Goal: Information Seeking & Learning: Compare options

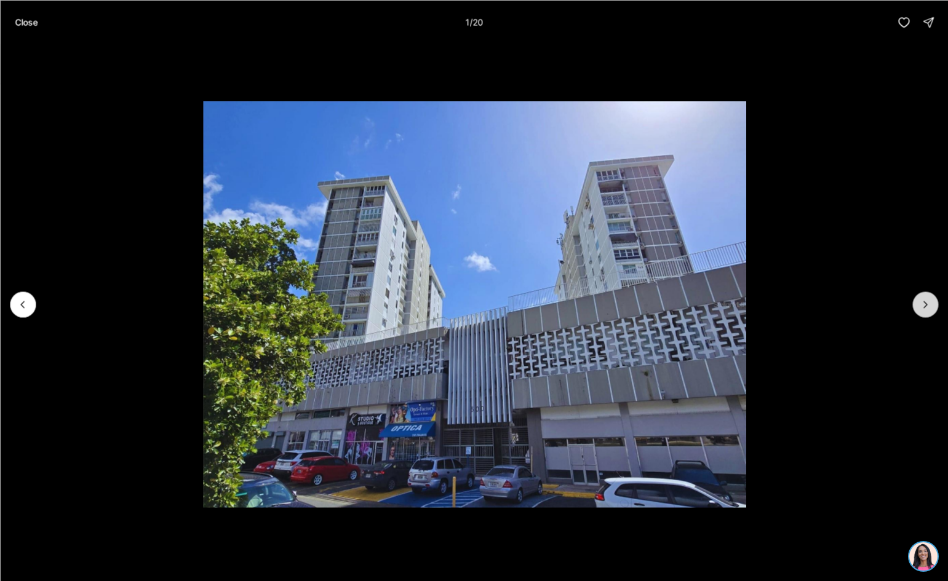
click at [923, 303] on icon "Next slide" at bounding box center [925, 304] width 12 height 12
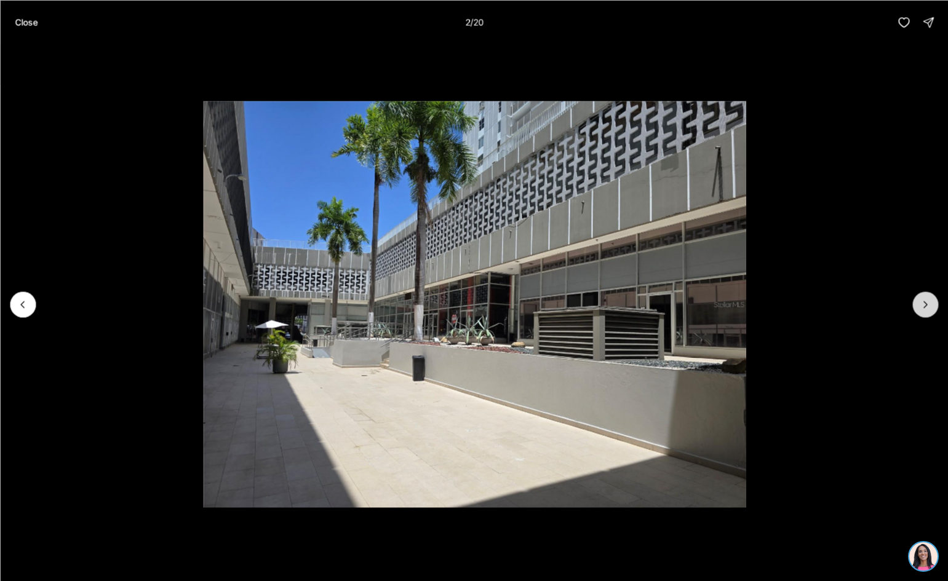
click at [923, 303] on icon "Next slide" at bounding box center [925, 304] width 12 height 12
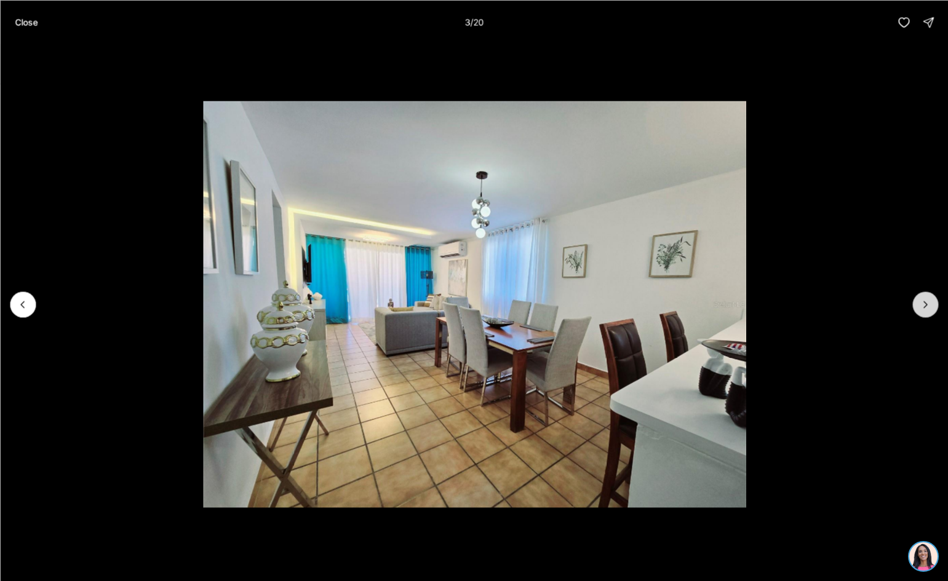
click at [923, 303] on icon "Next slide" at bounding box center [925, 304] width 12 height 12
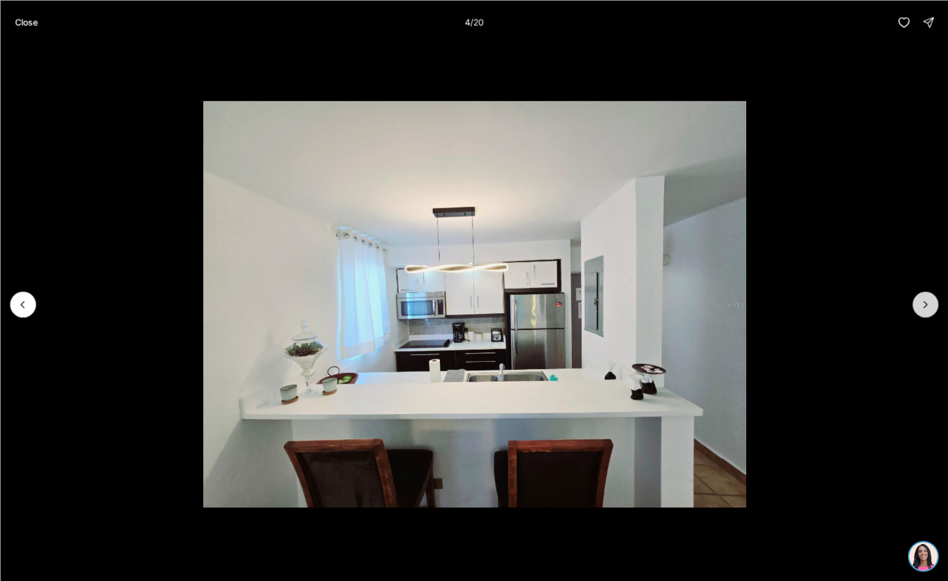
click at [923, 303] on icon "Next slide" at bounding box center [925, 304] width 12 height 12
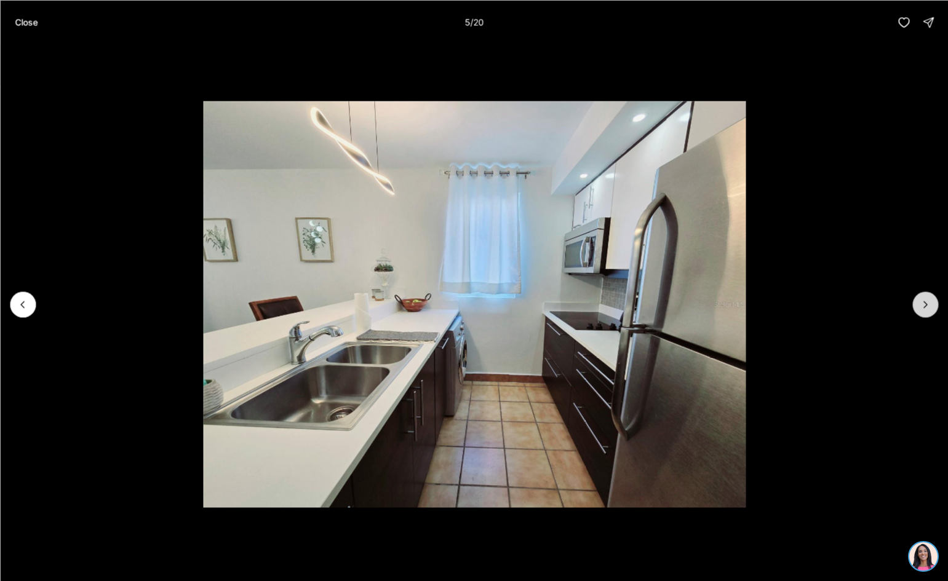
click at [923, 303] on icon "Next slide" at bounding box center [925, 304] width 12 height 12
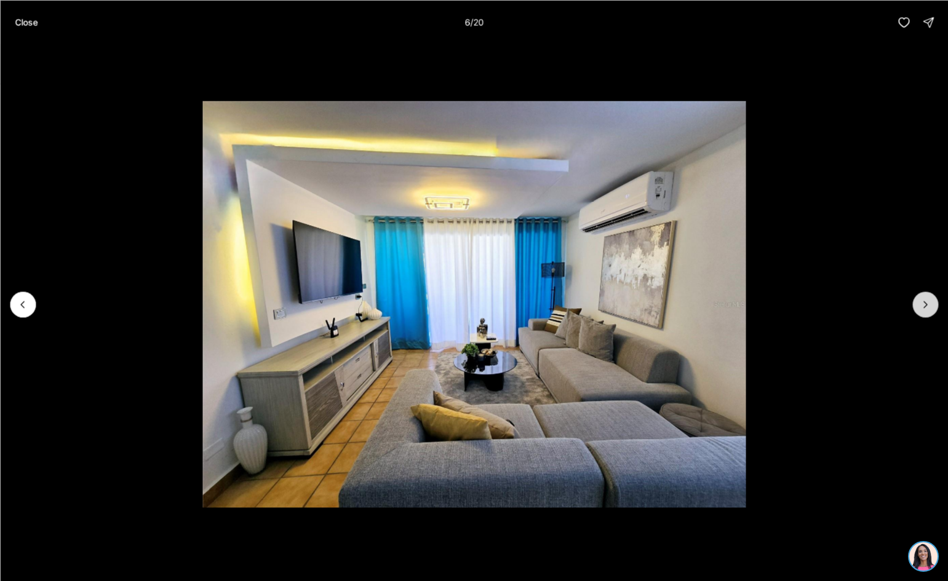
click at [923, 303] on icon "Next slide" at bounding box center [925, 304] width 12 height 12
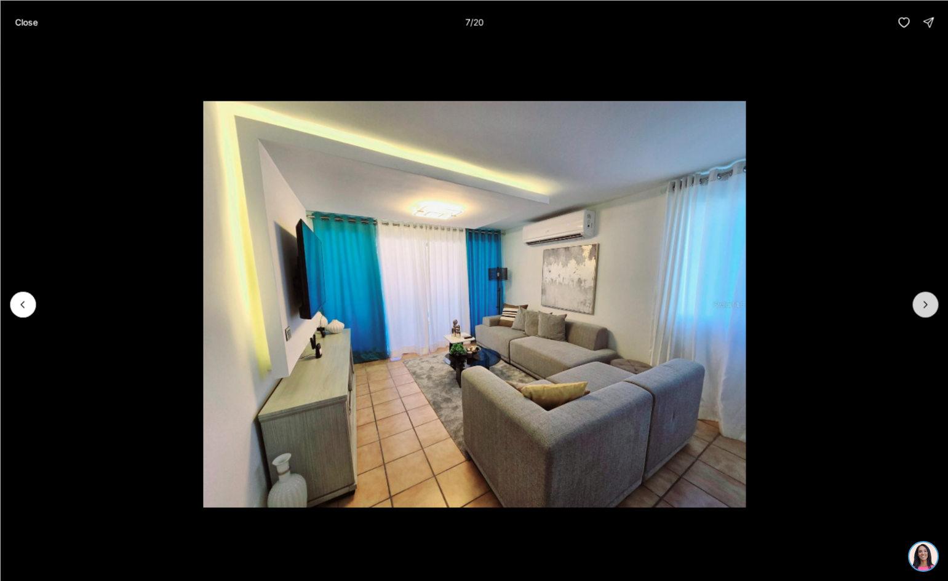
click at [923, 303] on icon "Next slide" at bounding box center [925, 304] width 12 height 12
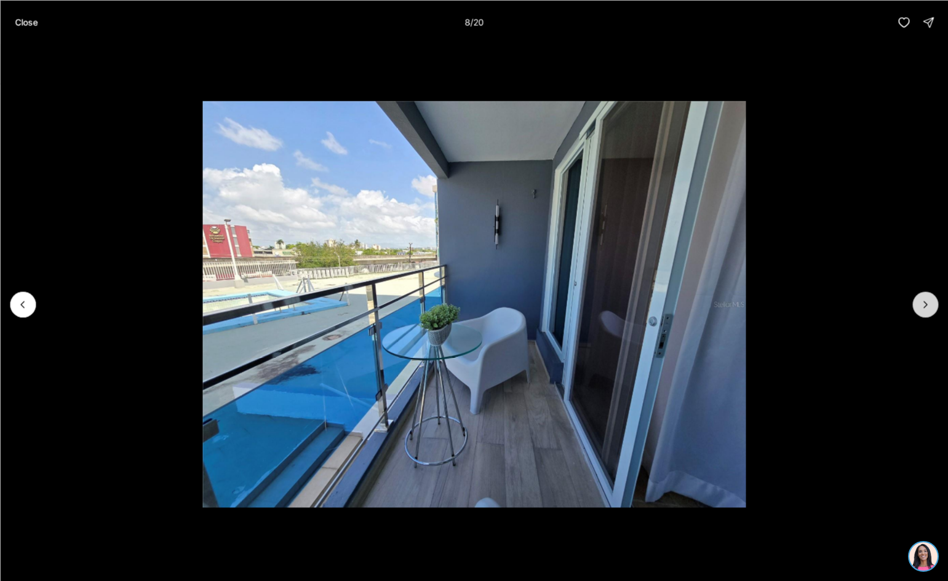
click at [923, 303] on icon "Next slide" at bounding box center [925, 304] width 12 height 12
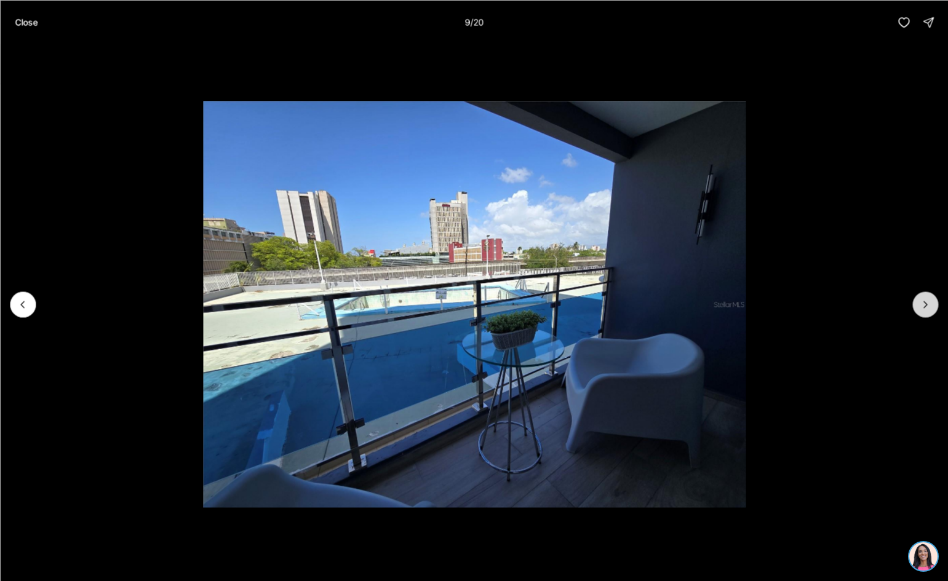
click at [923, 303] on icon "Next slide" at bounding box center [925, 304] width 12 height 12
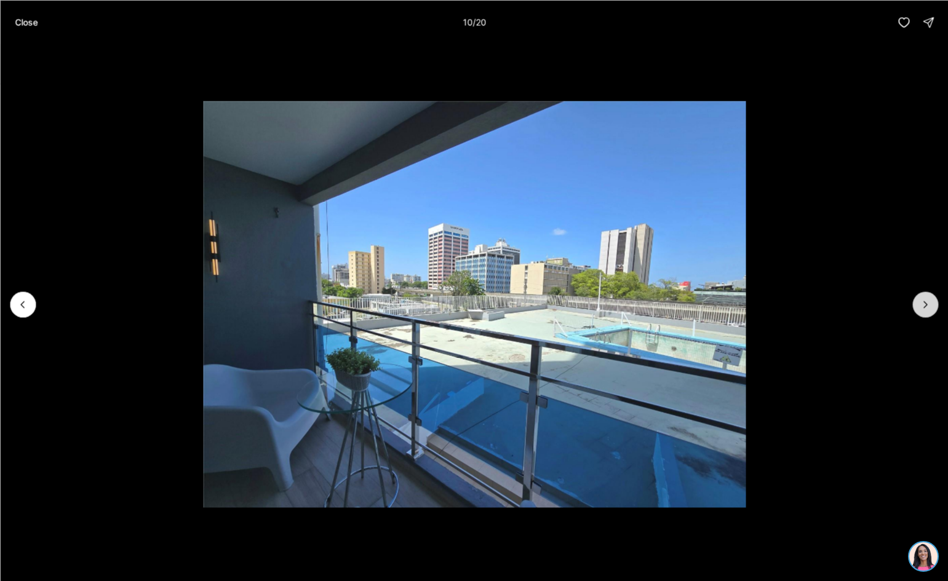
click at [923, 303] on icon "Next slide" at bounding box center [925, 304] width 12 height 12
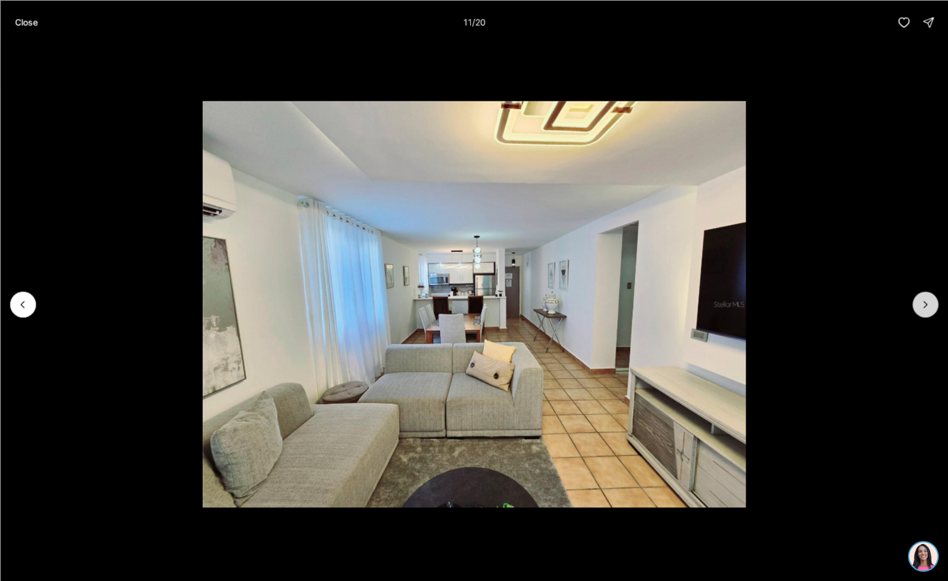
click at [923, 303] on icon "Next slide" at bounding box center [925, 304] width 12 height 12
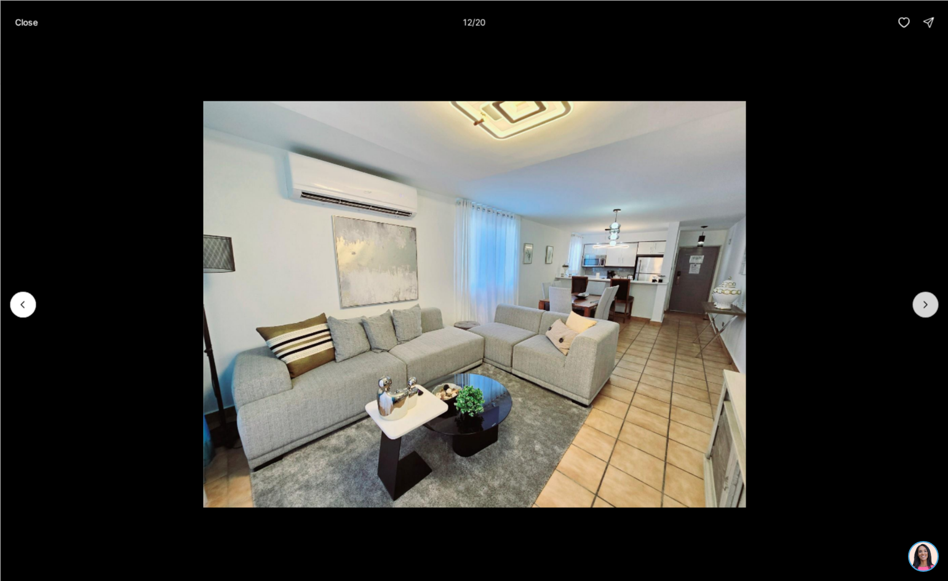
click at [923, 303] on icon "Next slide" at bounding box center [925, 304] width 12 height 12
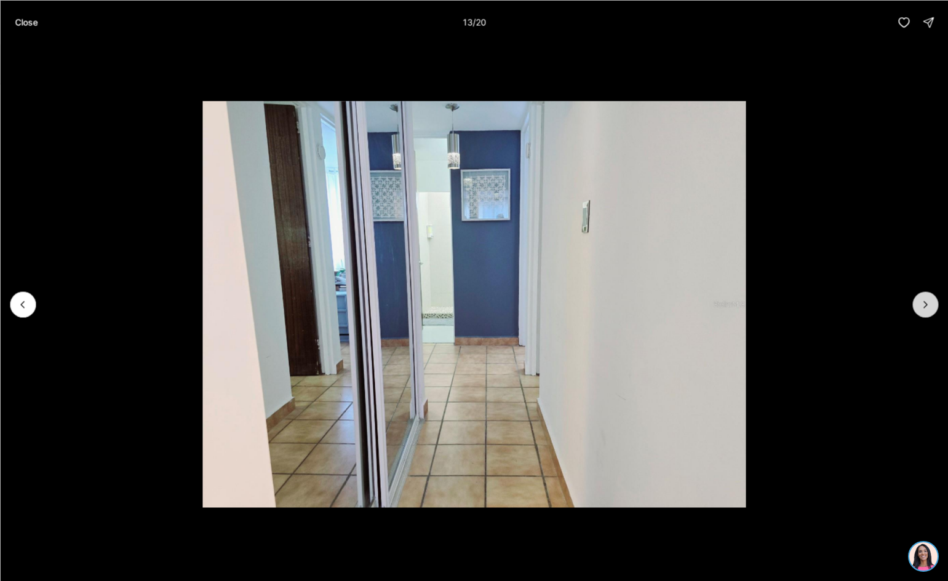
click at [923, 303] on icon "Next slide" at bounding box center [925, 304] width 12 height 12
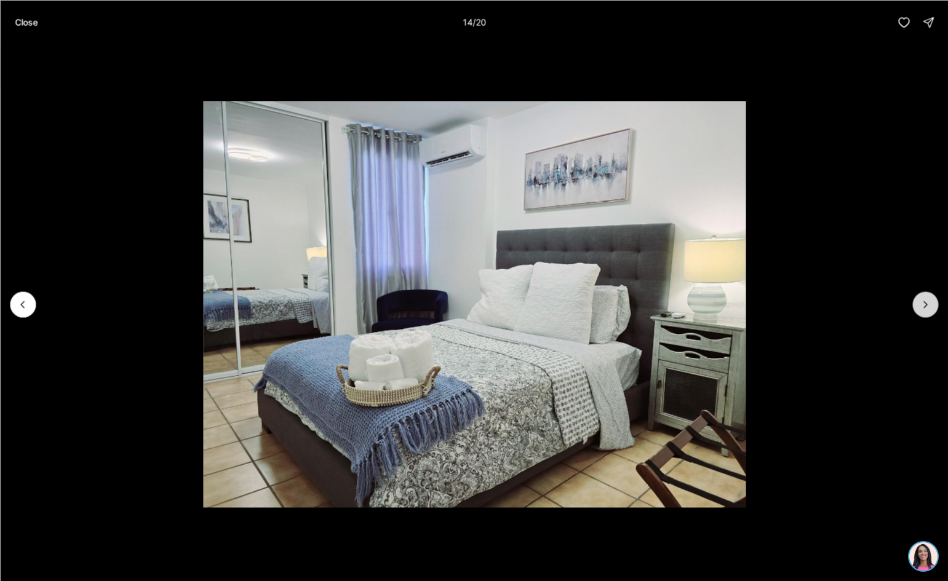
click at [923, 303] on icon "Next slide" at bounding box center [925, 304] width 12 height 12
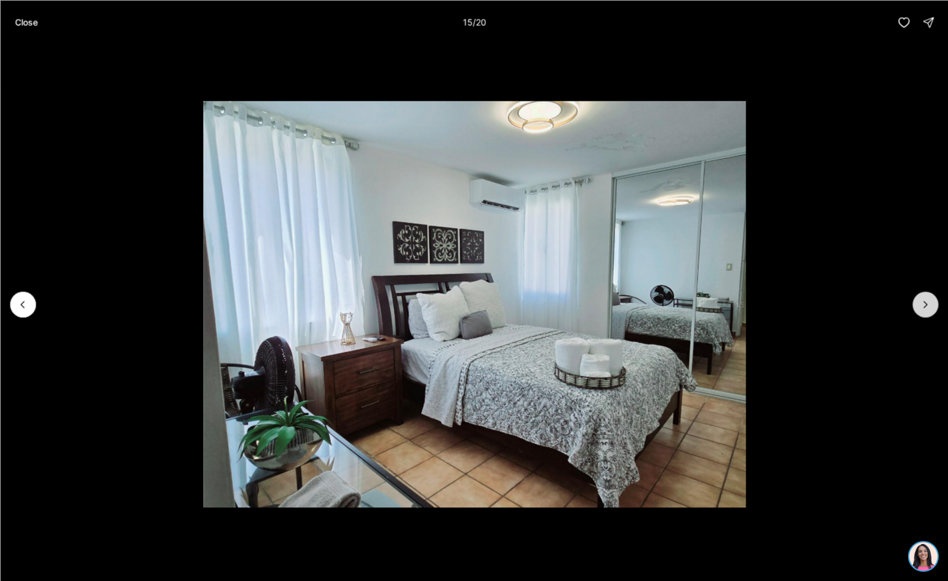
click at [923, 303] on icon "Next slide" at bounding box center [925, 304] width 12 height 12
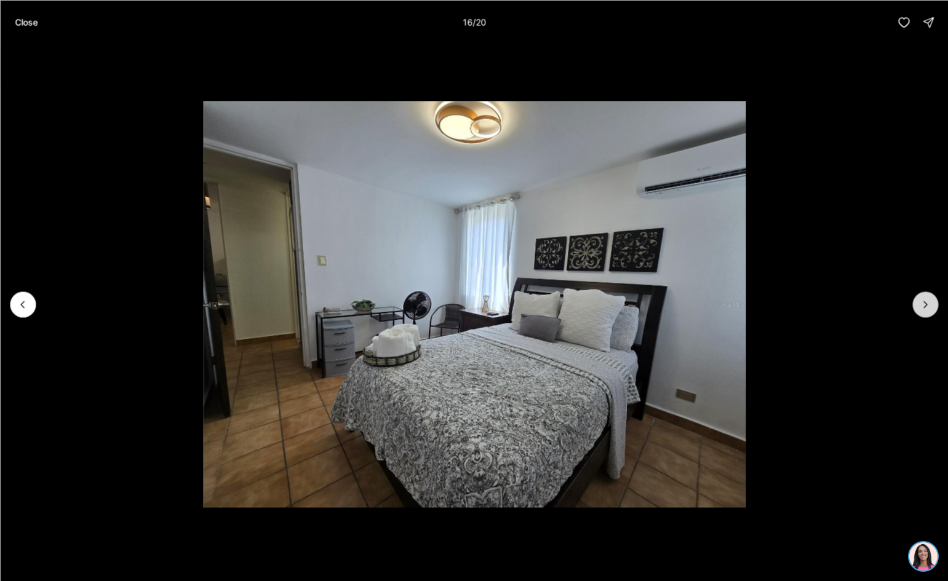
click at [923, 303] on icon "Next slide" at bounding box center [925, 304] width 12 height 12
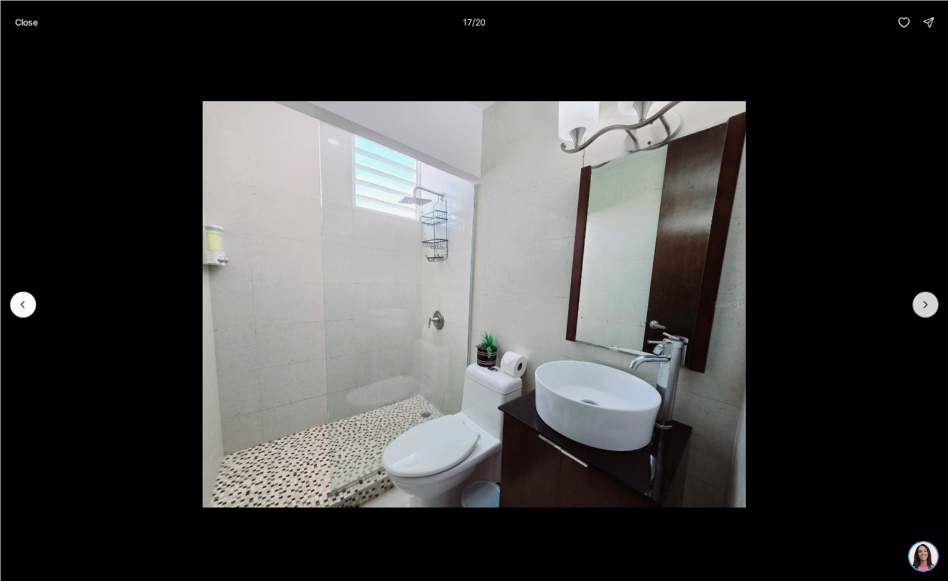
click at [923, 303] on icon "Next slide" at bounding box center [925, 304] width 12 height 12
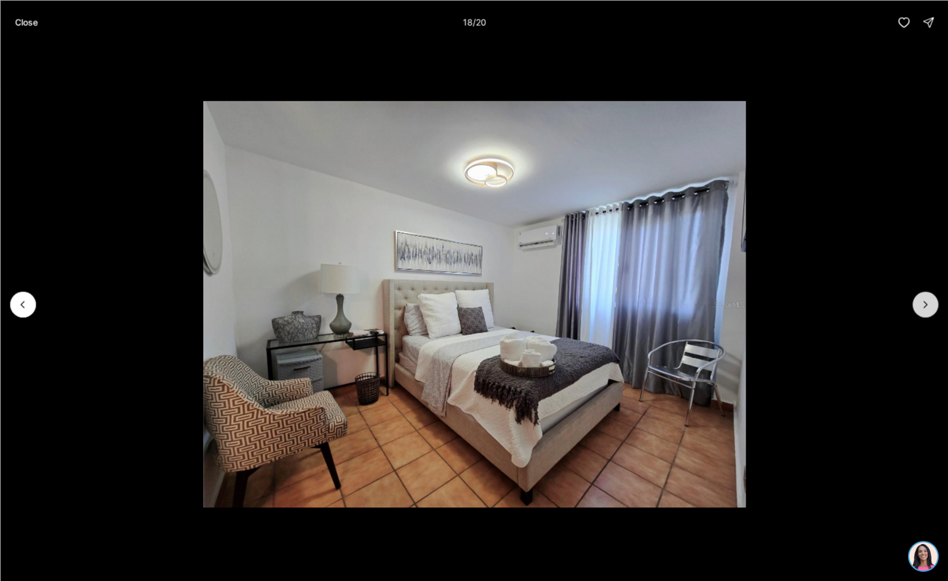
click at [923, 303] on icon "Next slide" at bounding box center [925, 304] width 12 height 12
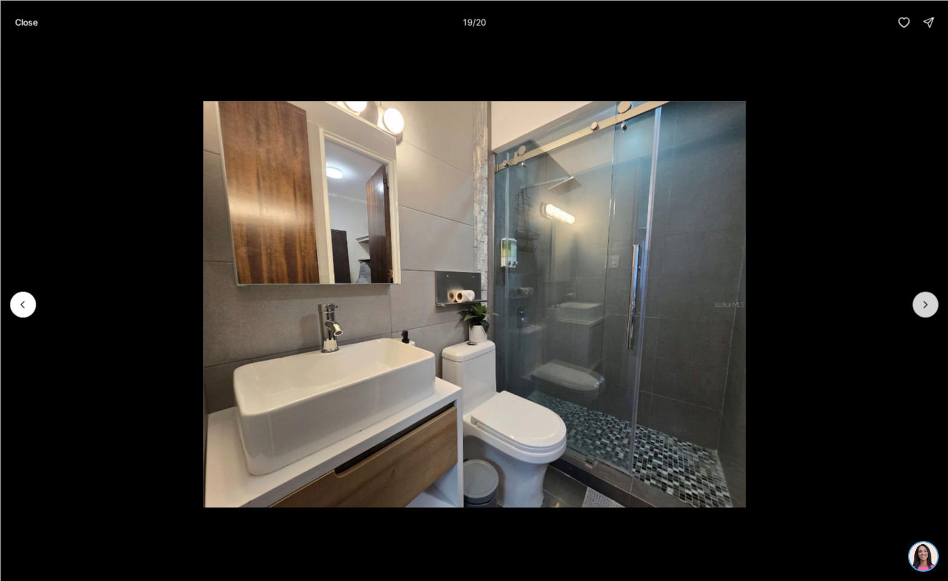
click at [923, 303] on icon "Next slide" at bounding box center [925, 304] width 12 height 12
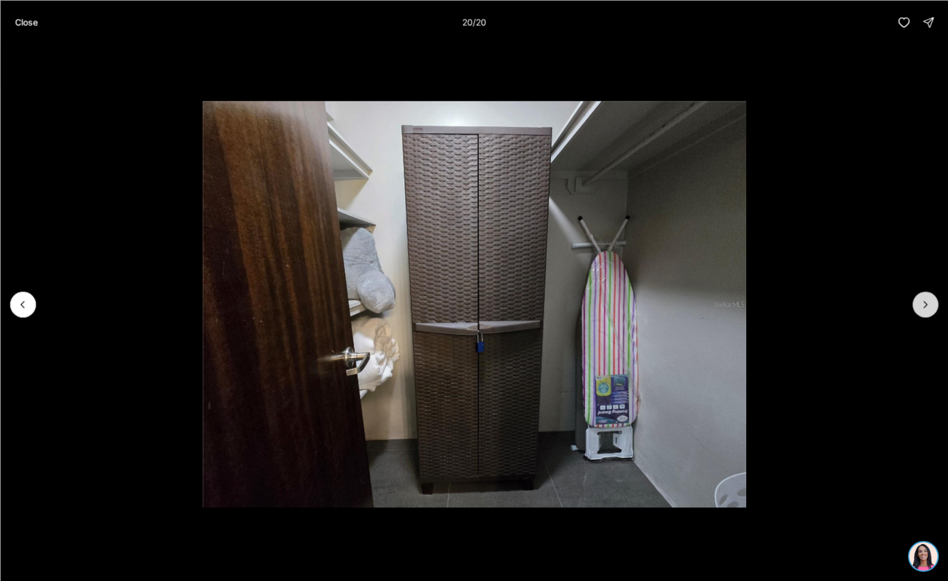
click at [923, 303] on div at bounding box center [925, 304] width 26 height 26
click at [923, 304] on div at bounding box center [925, 304] width 26 height 26
click at [30, 25] on p "Close" at bounding box center [26, 22] width 23 height 10
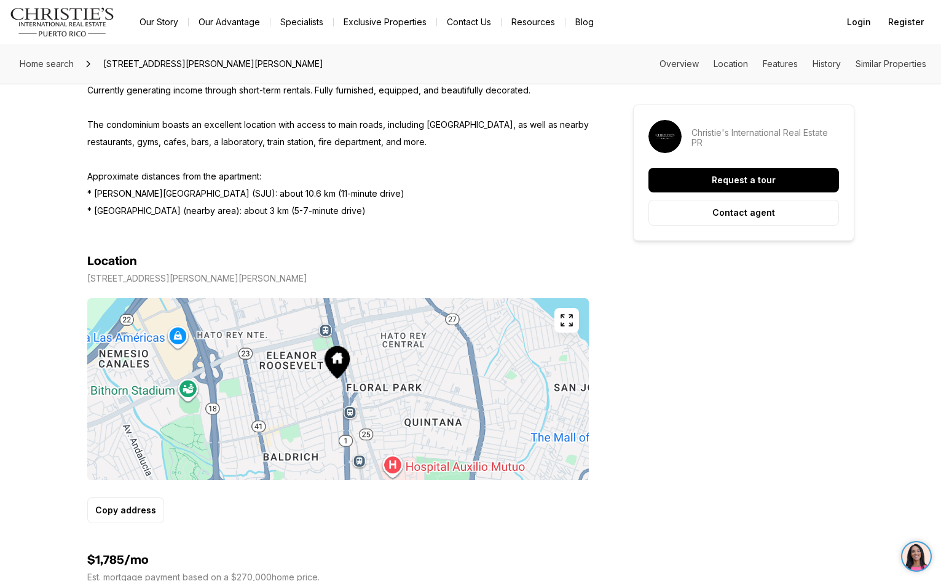
scroll to position [615, 0]
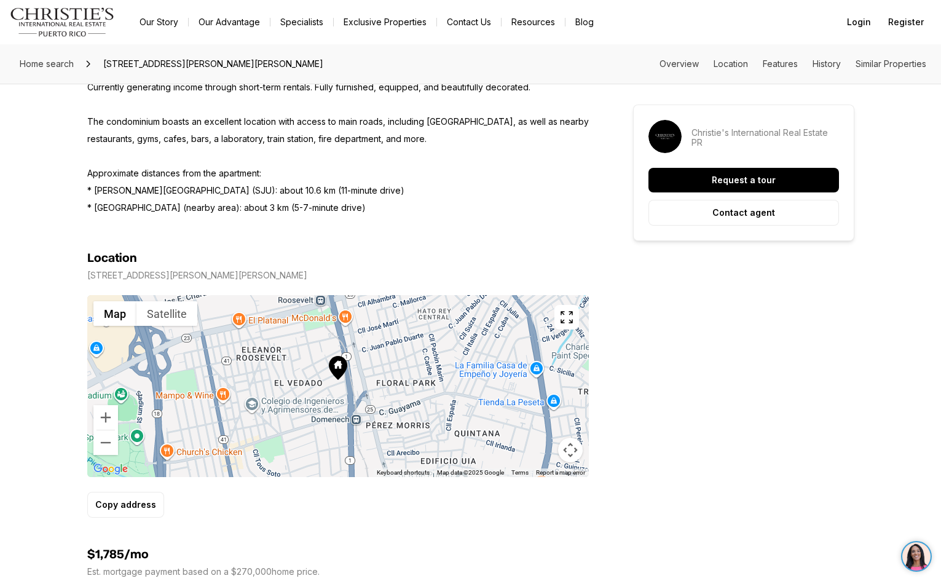
click at [339, 369] on icon at bounding box center [338, 368] width 18 height 24
click at [103, 418] on button "Zoom in" at bounding box center [105, 417] width 25 height 25
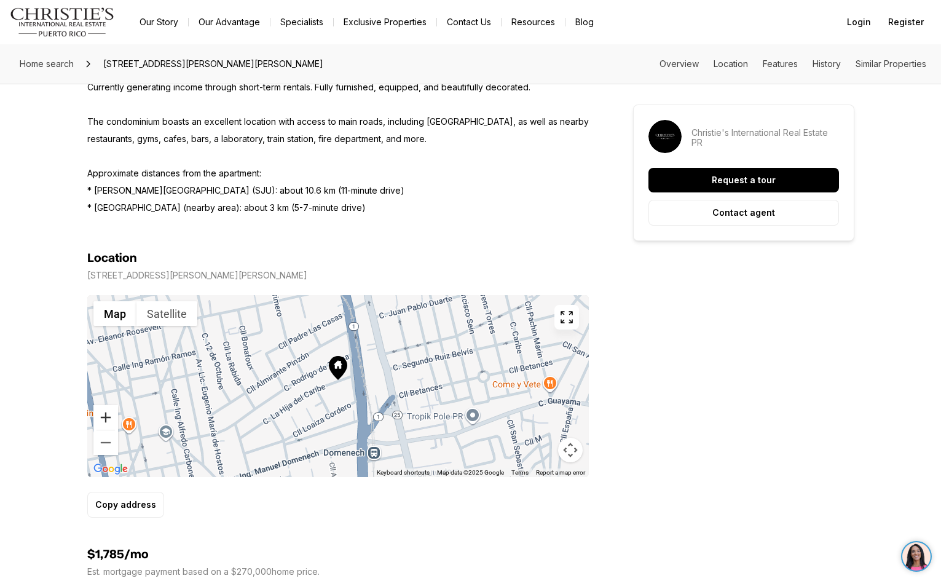
click at [103, 418] on button "Zoom in" at bounding box center [105, 417] width 25 height 25
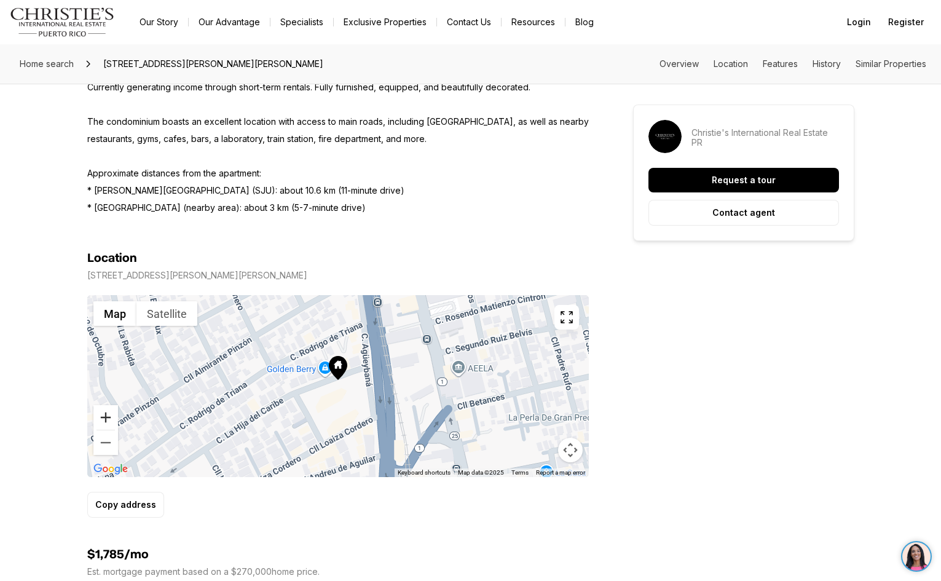
click at [103, 418] on button "Zoom in" at bounding box center [105, 417] width 25 height 25
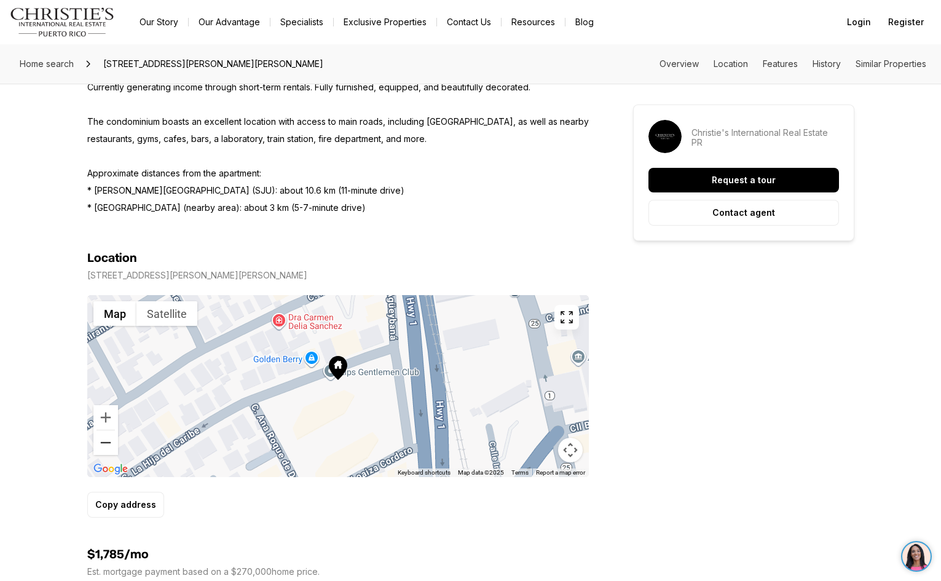
click at [104, 443] on button "Zoom out" at bounding box center [105, 442] width 25 height 25
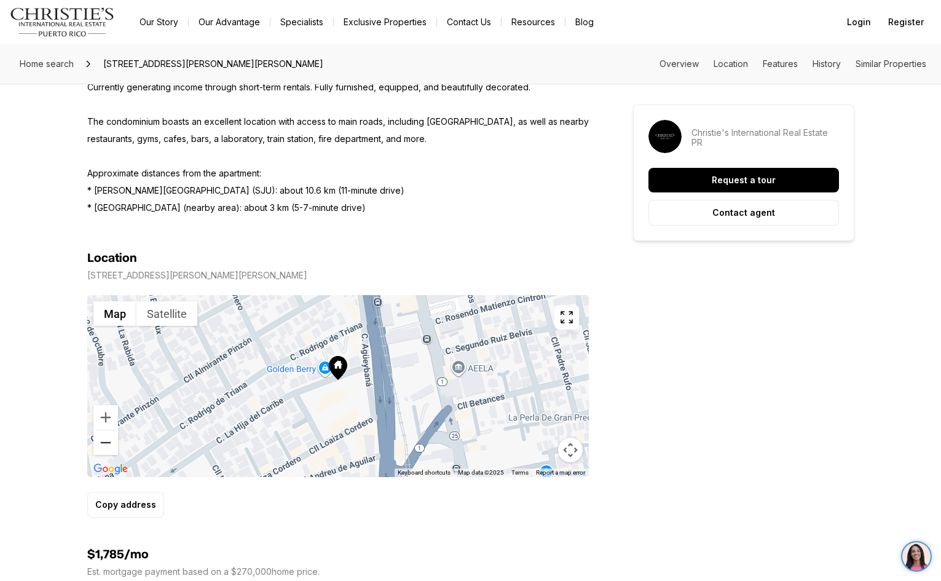
click at [104, 443] on button "Zoom out" at bounding box center [105, 442] width 25 height 25
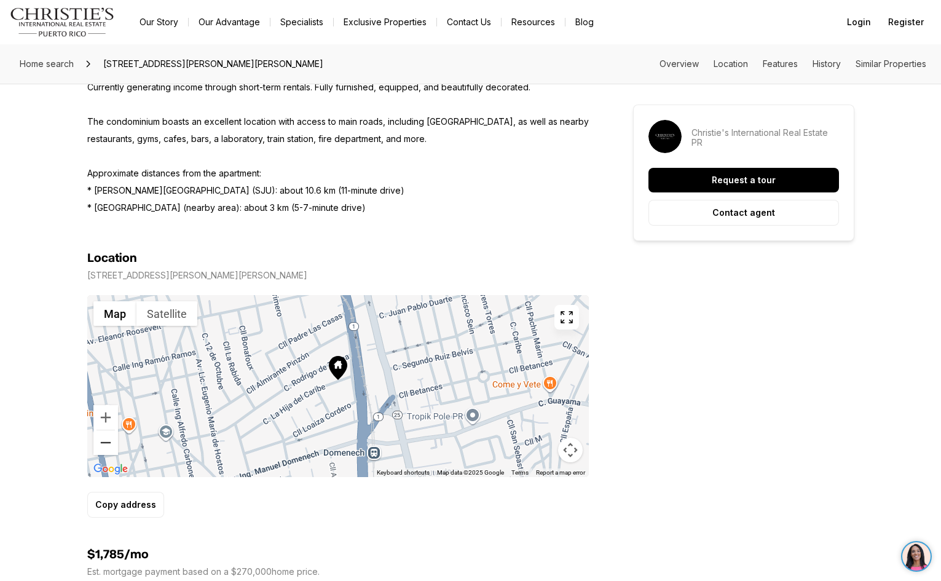
click at [103, 439] on button "Zoom out" at bounding box center [105, 442] width 25 height 25
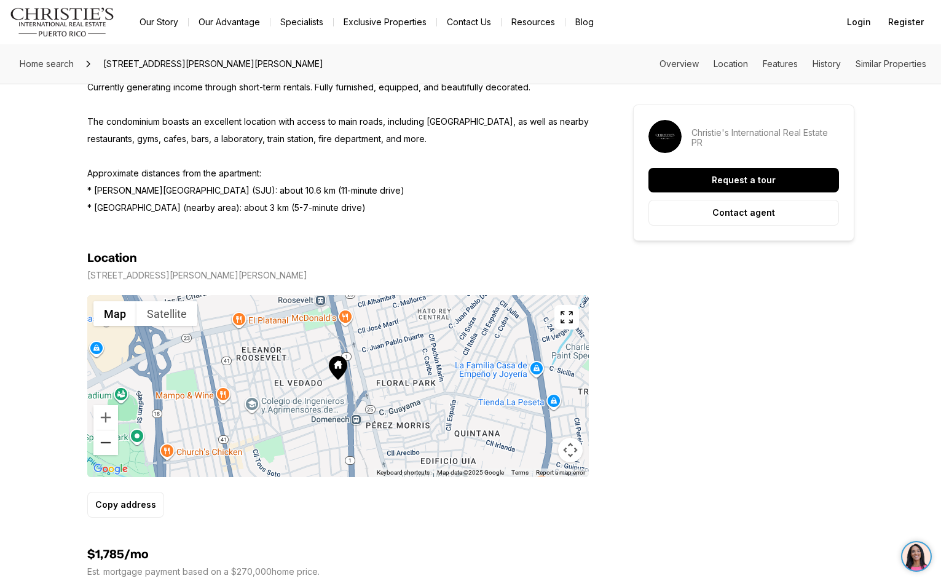
click at [108, 444] on button "Zoom out" at bounding box center [105, 442] width 25 height 25
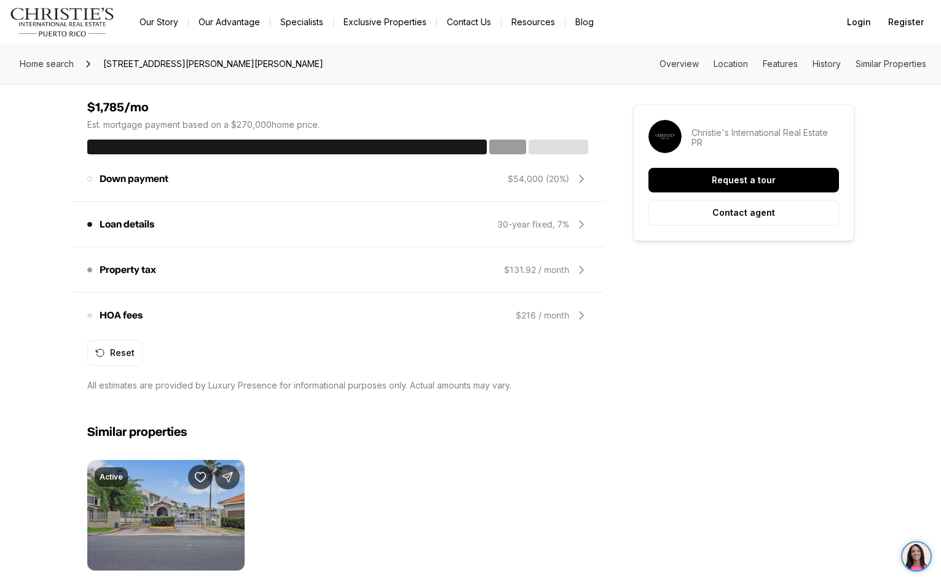
scroll to position [1168, 0]
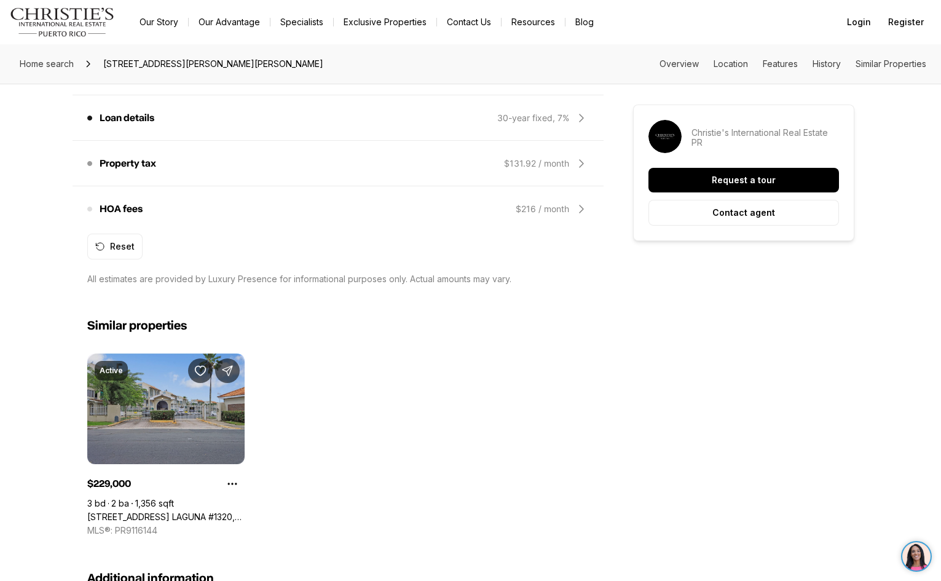
click at [188, 512] on link "[STREET_ADDRESS] LAGUNA #1320, CAROLINA PR, 00979" at bounding box center [165, 517] width 157 height 11
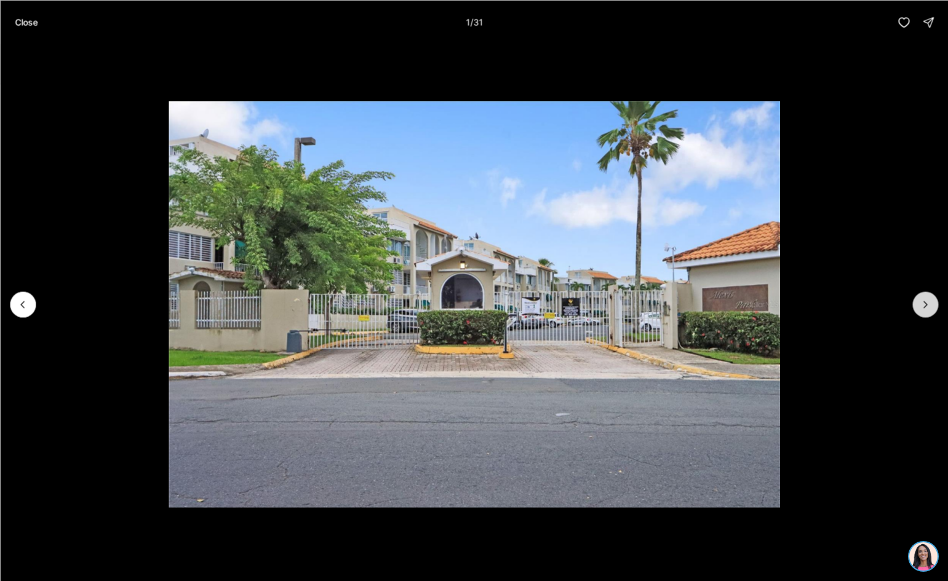
click at [921, 302] on icon "Next slide" at bounding box center [925, 304] width 12 height 12
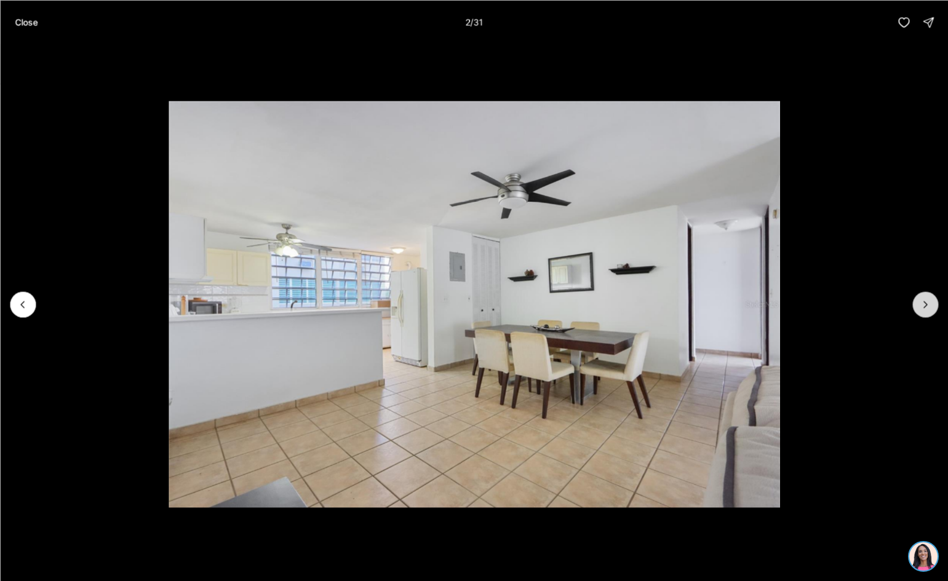
click at [921, 302] on icon "Next slide" at bounding box center [925, 304] width 12 height 12
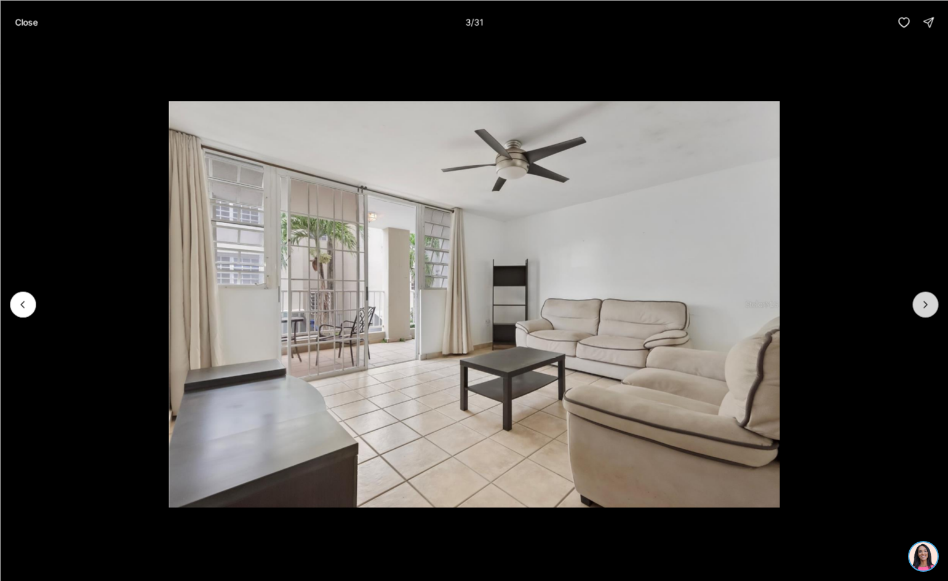
click at [921, 302] on icon "Next slide" at bounding box center [925, 304] width 12 height 12
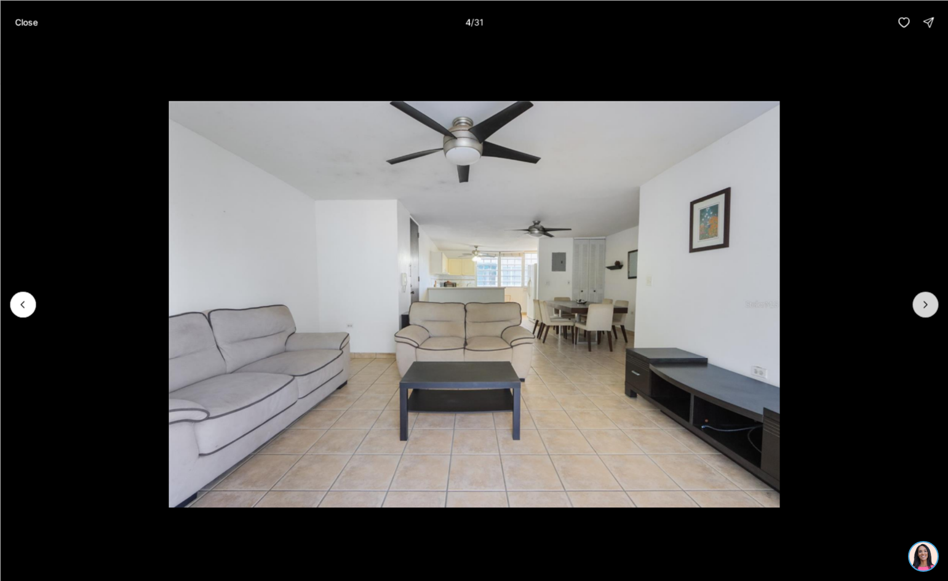
click at [921, 302] on icon "Next slide" at bounding box center [925, 304] width 12 height 12
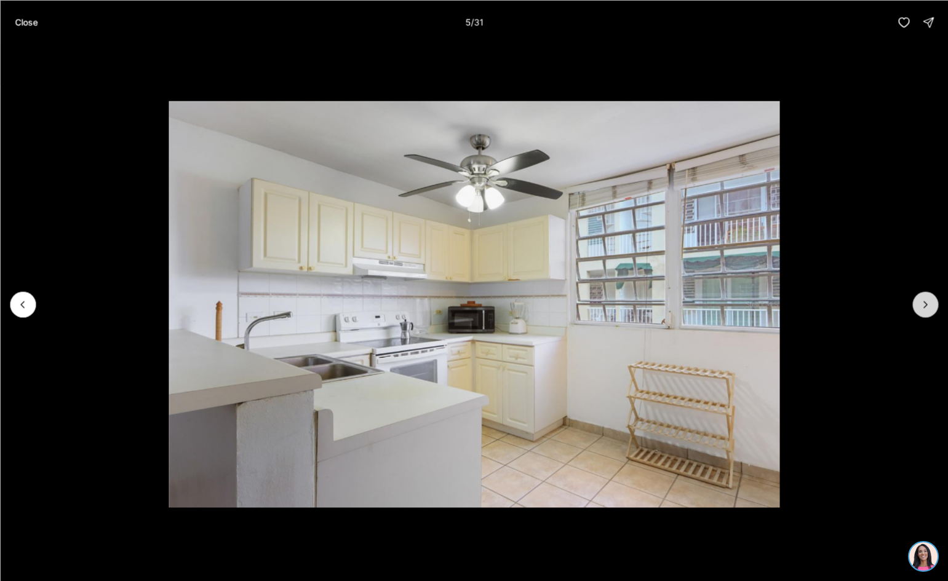
click at [921, 302] on icon "Next slide" at bounding box center [925, 304] width 12 height 12
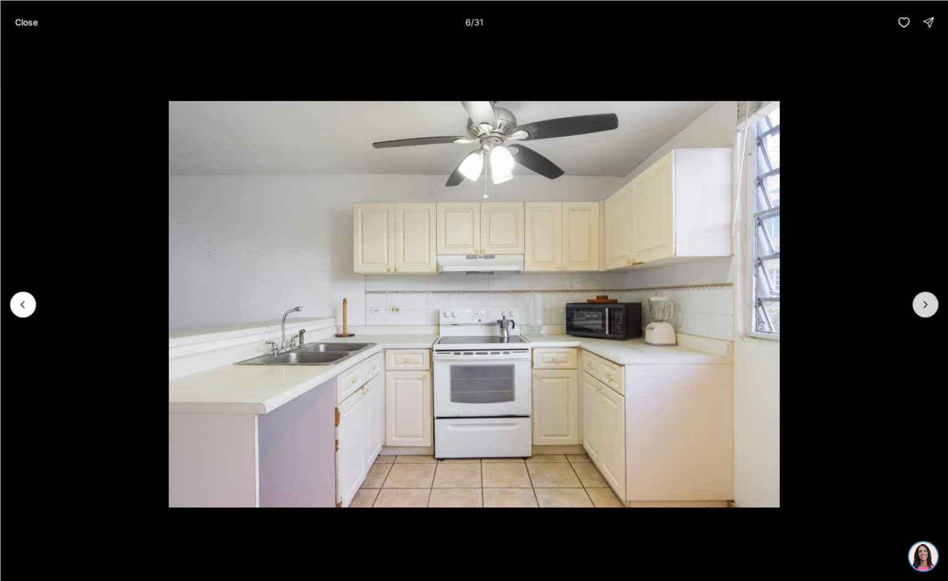
click at [921, 302] on icon "Next slide" at bounding box center [925, 304] width 12 height 12
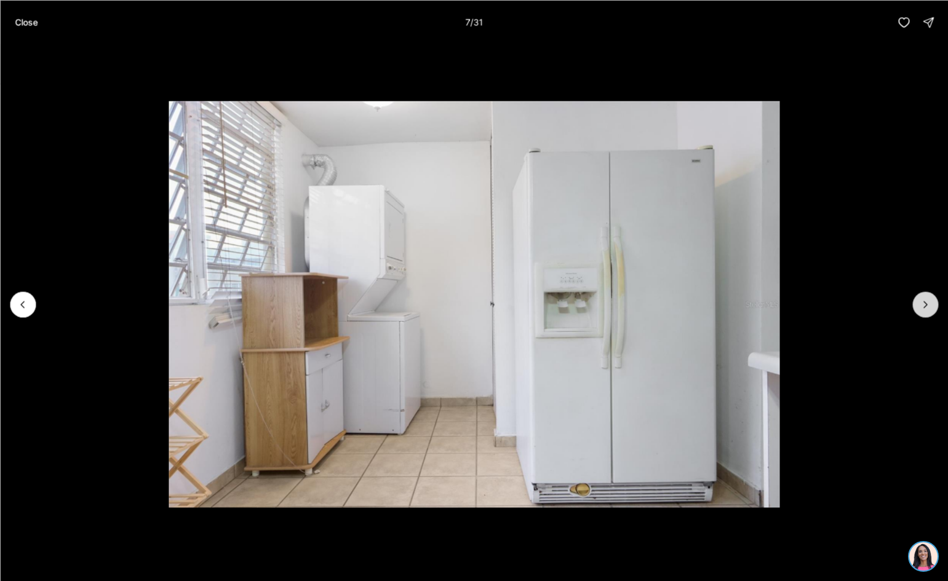
click at [921, 302] on icon "Next slide" at bounding box center [925, 304] width 12 height 12
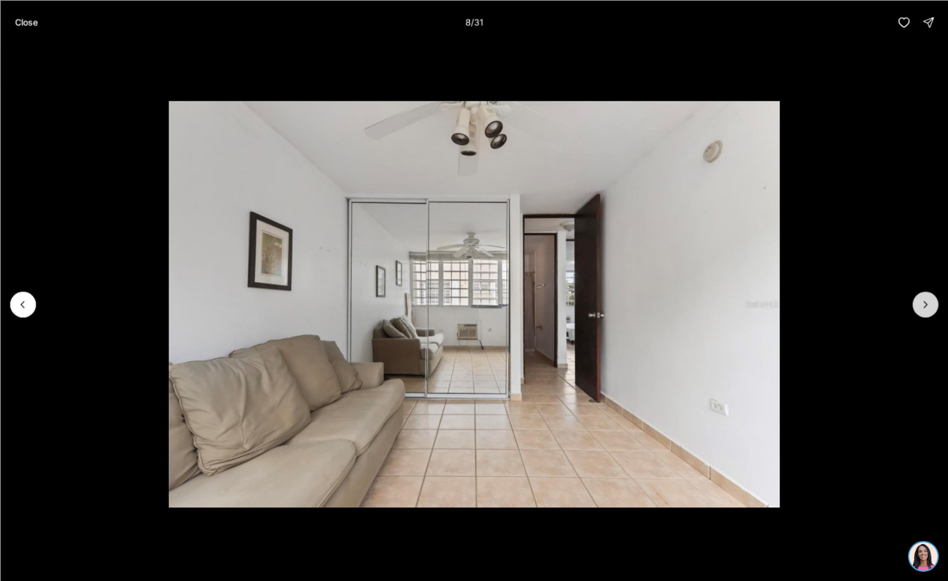
click at [921, 302] on icon "Next slide" at bounding box center [925, 304] width 12 height 12
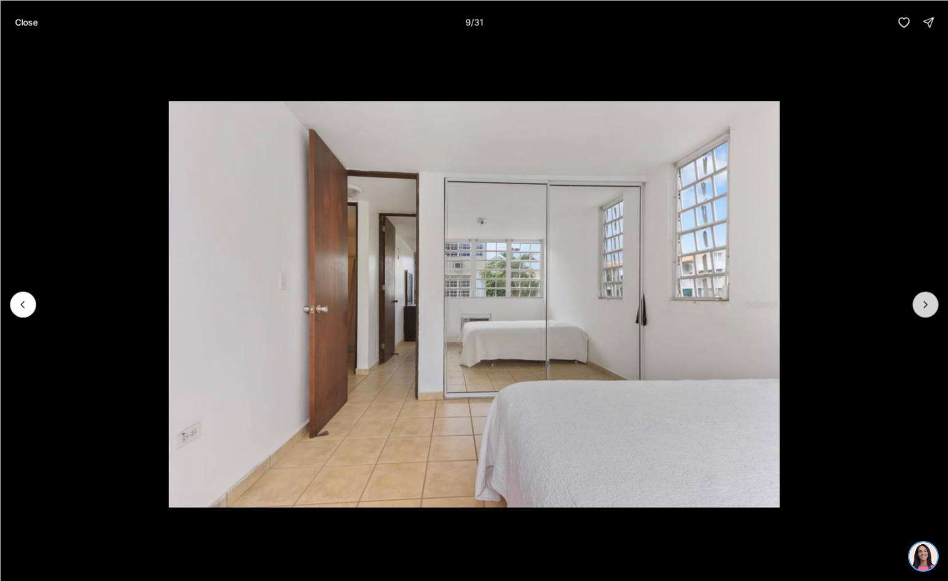
click at [921, 302] on icon "Next slide" at bounding box center [925, 304] width 12 height 12
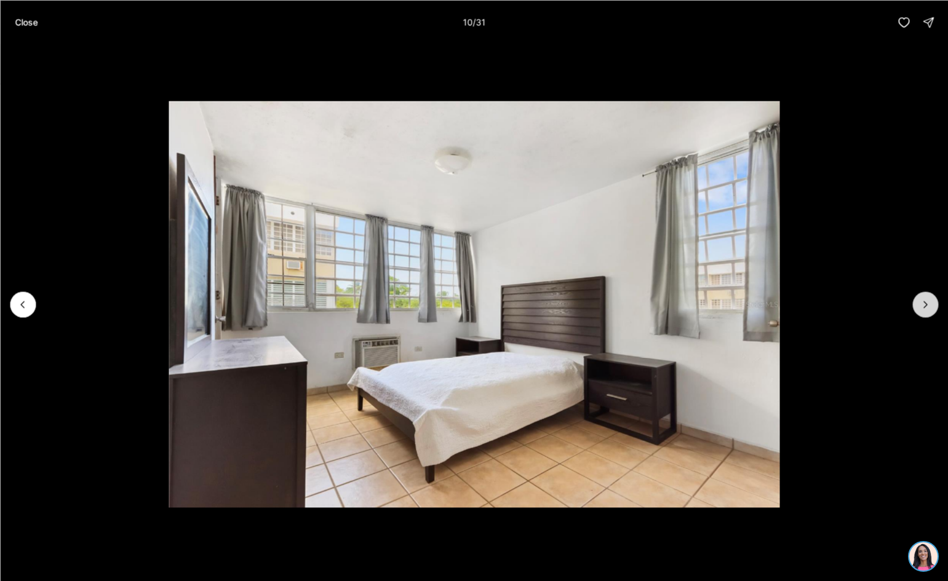
click at [921, 302] on icon "Next slide" at bounding box center [925, 304] width 12 height 12
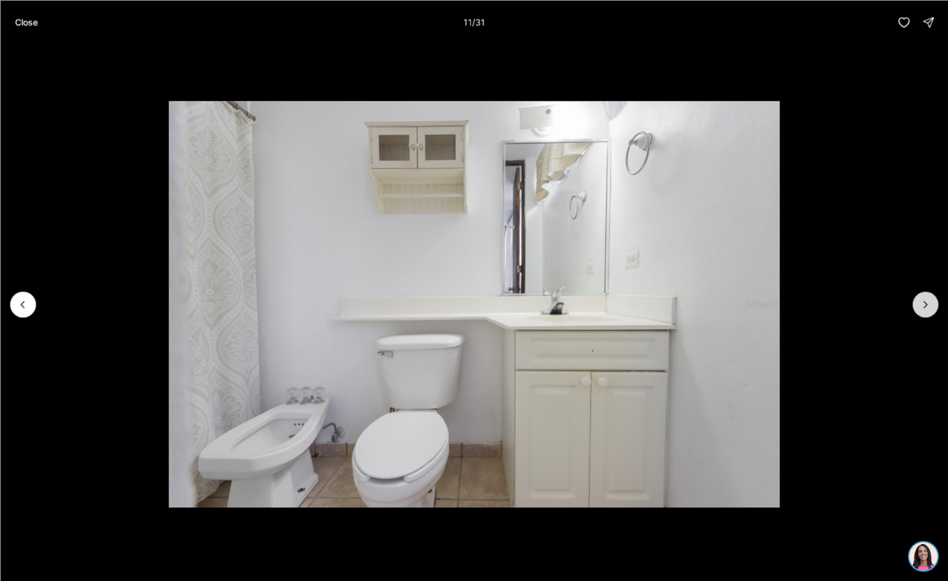
click at [921, 302] on icon "Next slide" at bounding box center [925, 304] width 12 height 12
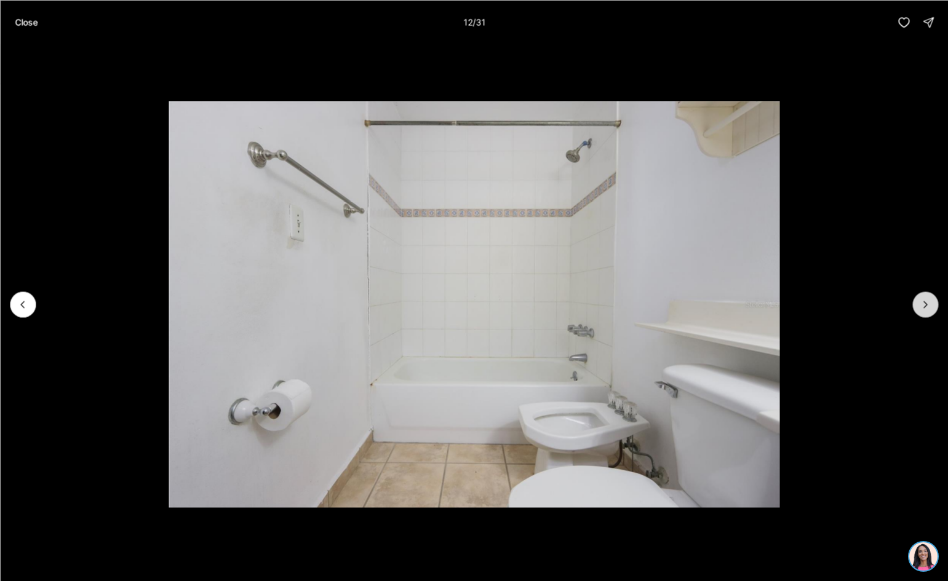
click at [921, 302] on icon "Next slide" at bounding box center [925, 304] width 12 height 12
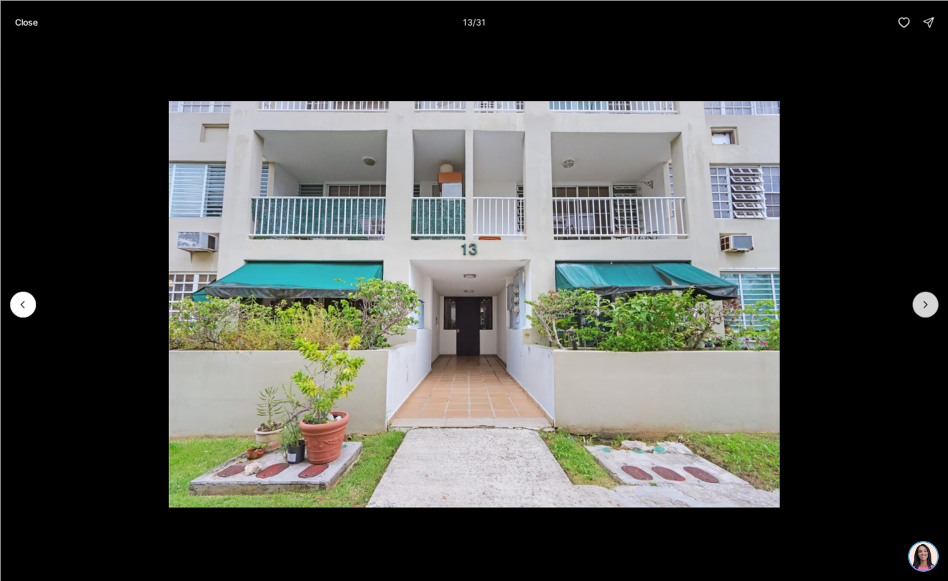
click at [921, 302] on icon "Next slide" at bounding box center [925, 304] width 12 height 12
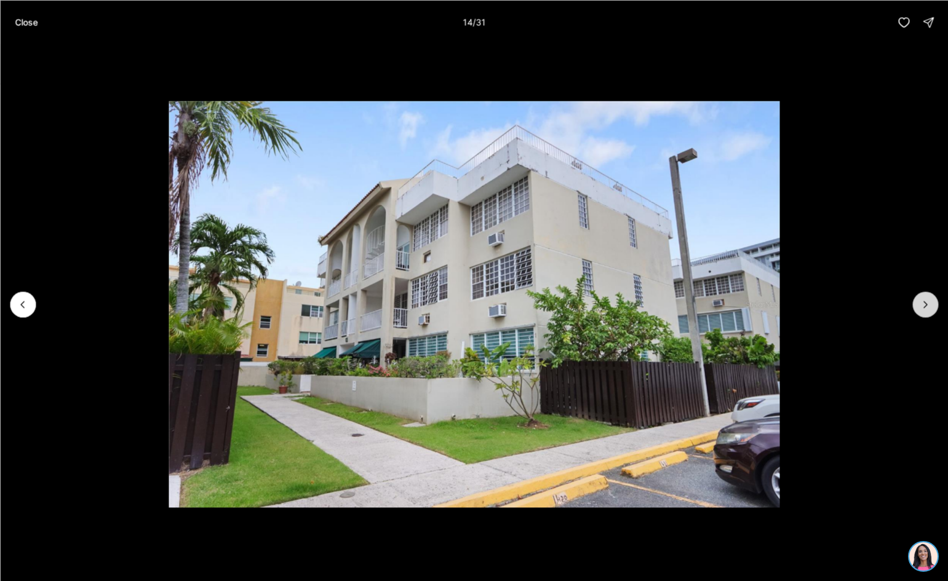
click at [921, 302] on icon "Next slide" at bounding box center [925, 304] width 12 height 12
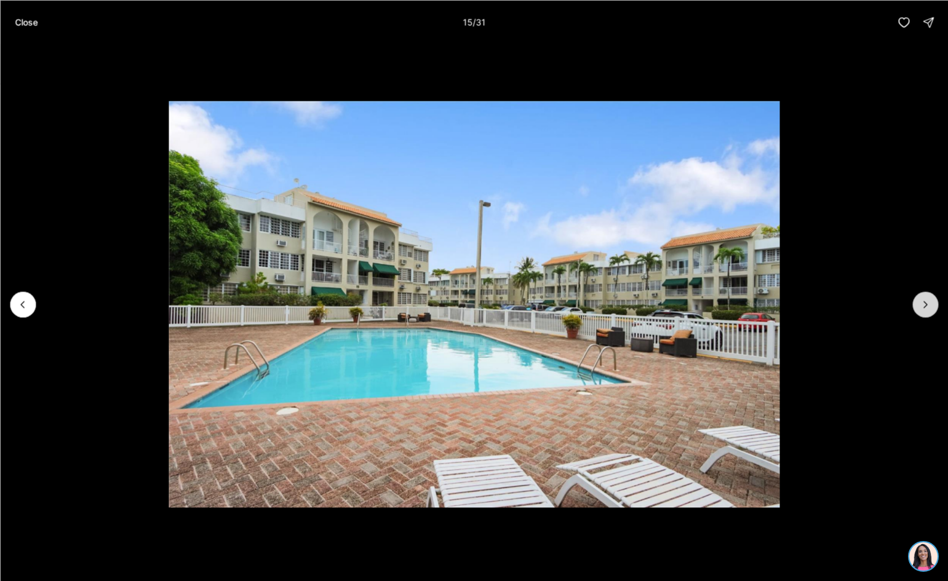
click at [921, 302] on icon "Next slide" at bounding box center [925, 304] width 12 height 12
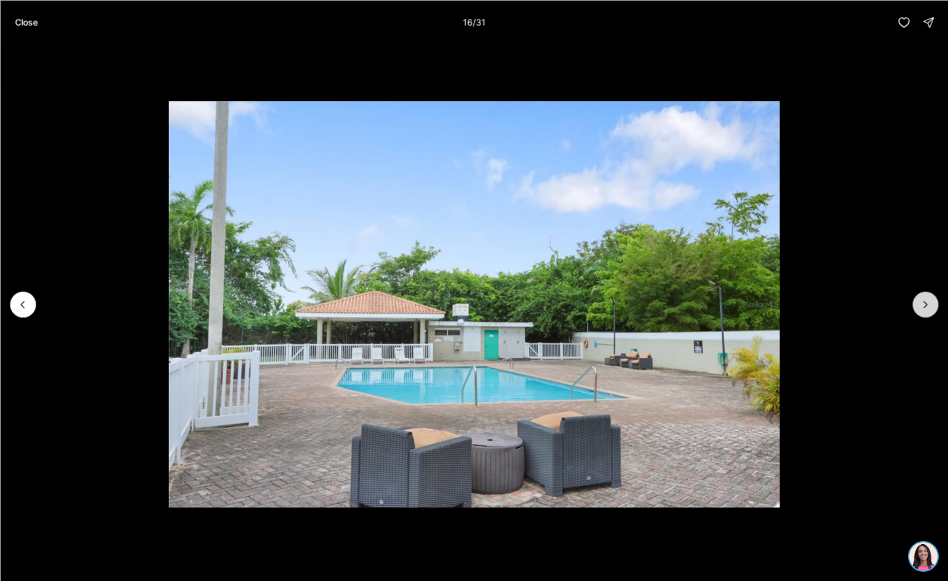
click at [921, 302] on icon "Next slide" at bounding box center [925, 304] width 12 height 12
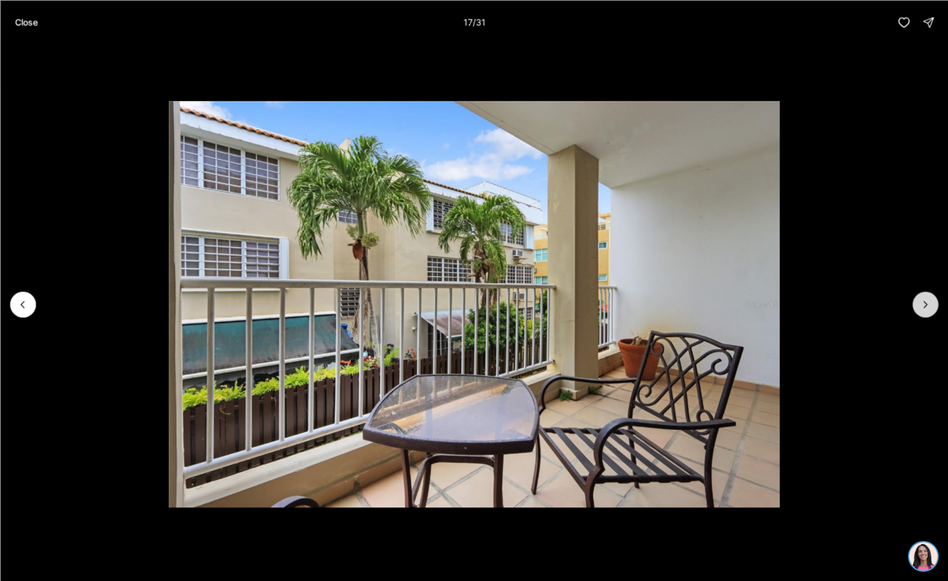
click at [921, 302] on icon "Next slide" at bounding box center [925, 304] width 12 height 12
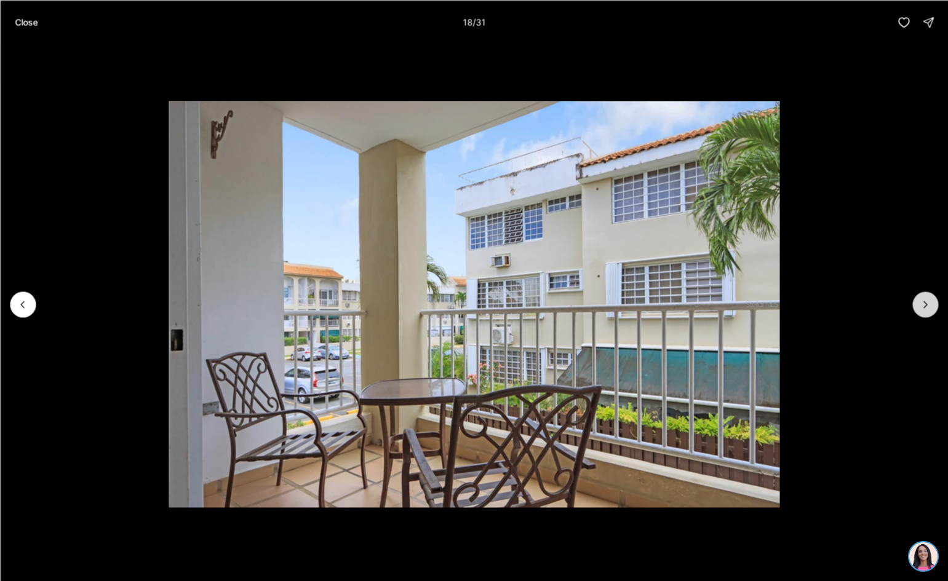
click at [921, 302] on icon "Next slide" at bounding box center [925, 304] width 12 height 12
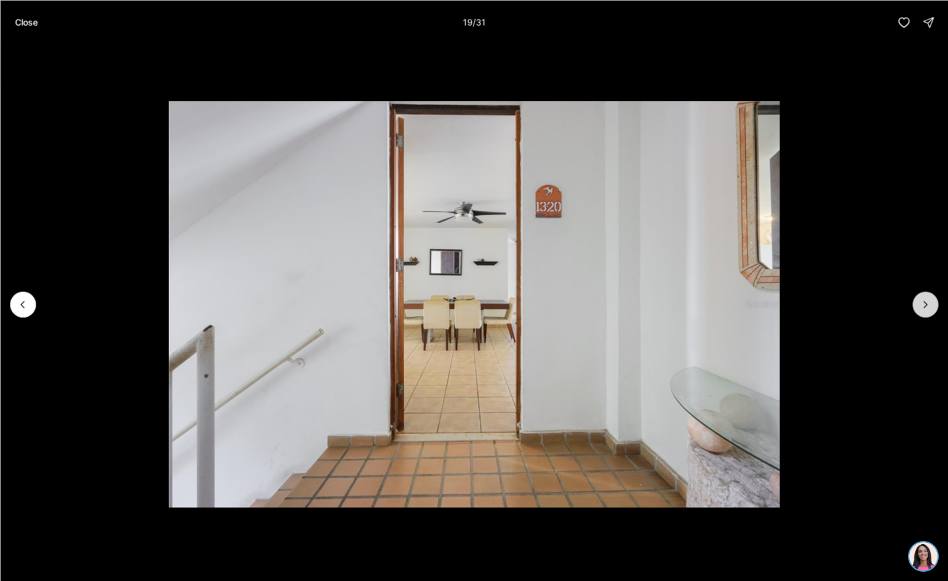
click at [921, 302] on icon "Next slide" at bounding box center [925, 304] width 12 height 12
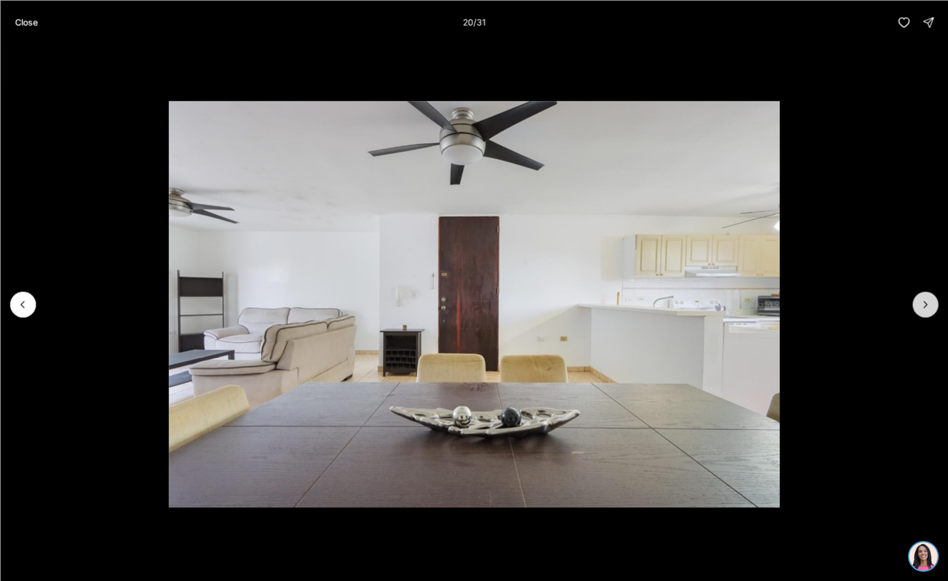
click at [921, 302] on icon "Next slide" at bounding box center [925, 304] width 12 height 12
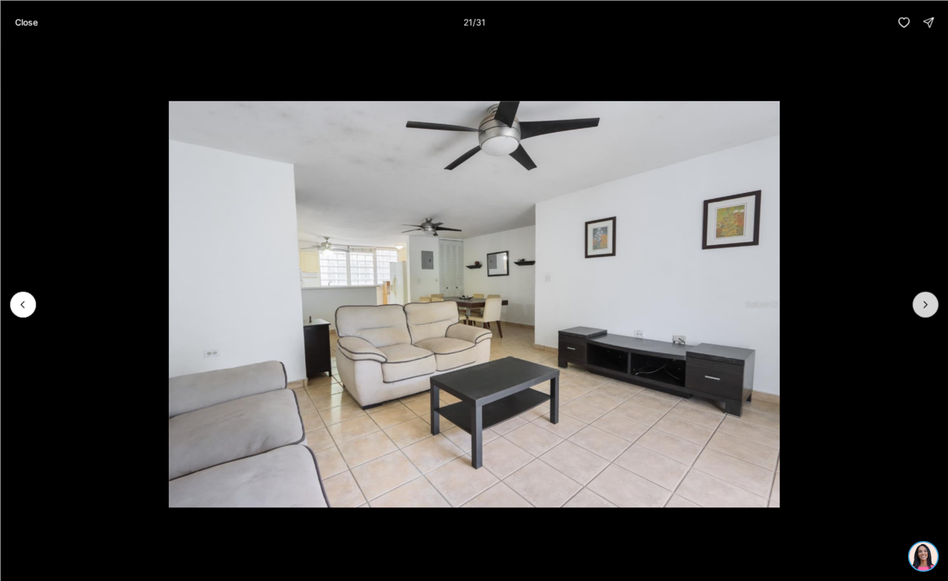
click at [921, 302] on icon "Next slide" at bounding box center [925, 304] width 12 height 12
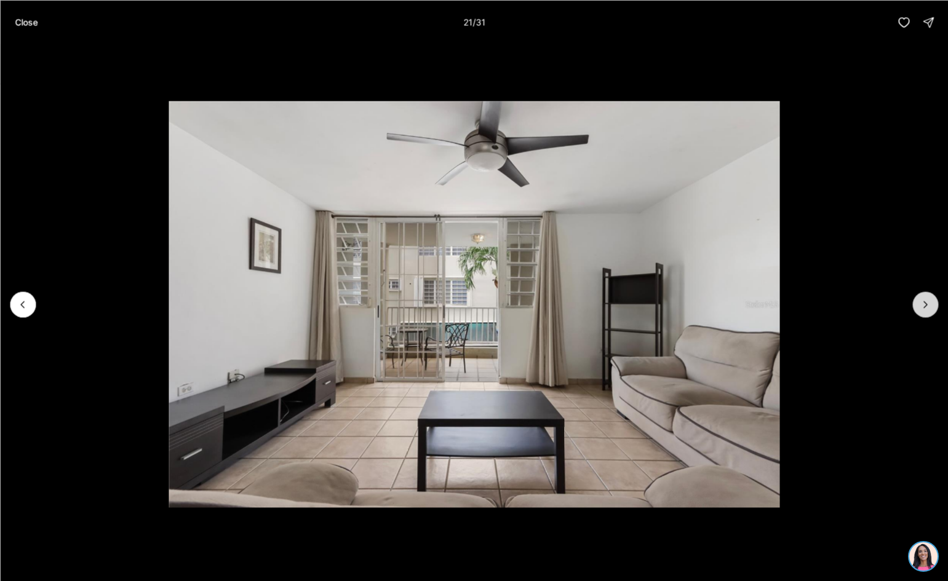
click at [921, 302] on icon "Next slide" at bounding box center [925, 304] width 12 height 12
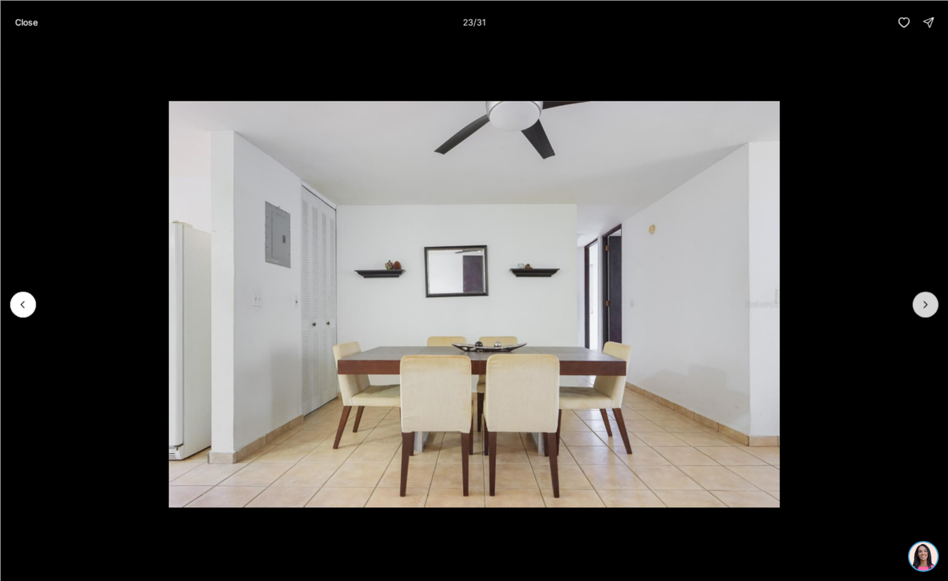
click at [921, 302] on icon "Next slide" at bounding box center [925, 304] width 12 height 12
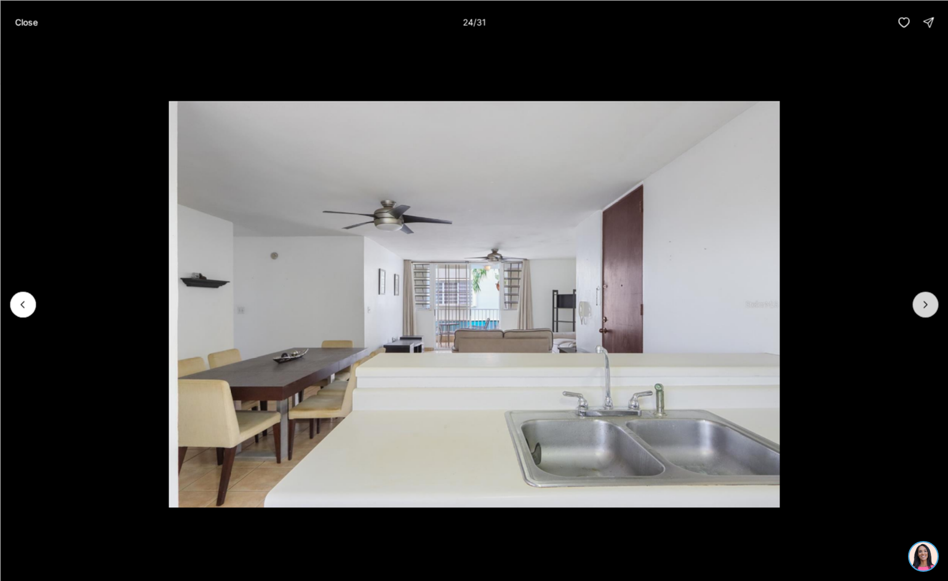
click at [921, 302] on icon "Next slide" at bounding box center [925, 304] width 12 height 12
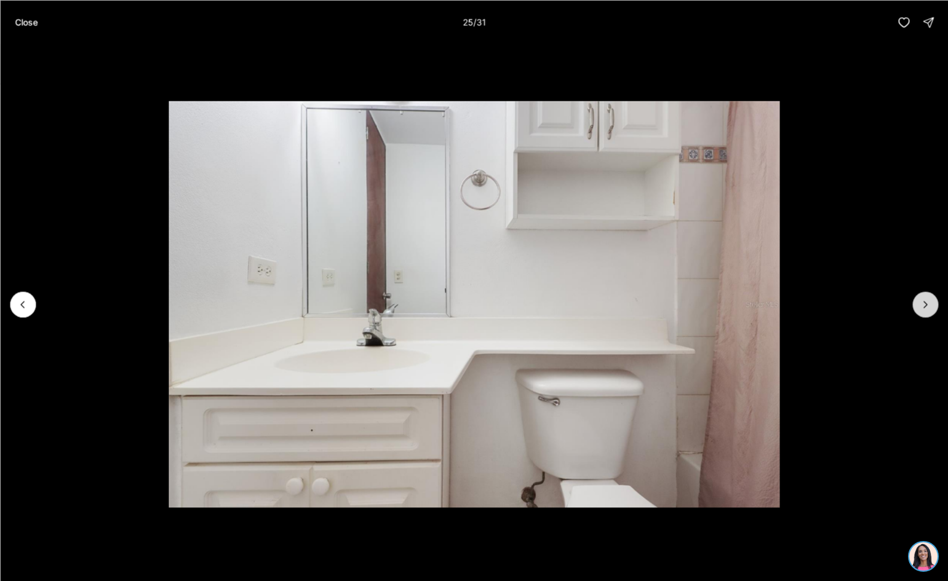
click at [921, 302] on icon "Next slide" at bounding box center [925, 304] width 12 height 12
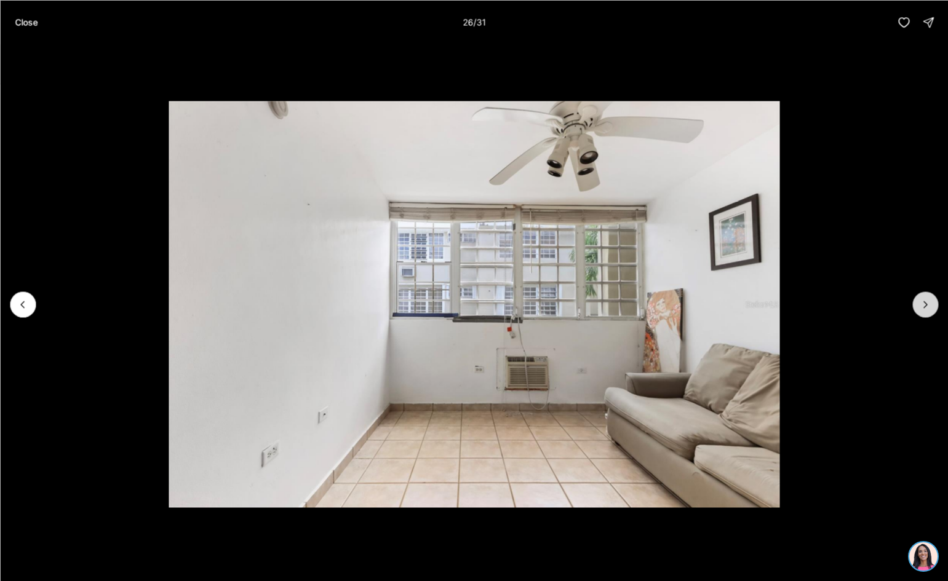
click at [921, 302] on icon "Next slide" at bounding box center [925, 304] width 12 height 12
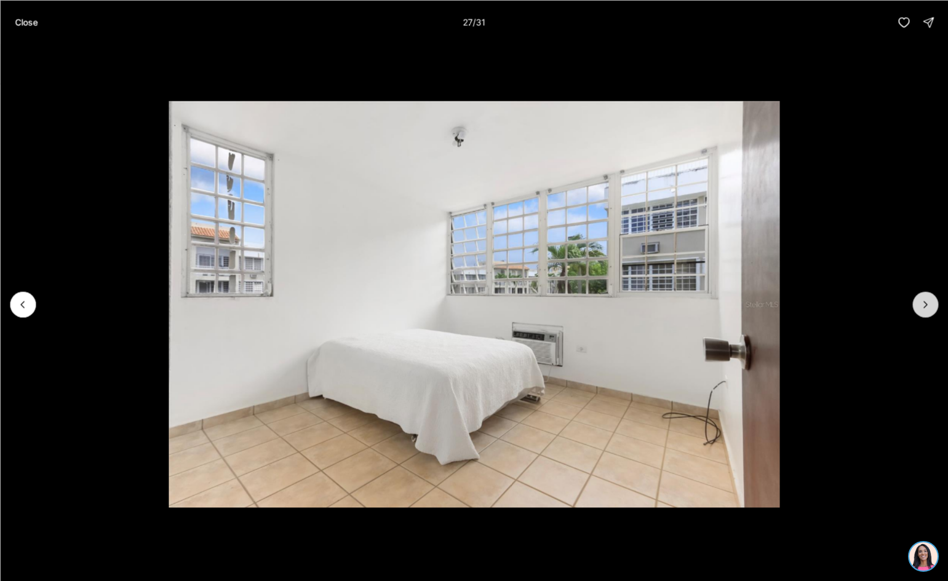
click at [921, 302] on icon "Next slide" at bounding box center [925, 304] width 12 height 12
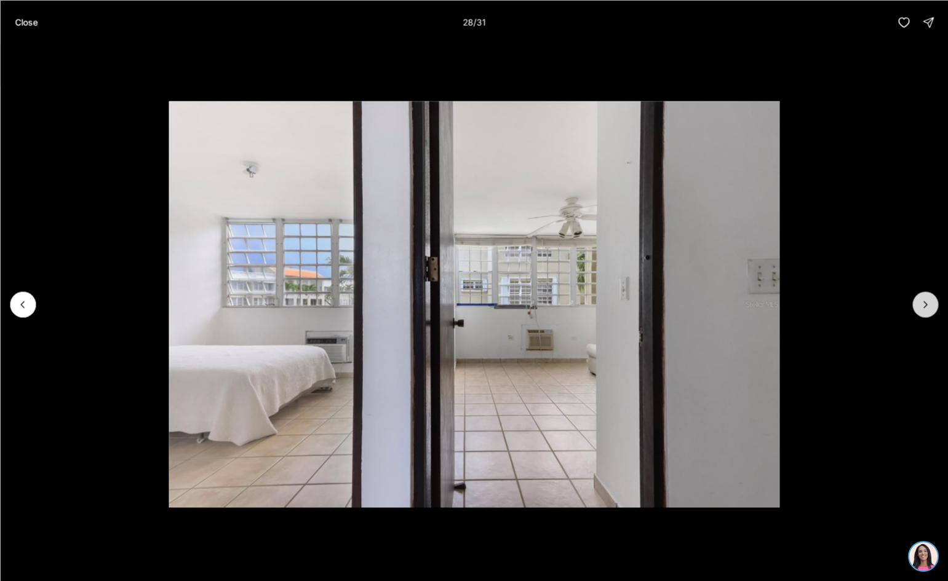
click at [921, 302] on icon "Next slide" at bounding box center [925, 304] width 12 height 12
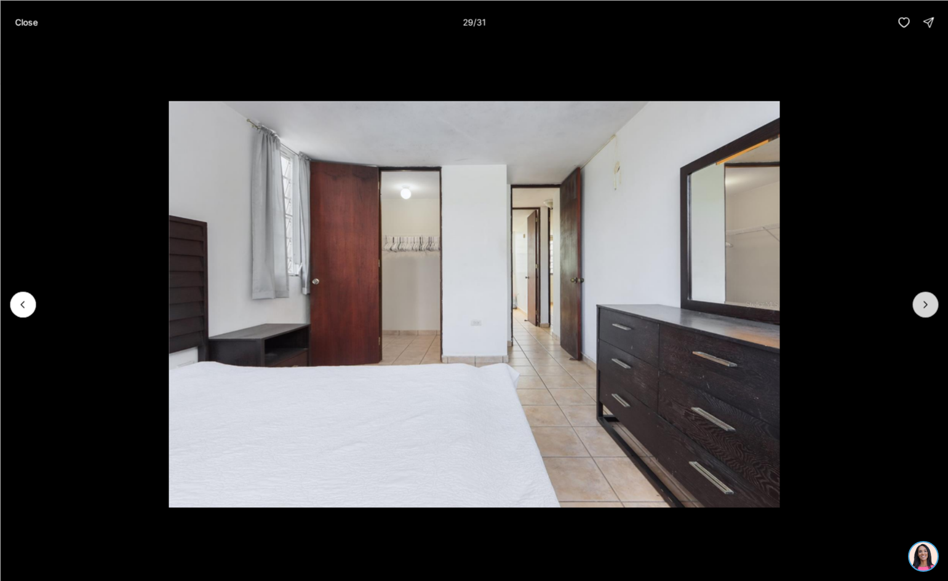
click at [921, 302] on icon "Next slide" at bounding box center [925, 304] width 12 height 12
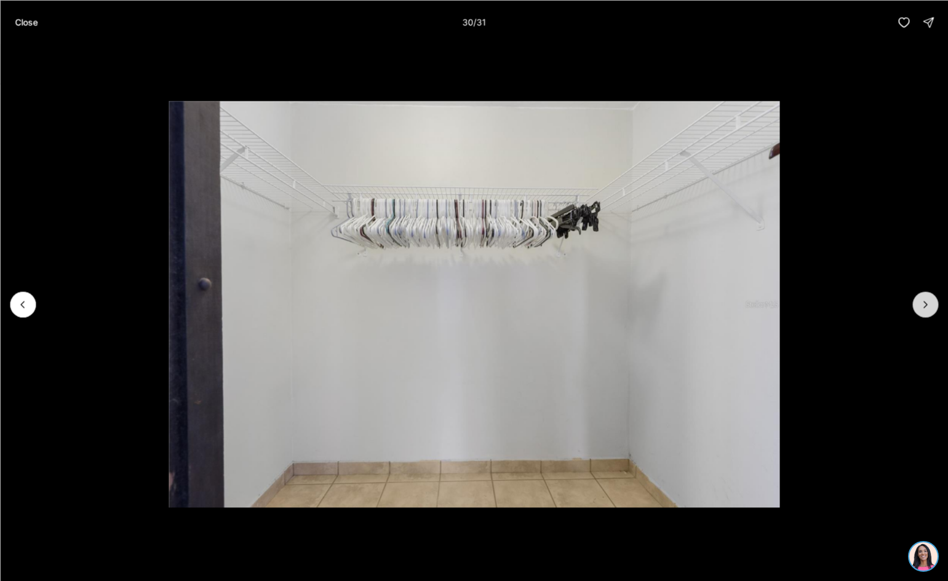
click at [921, 302] on icon "Next slide" at bounding box center [925, 304] width 12 height 12
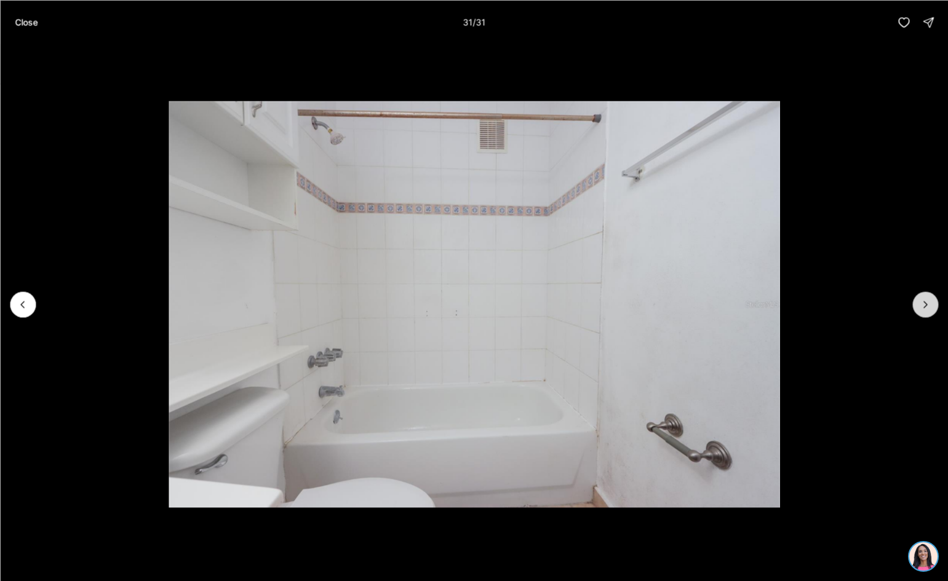
click at [921, 302] on div at bounding box center [925, 304] width 26 height 26
click at [31, 21] on p "Close" at bounding box center [26, 22] width 23 height 10
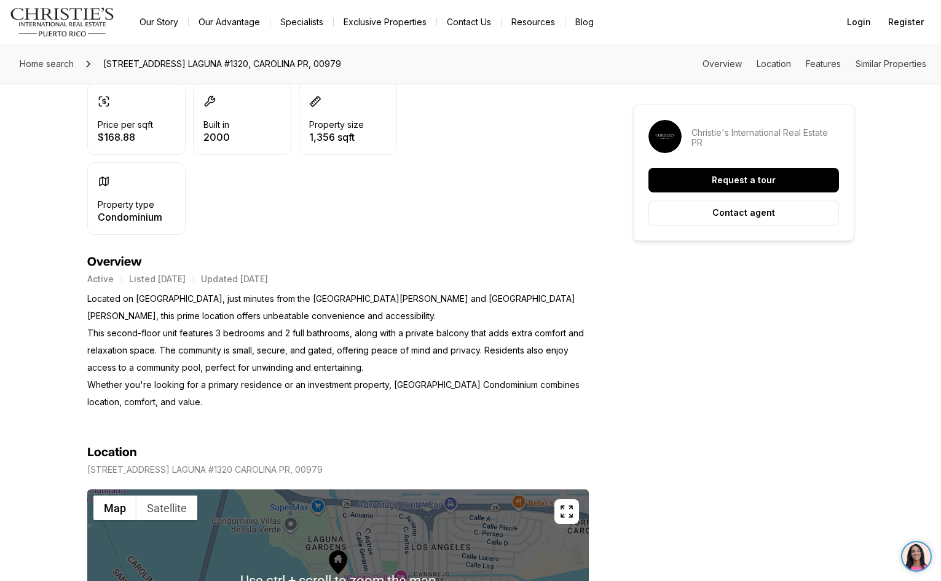
scroll to position [492, 0]
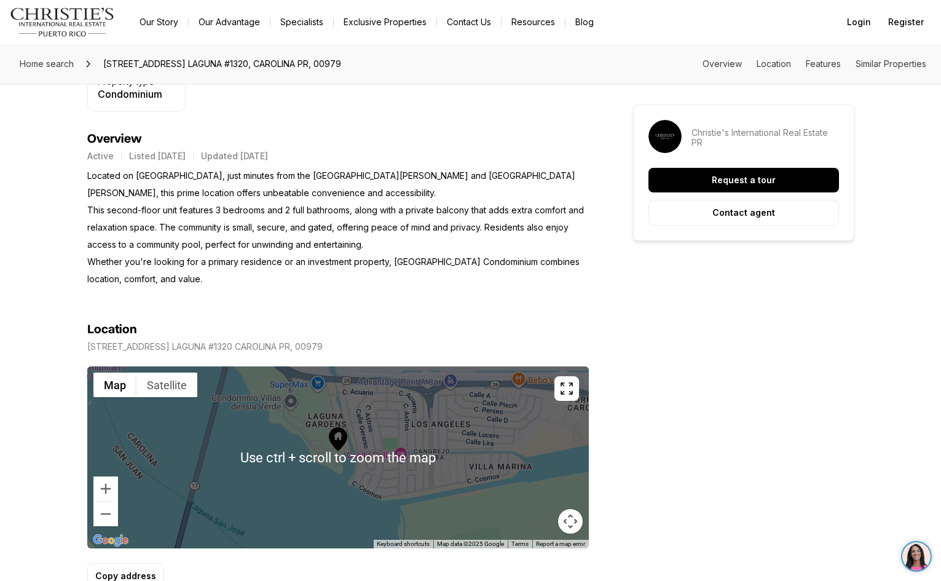
click at [346, 444] on icon at bounding box center [337, 439] width 18 height 24
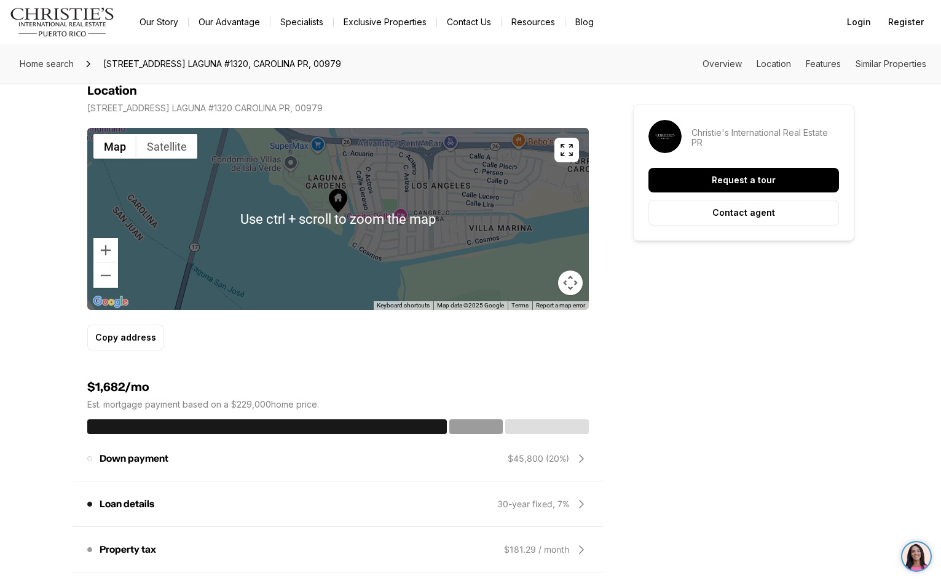
scroll to position [799, 0]
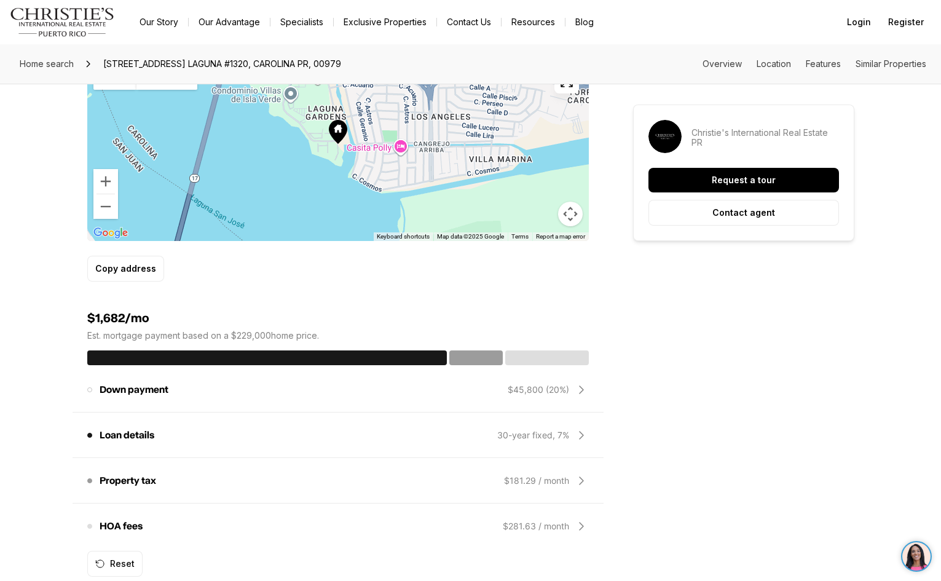
click at [581, 523] on icon at bounding box center [581, 526] width 15 height 15
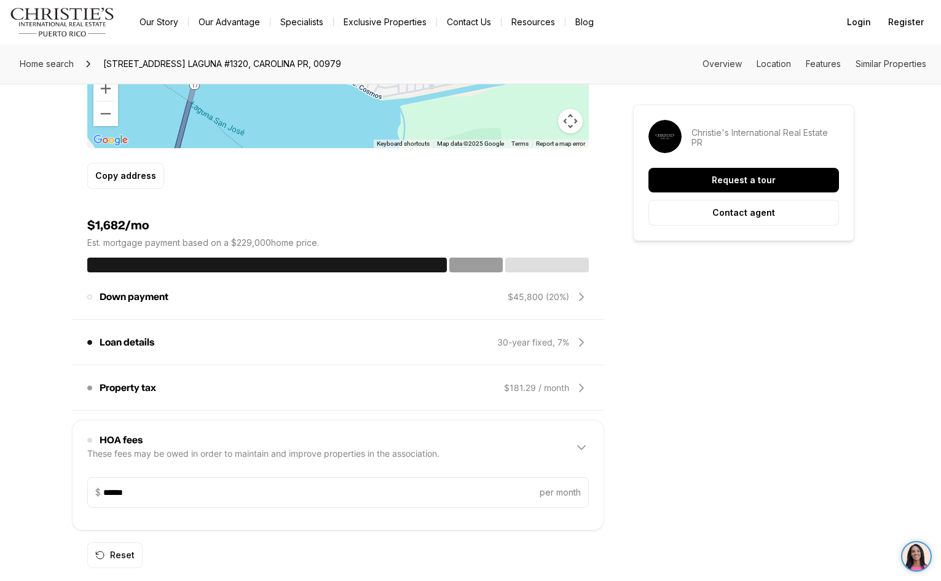
scroll to position [676, 0]
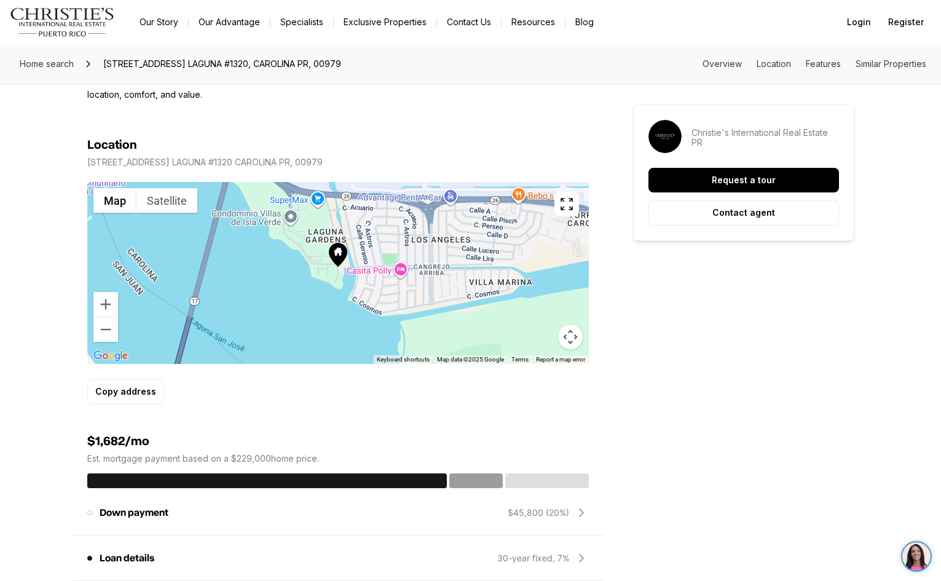
click at [333, 253] on icon at bounding box center [337, 255] width 18 height 24
click at [341, 263] on icon at bounding box center [337, 255] width 18 height 24
click at [341, 263] on icon at bounding box center [336, 254] width 18 height 24
click at [108, 333] on button "Zoom out" at bounding box center [105, 329] width 25 height 25
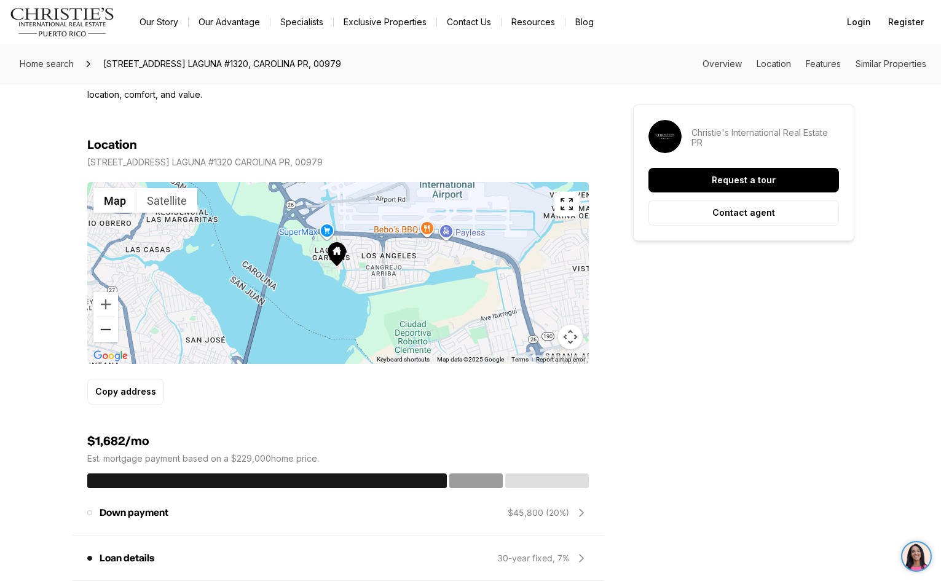
click at [107, 331] on button "Zoom out" at bounding box center [105, 329] width 25 height 25
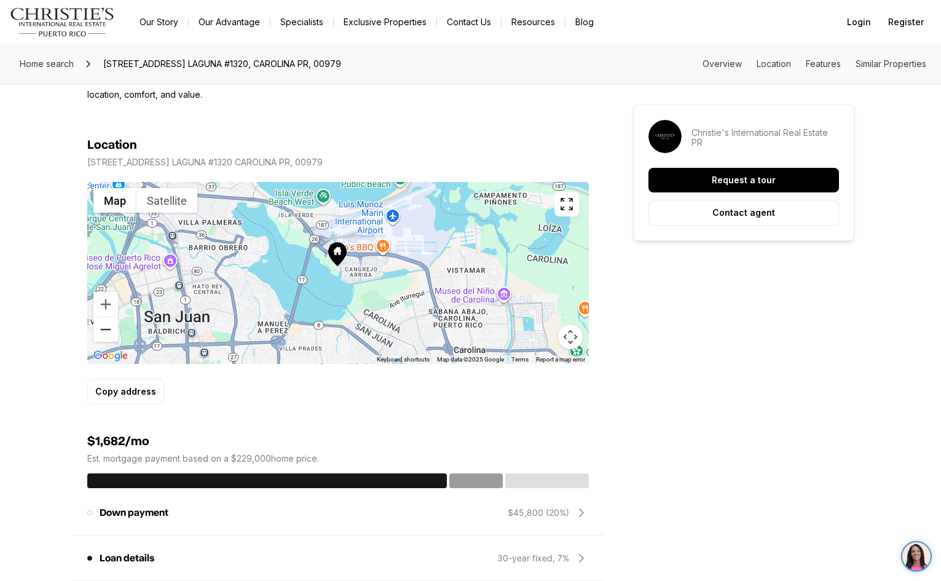
click at [107, 331] on button "Zoom out" at bounding box center [105, 329] width 25 height 25
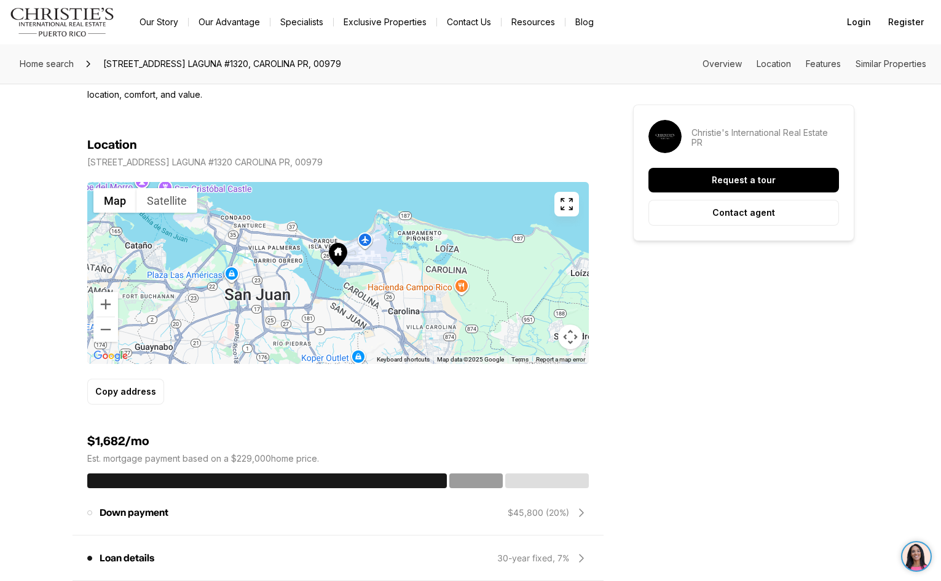
click at [341, 267] on div at bounding box center [338, 273] width 502 height 182
click at [343, 263] on icon at bounding box center [337, 255] width 18 height 24
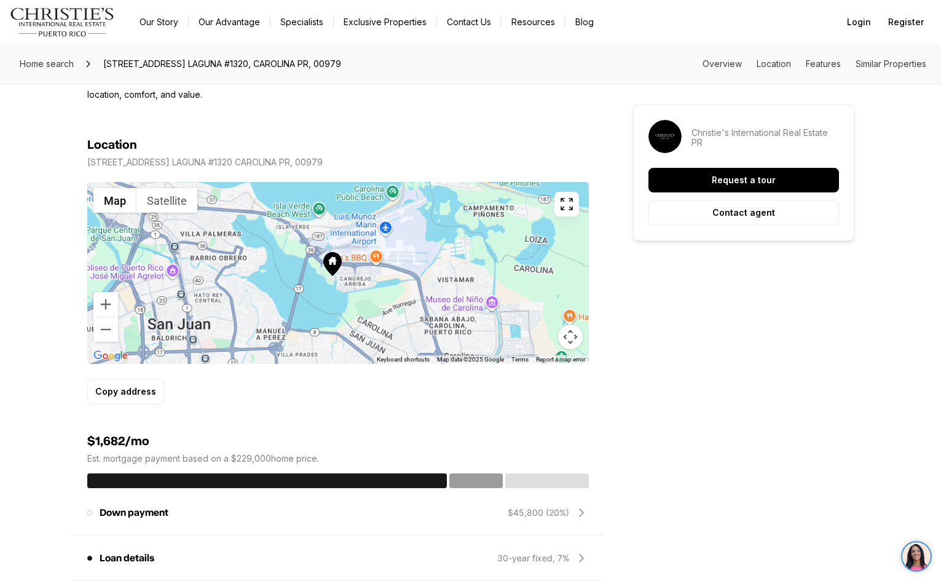
click at [343, 263] on div at bounding box center [338, 273] width 502 height 182
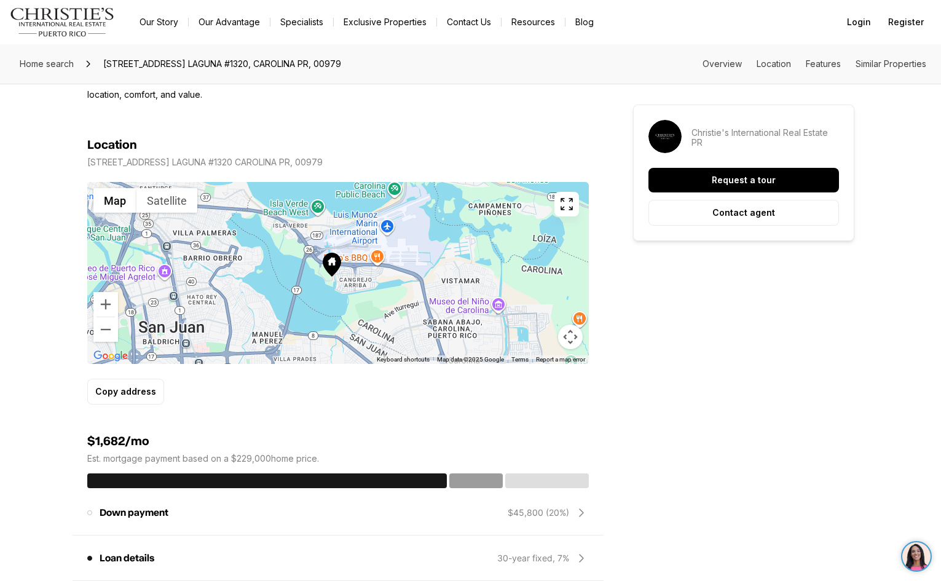
click at [343, 263] on div at bounding box center [338, 273] width 502 height 182
click at [335, 266] on icon at bounding box center [332, 262] width 8 height 8
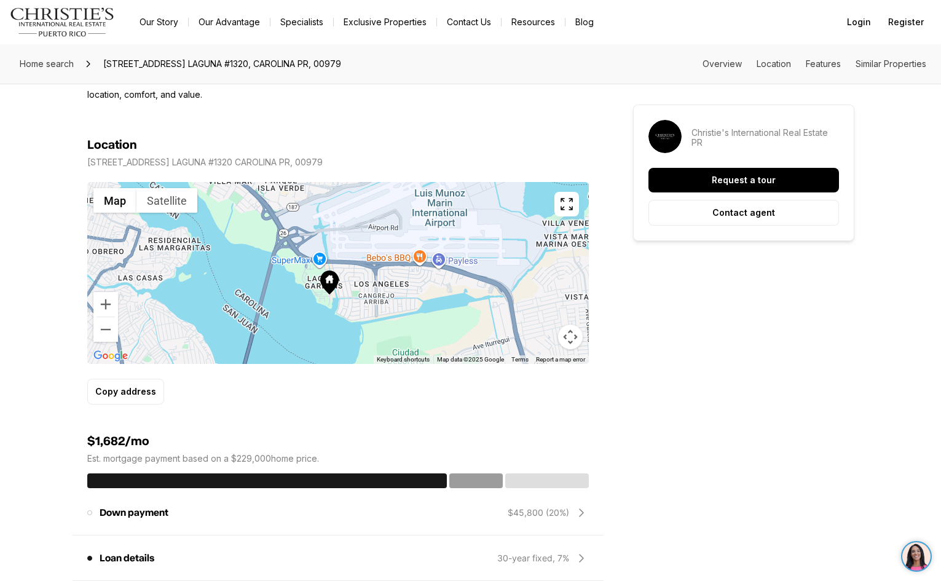
click at [335, 266] on div at bounding box center [338, 273] width 502 height 182
click at [327, 285] on icon at bounding box center [329, 283] width 18 height 24
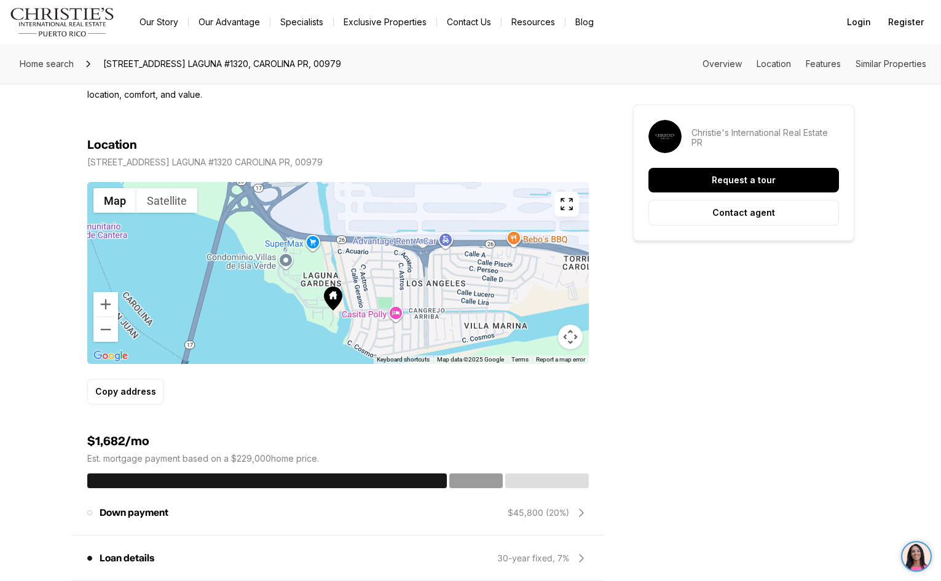
click at [335, 310] on icon at bounding box center [332, 299] width 18 height 24
click at [335, 305] on icon at bounding box center [332, 299] width 18 height 24
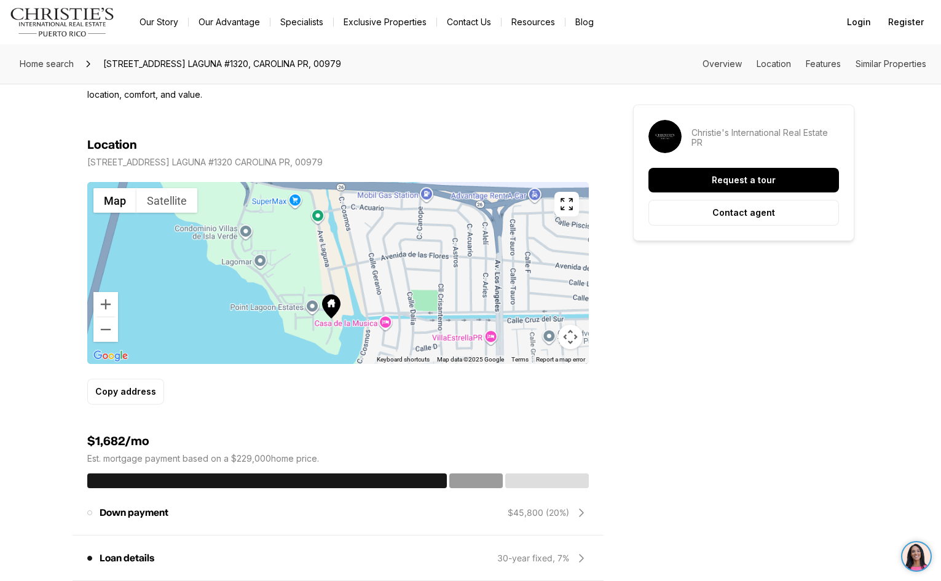
click at [335, 305] on icon at bounding box center [331, 307] width 18 height 24
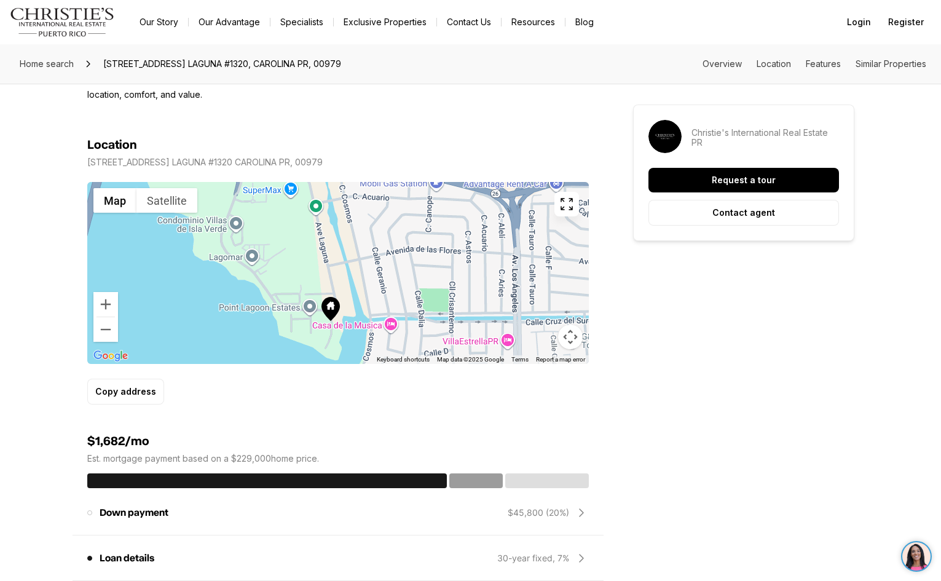
click at [324, 315] on icon at bounding box center [331, 309] width 18 height 24
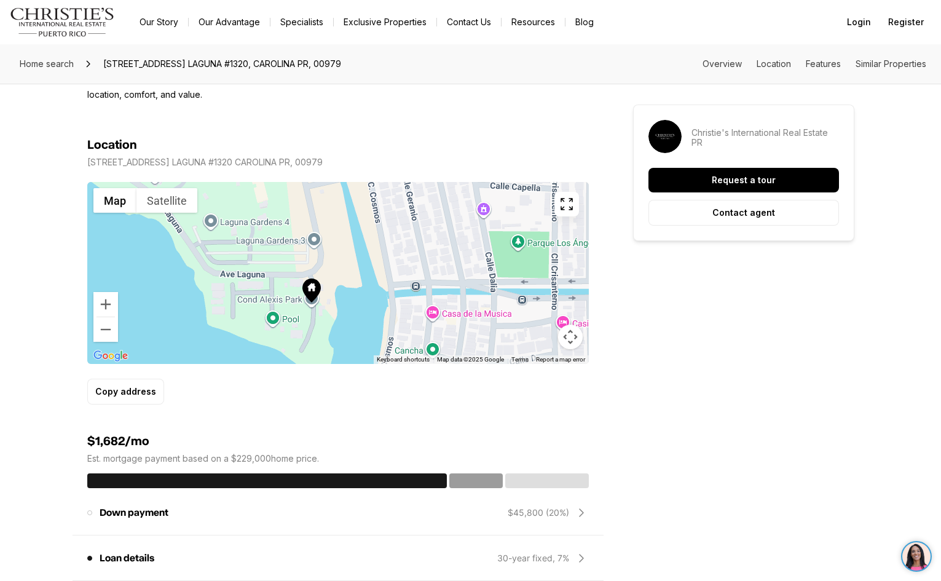
drag, startPoint x: 338, startPoint y: 320, endPoint x: 312, endPoint y: 283, distance: 44.2
click at [312, 283] on icon at bounding box center [312, 291] width 18 height 24
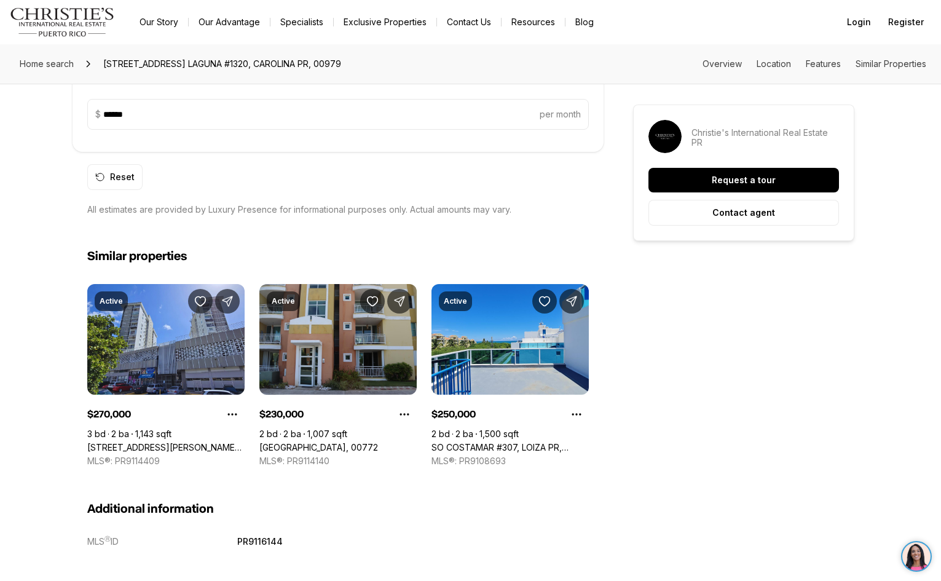
scroll to position [1291, 0]
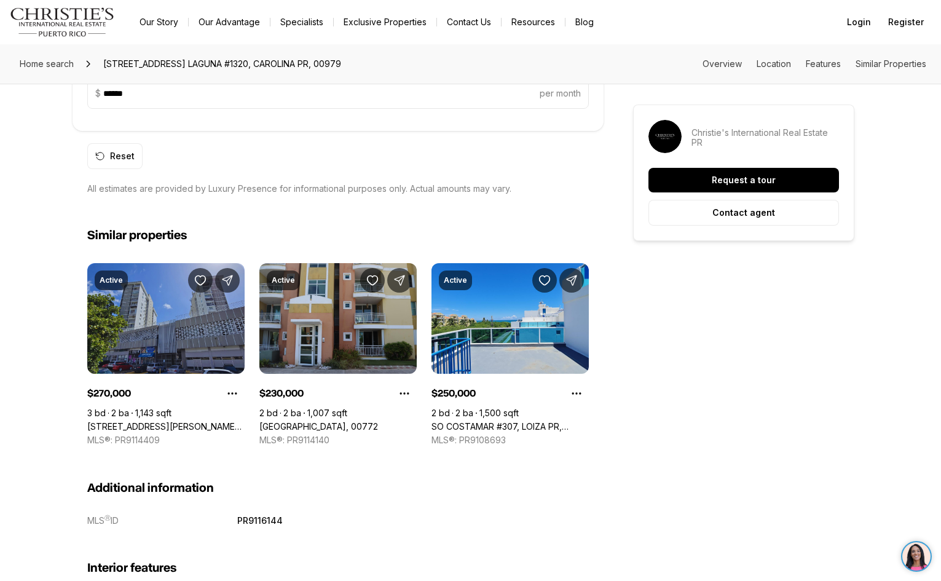
click at [175, 421] on link "500 MUÑOZ RIVERA #401, SAN JUAN PR, 00918" at bounding box center [165, 426] width 157 height 11
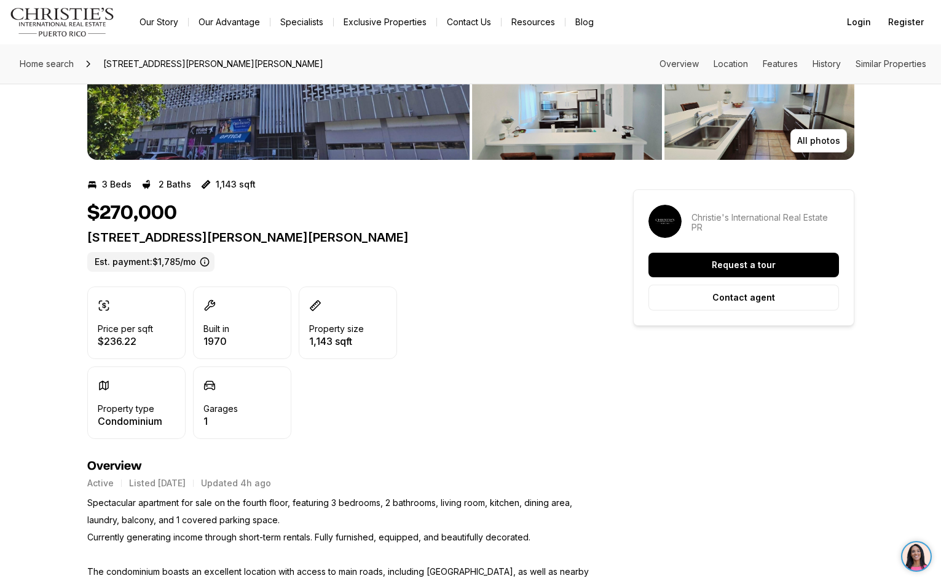
scroll to position [123, 0]
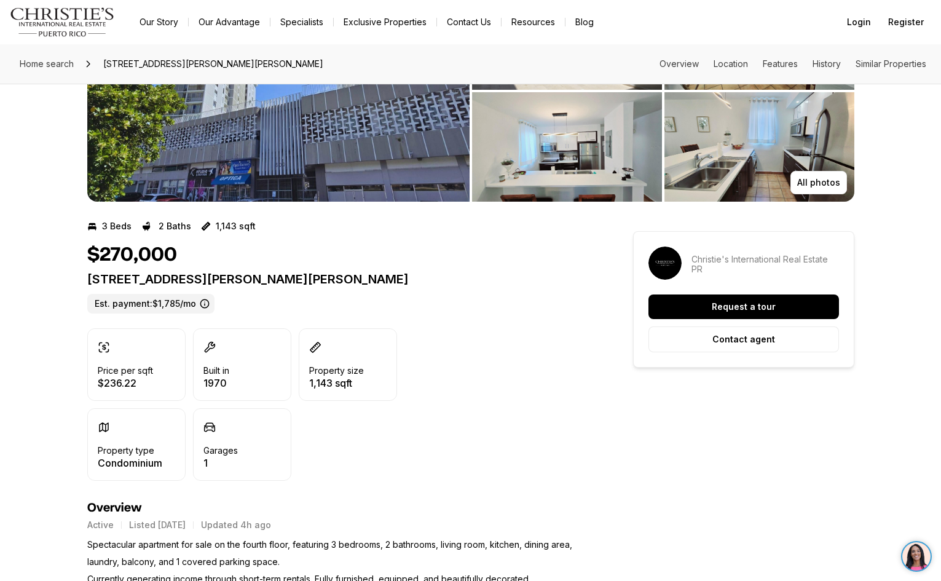
click at [568, 160] on img "View image gallery" at bounding box center [567, 146] width 190 height 109
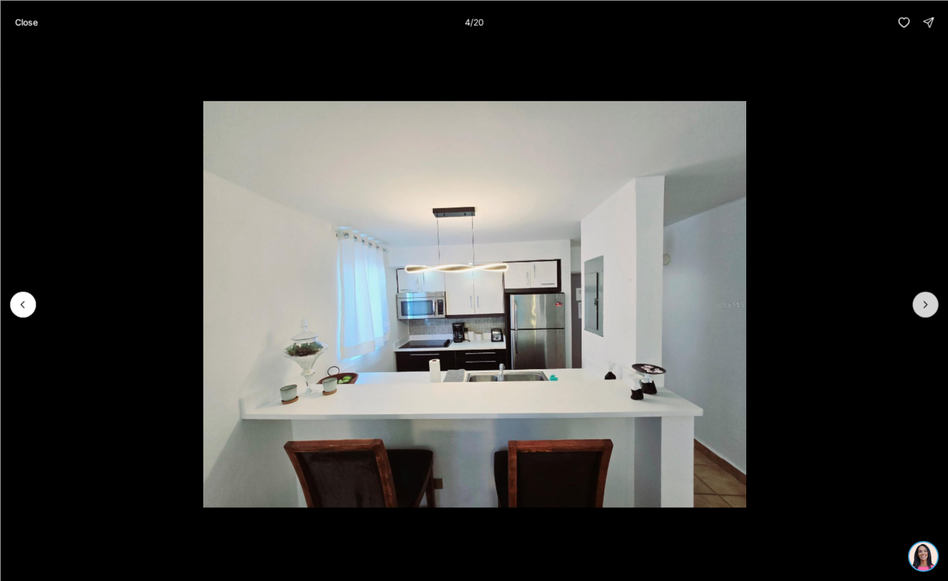
click at [923, 307] on icon "Next slide" at bounding box center [925, 304] width 12 height 12
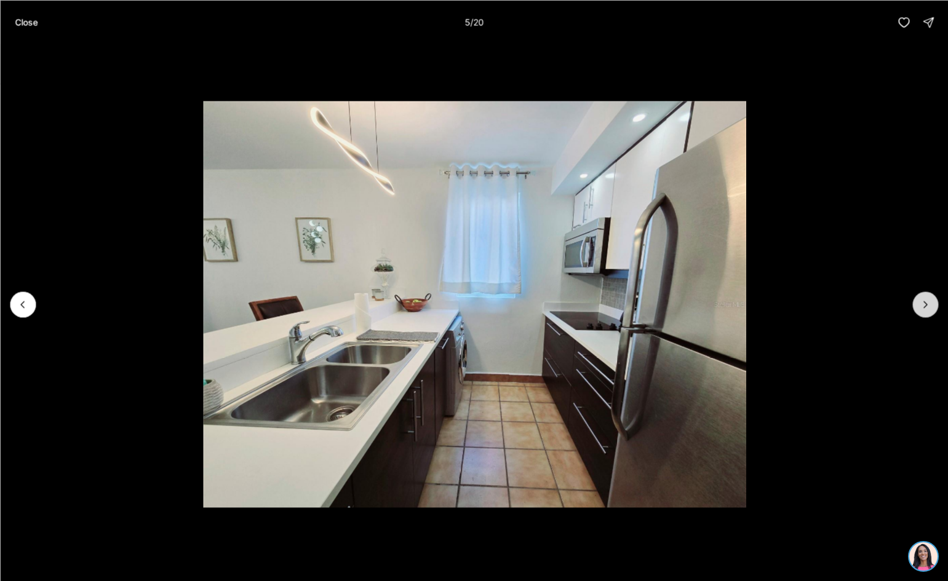
click at [923, 307] on icon "Next slide" at bounding box center [925, 304] width 12 height 12
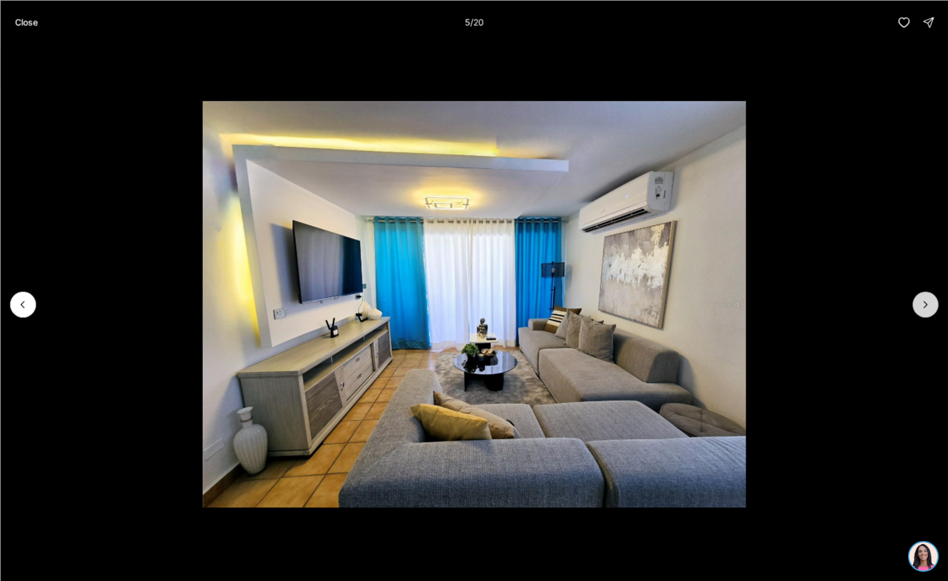
click at [923, 307] on icon "Next slide" at bounding box center [925, 304] width 12 height 12
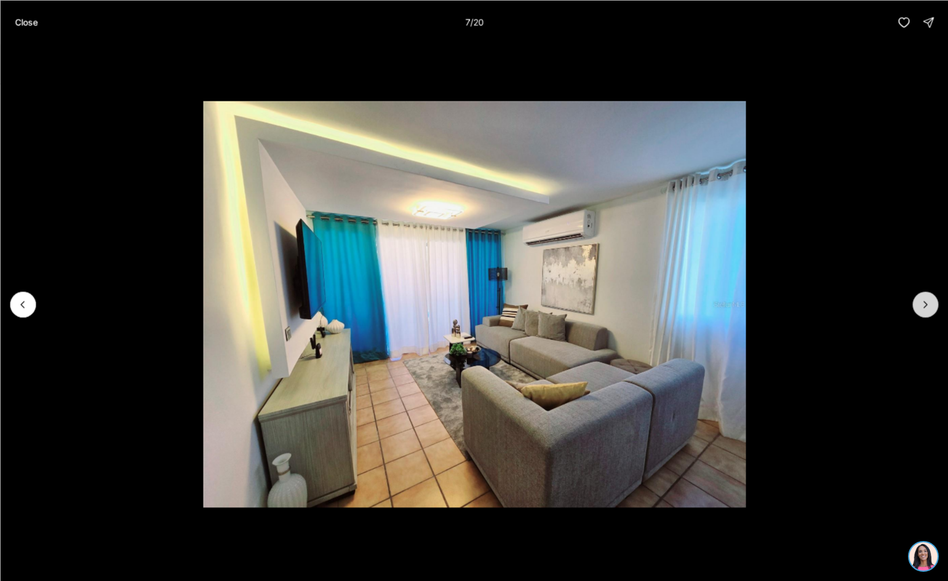
click at [923, 307] on icon "Next slide" at bounding box center [925, 304] width 12 height 12
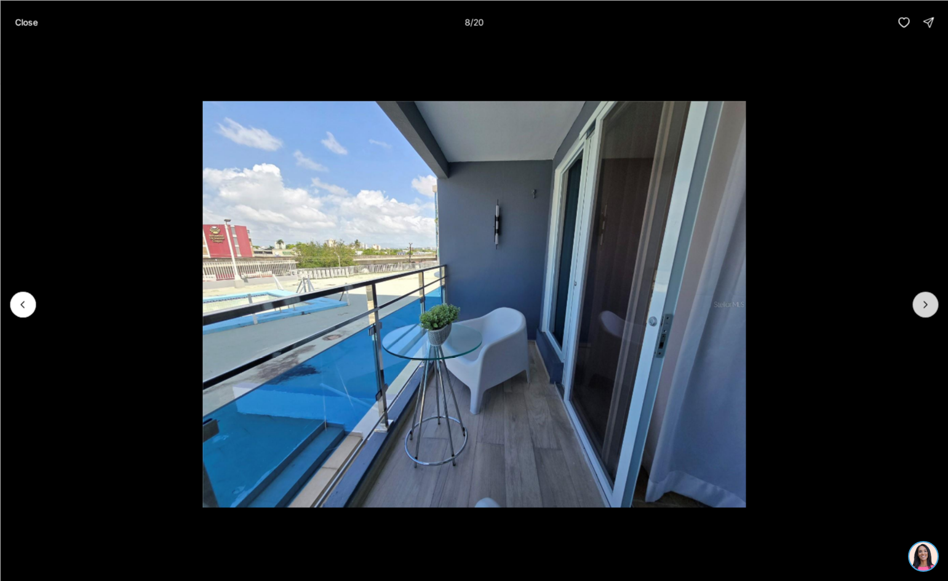
click at [923, 307] on icon "Next slide" at bounding box center [925, 304] width 12 height 12
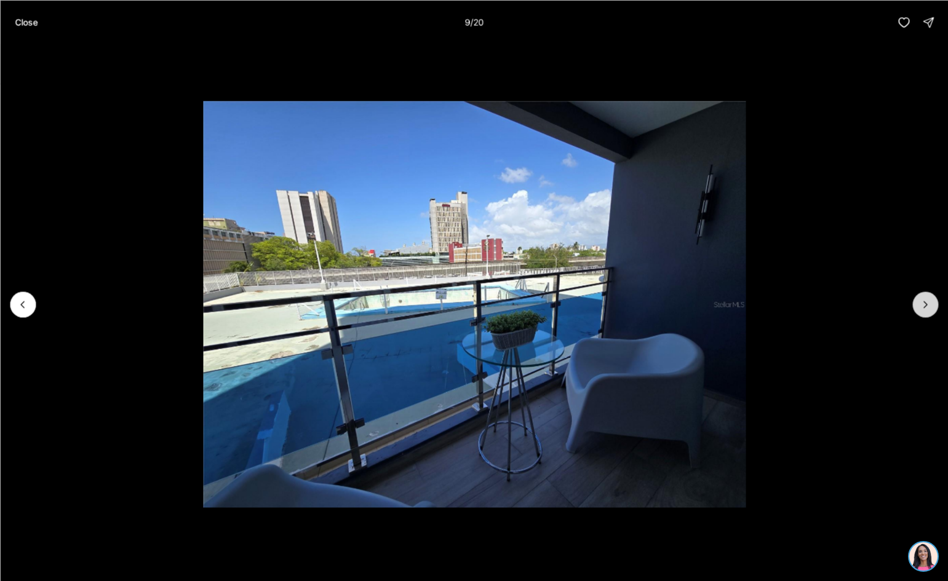
click at [923, 307] on icon "Next slide" at bounding box center [925, 304] width 12 height 12
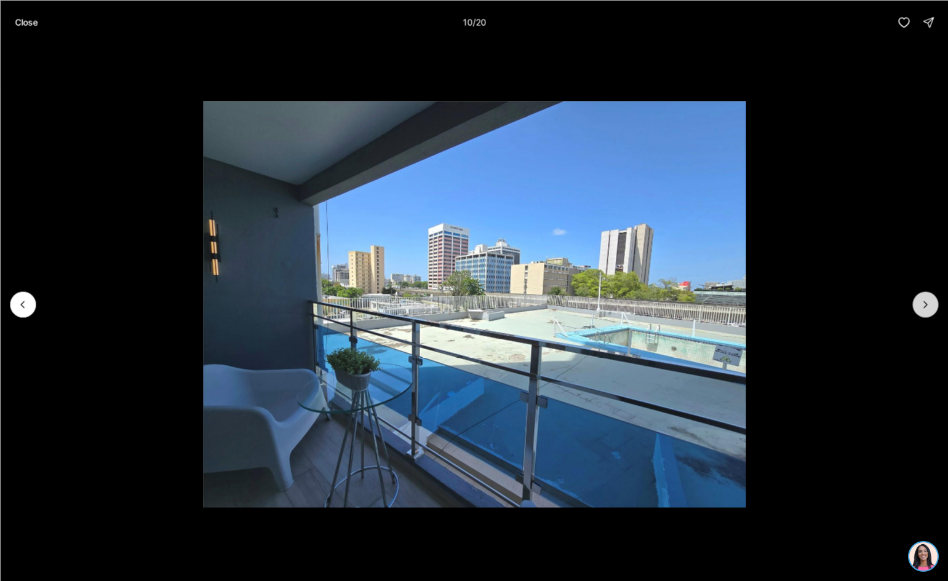
click at [923, 307] on icon "Next slide" at bounding box center [925, 304] width 12 height 12
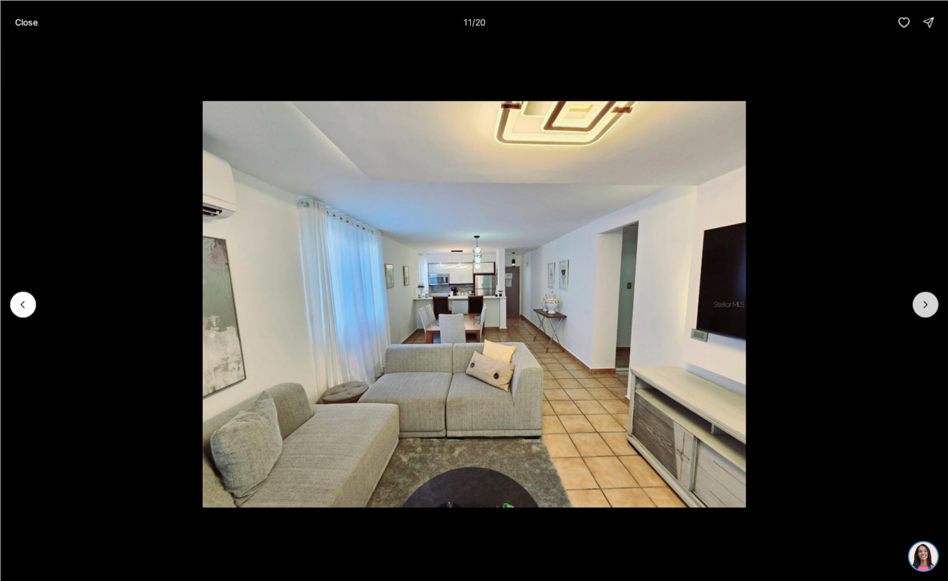
click at [923, 307] on icon "Next slide" at bounding box center [925, 304] width 12 height 12
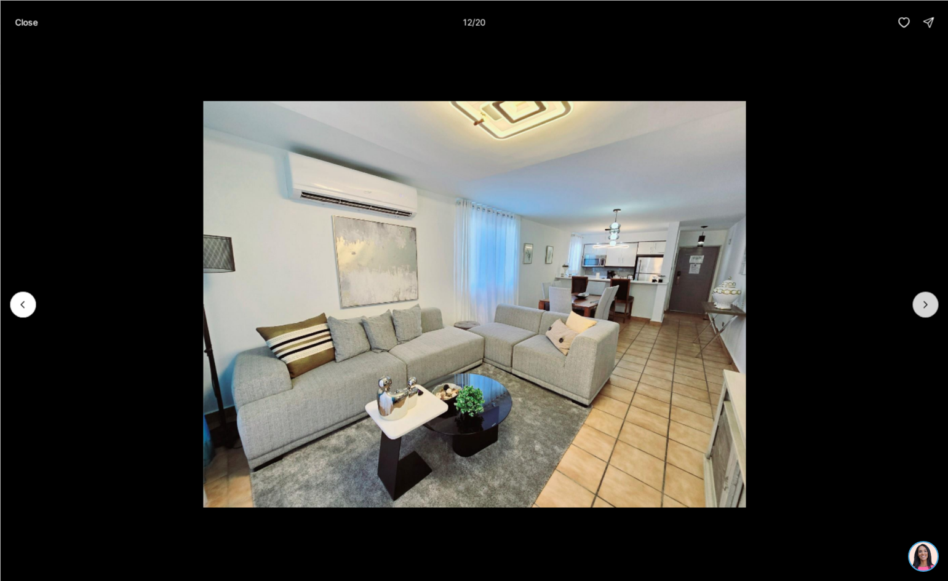
click at [923, 307] on icon "Next slide" at bounding box center [925, 304] width 12 height 12
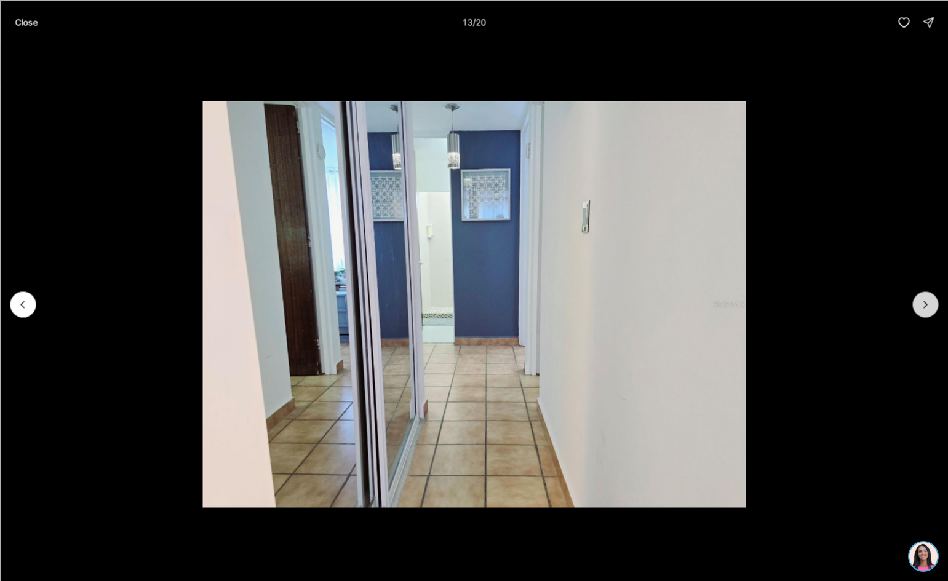
click at [923, 307] on icon "Next slide" at bounding box center [925, 304] width 12 height 12
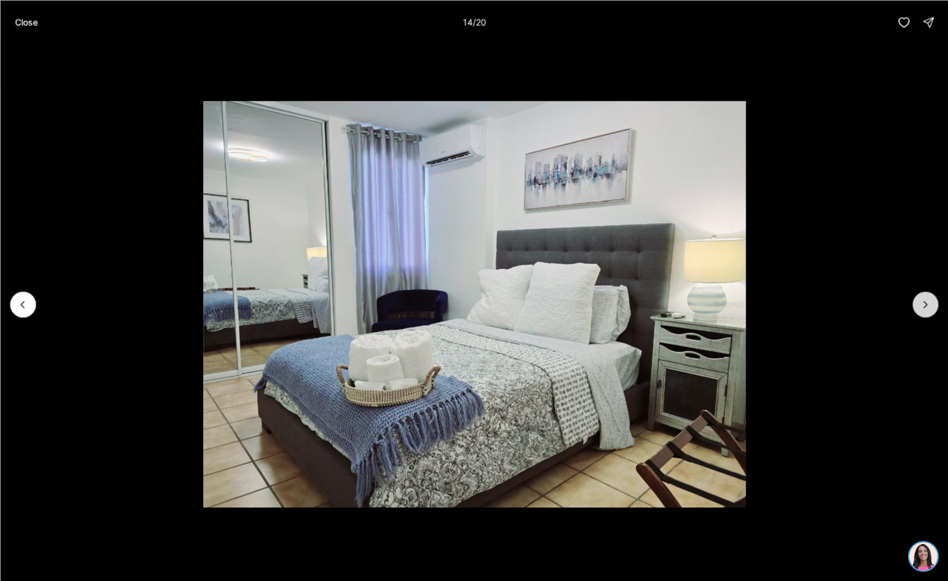
click at [923, 307] on icon "Next slide" at bounding box center [925, 304] width 12 height 12
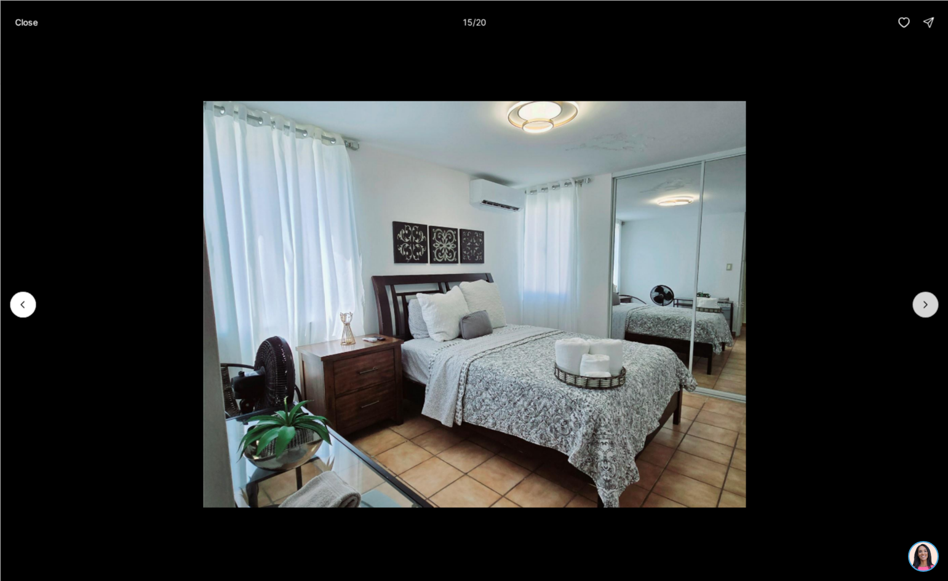
click at [923, 307] on icon "Next slide" at bounding box center [925, 304] width 12 height 12
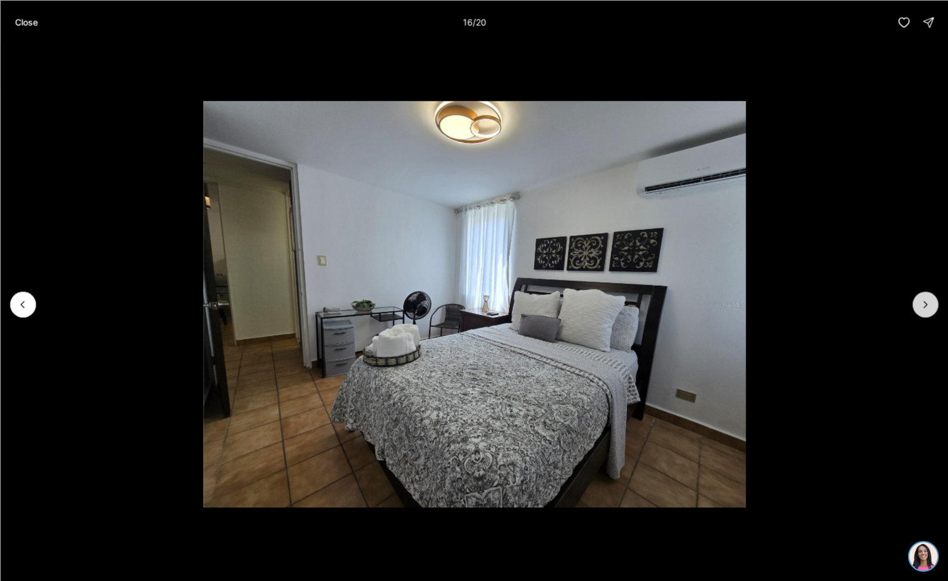
click at [923, 307] on icon "Next slide" at bounding box center [925, 304] width 12 height 12
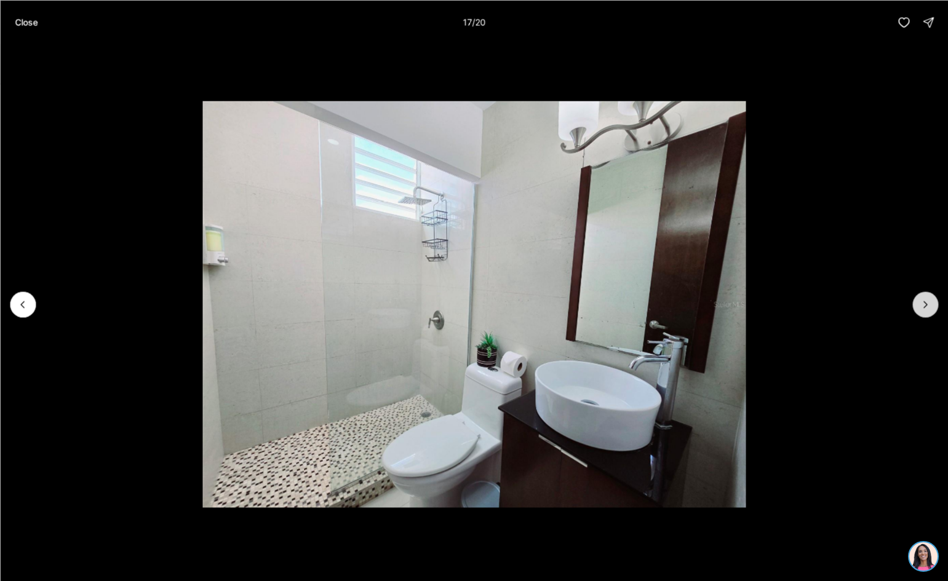
click at [923, 307] on icon "Next slide" at bounding box center [925, 304] width 12 height 12
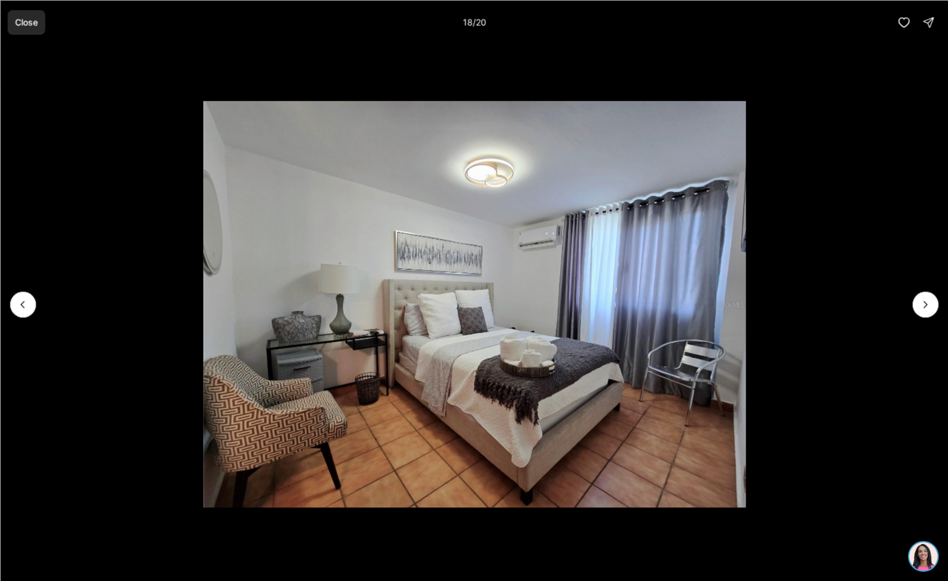
click at [25, 18] on p "Close" at bounding box center [26, 22] width 23 height 10
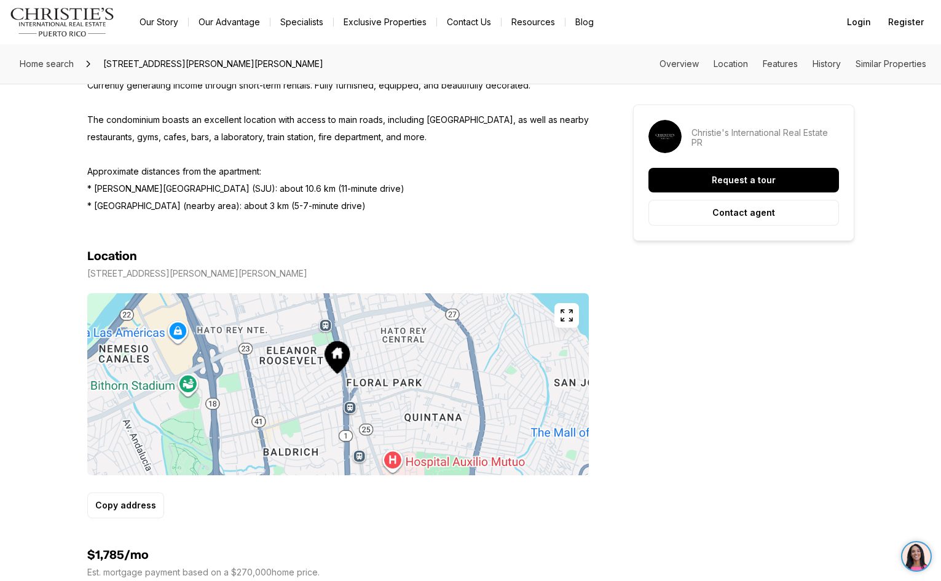
scroll to position [553, 0]
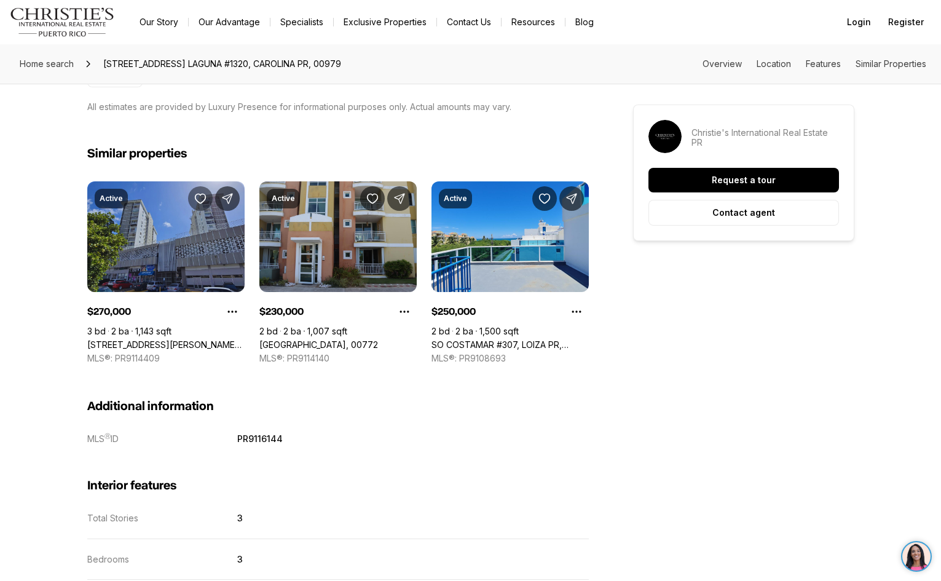
click at [199, 197] on icon "Save Property: 500 MUÑOZ RIVERA #401" at bounding box center [200, 198] width 12 height 12
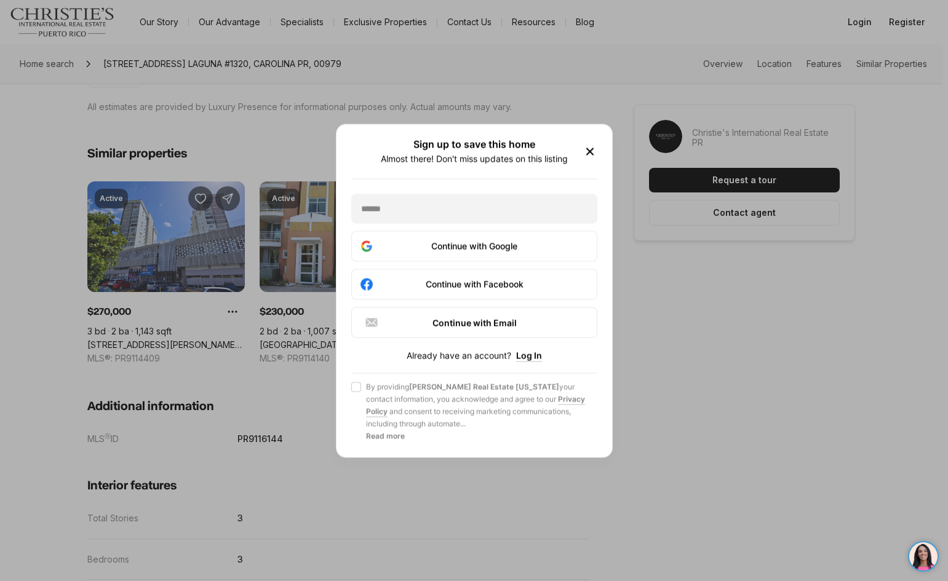
click at [585, 153] on icon "button" at bounding box center [589, 151] width 15 height 15
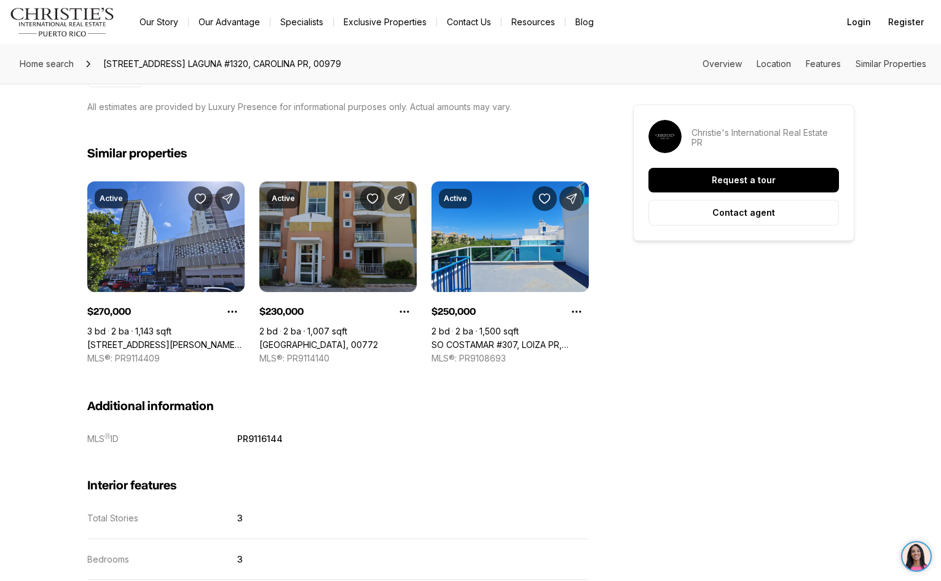
click at [357, 339] on link "[GEOGRAPHIC_DATA], 00772" at bounding box center [318, 344] width 119 height 11
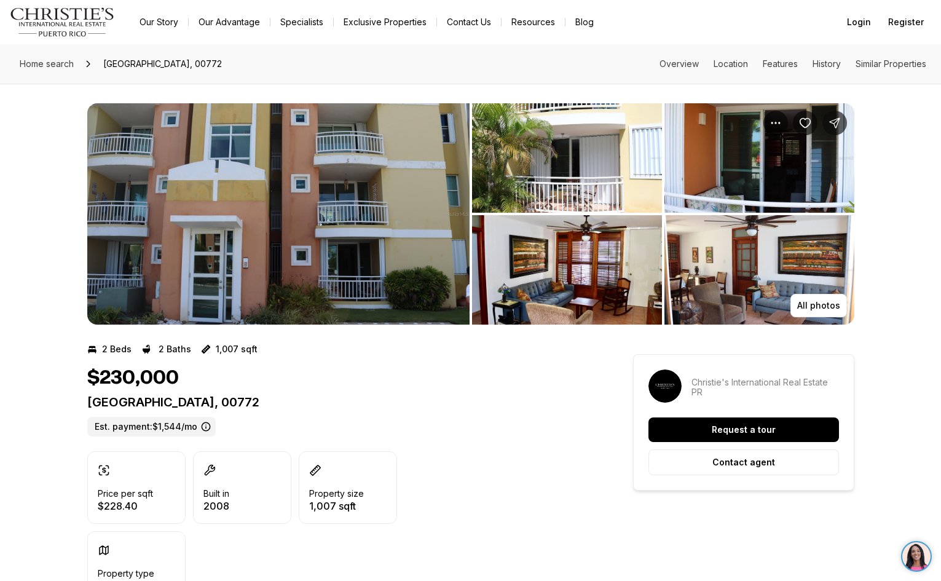
click at [286, 257] on img "View image gallery" at bounding box center [278, 213] width 382 height 221
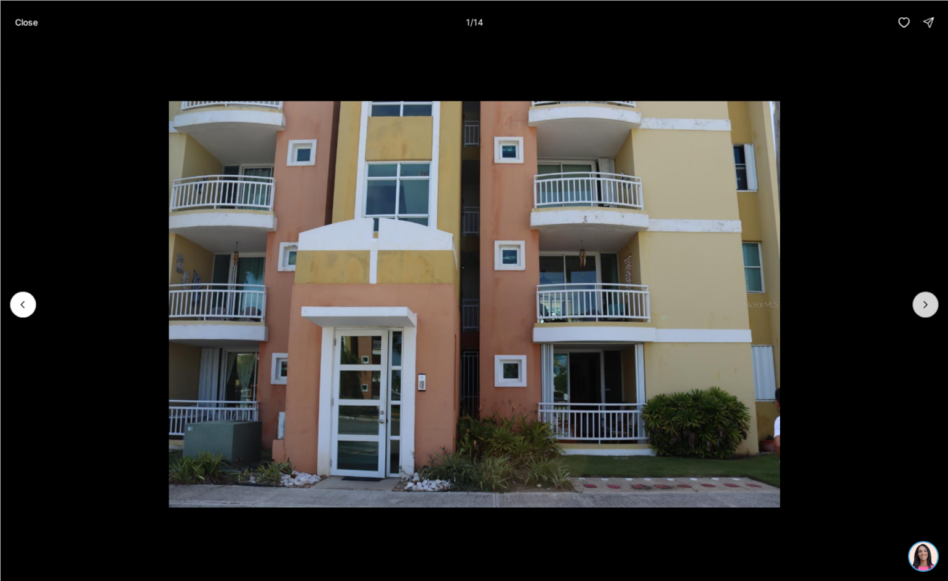
click at [922, 309] on icon "Next slide" at bounding box center [925, 304] width 12 height 12
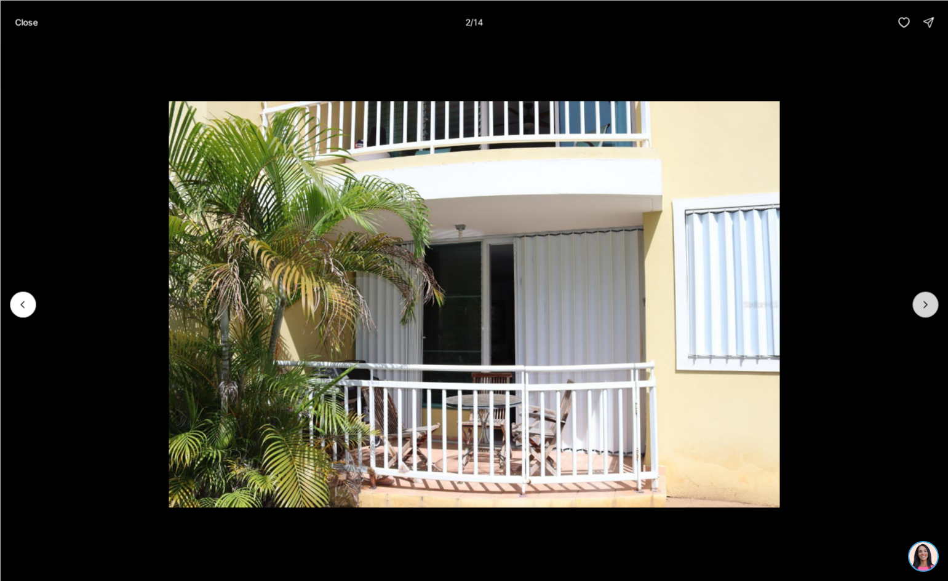
click at [922, 309] on icon "Next slide" at bounding box center [925, 304] width 12 height 12
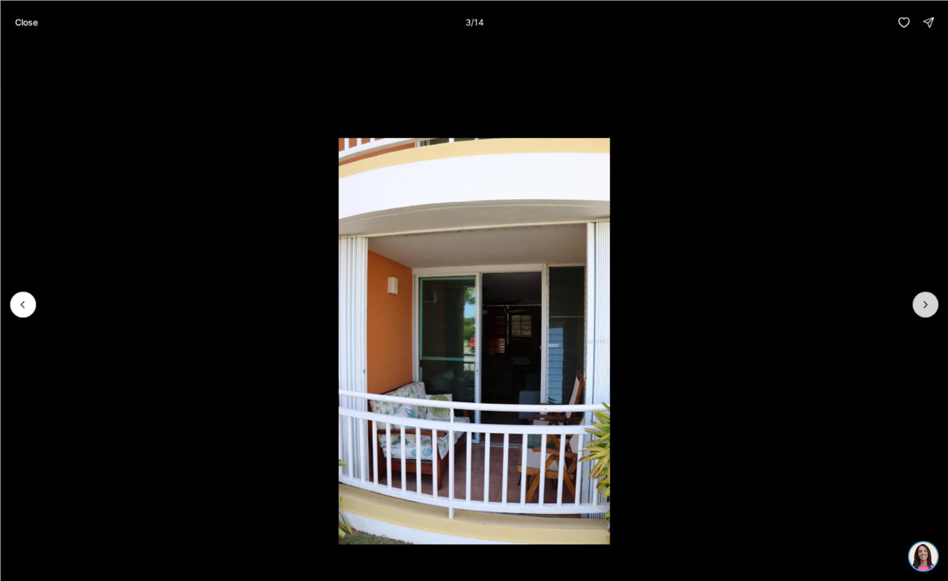
click at [922, 309] on icon "Next slide" at bounding box center [925, 304] width 12 height 12
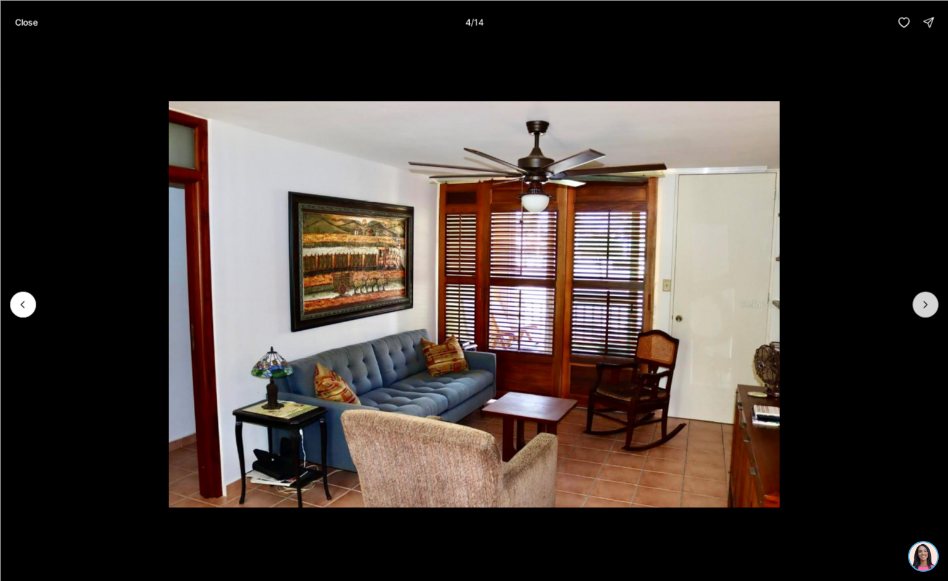
click at [922, 309] on icon "Next slide" at bounding box center [925, 304] width 12 height 12
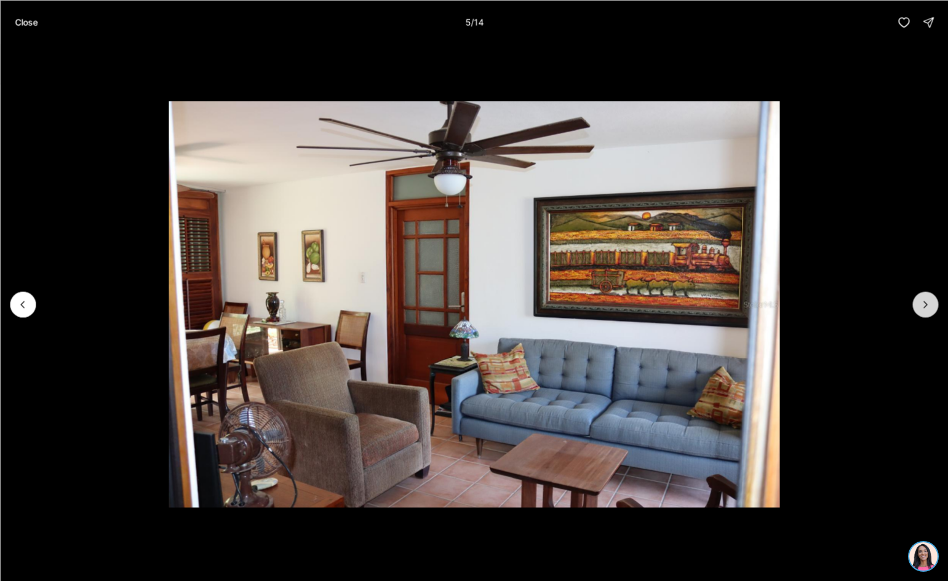
click at [922, 309] on icon "Next slide" at bounding box center [925, 304] width 12 height 12
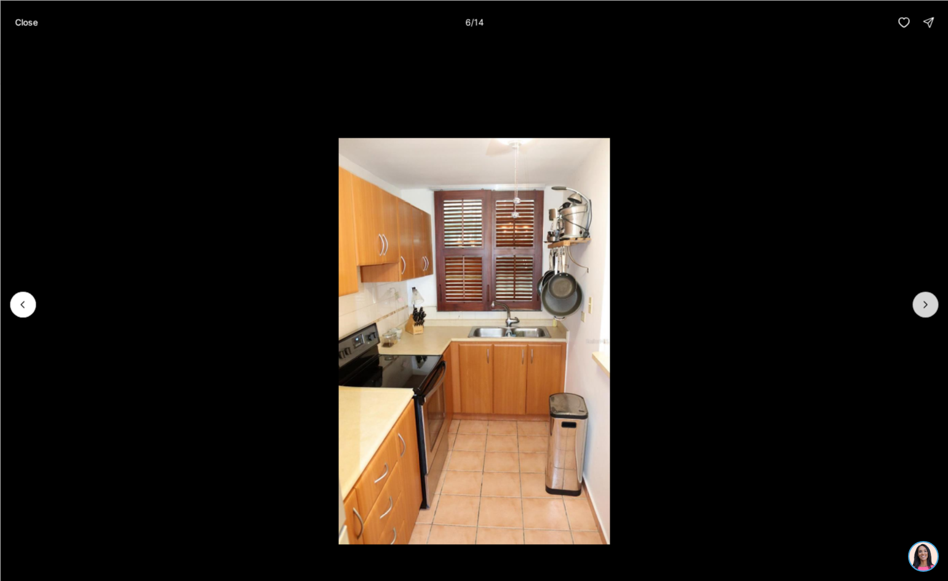
click at [922, 309] on icon "Next slide" at bounding box center [925, 304] width 12 height 12
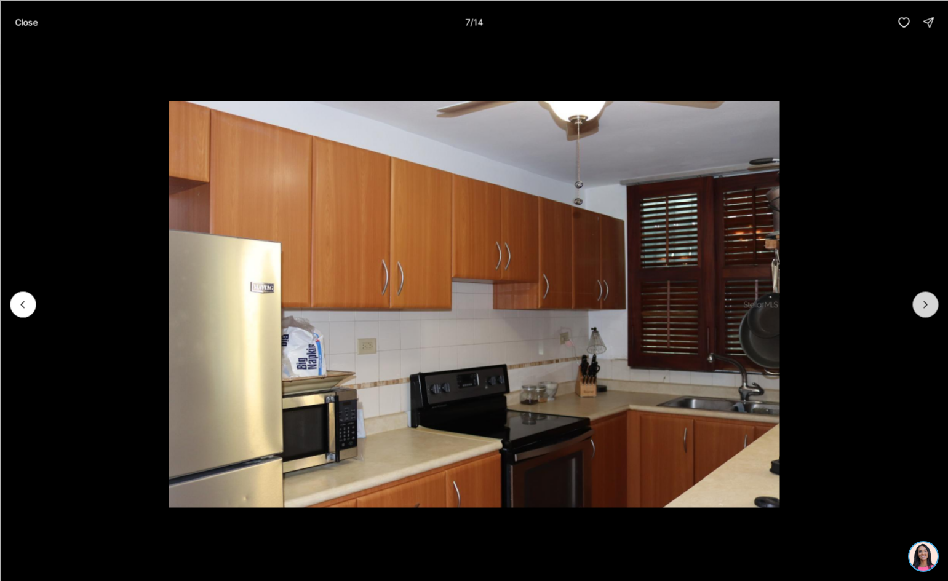
click at [922, 309] on icon "Next slide" at bounding box center [925, 304] width 12 height 12
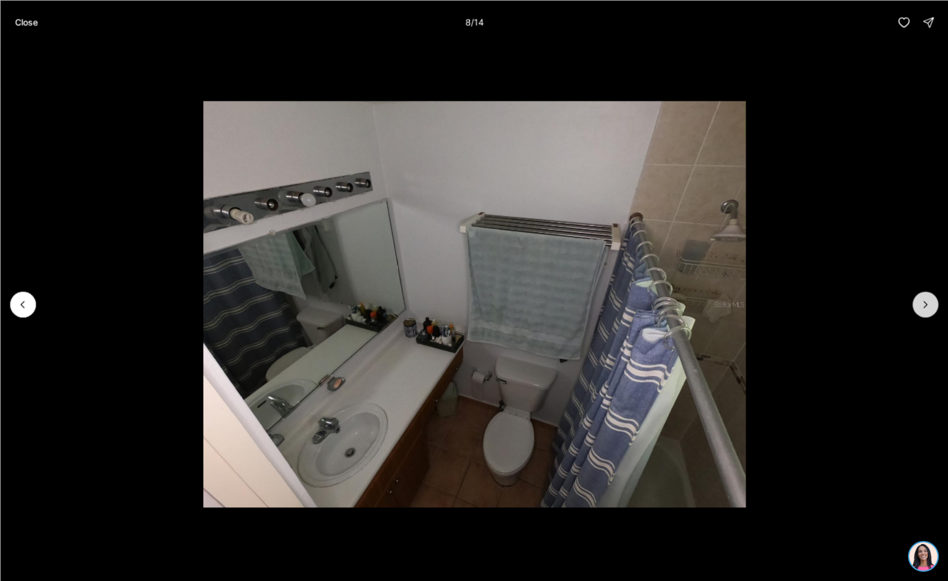
click at [922, 309] on icon "Next slide" at bounding box center [925, 304] width 12 height 12
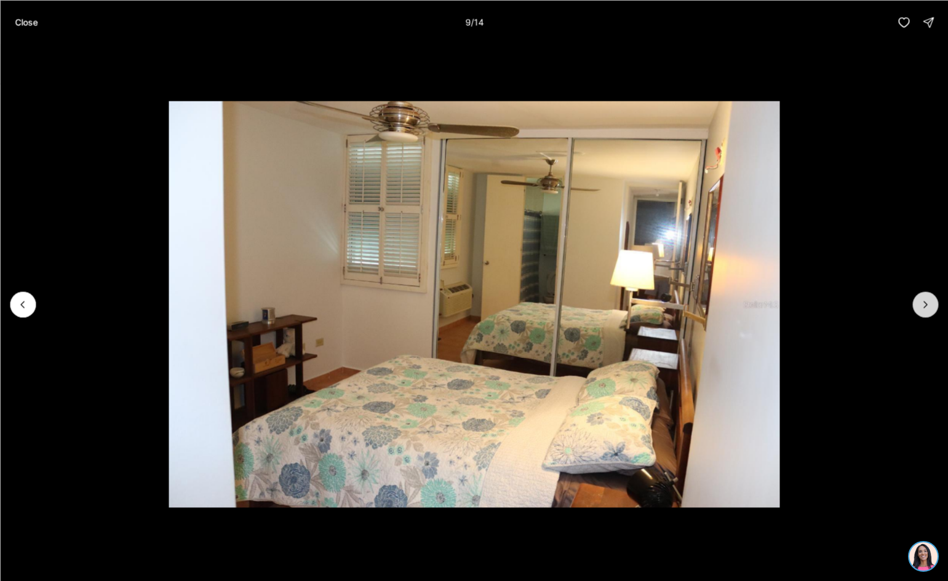
click at [922, 309] on icon "Next slide" at bounding box center [925, 304] width 12 height 12
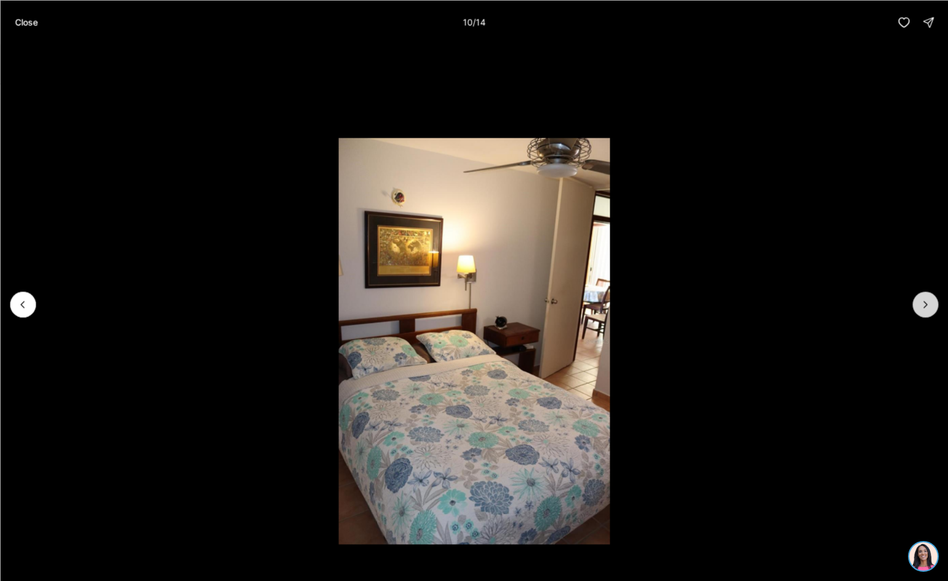
click at [921, 309] on icon "Next slide" at bounding box center [925, 304] width 12 height 12
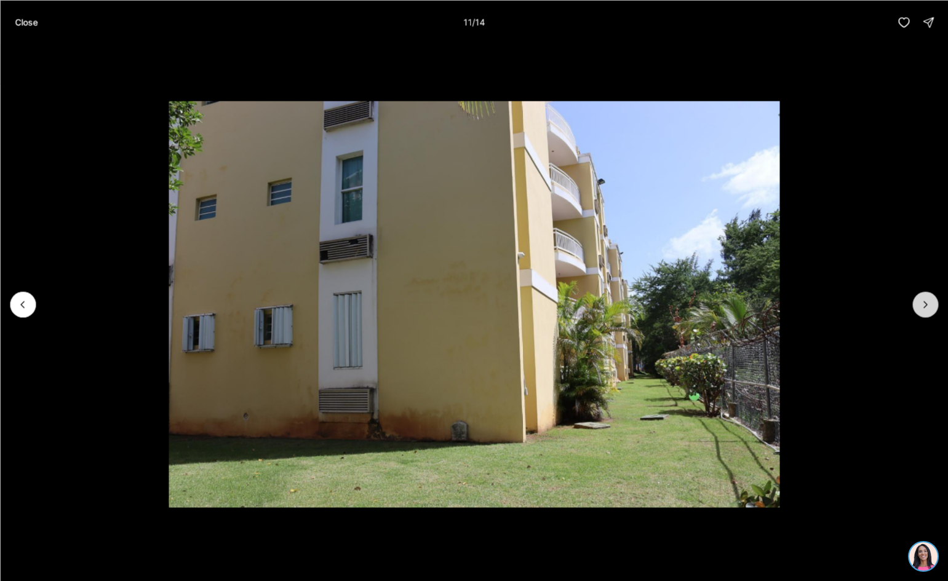
click at [921, 309] on icon "Next slide" at bounding box center [925, 304] width 12 height 12
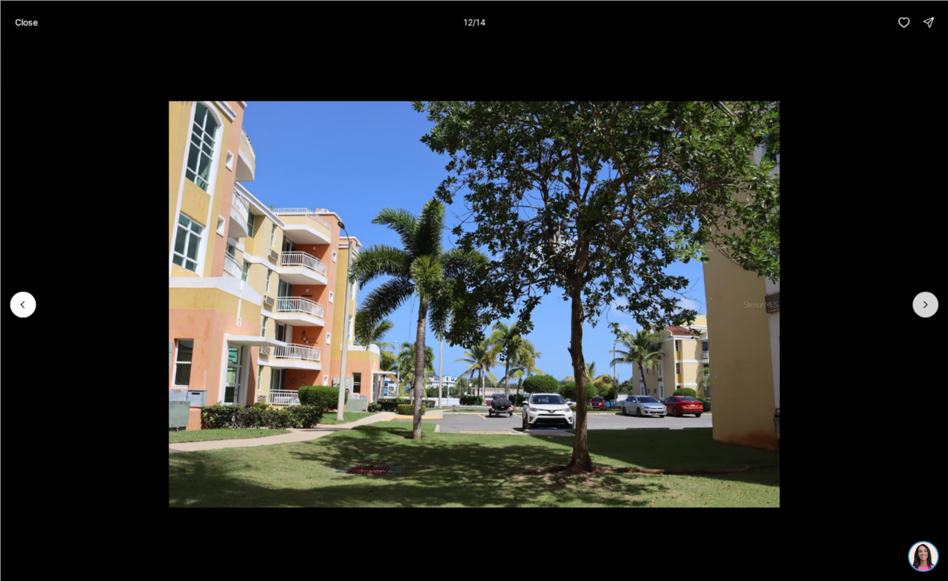
click at [921, 309] on icon "Next slide" at bounding box center [925, 304] width 12 height 12
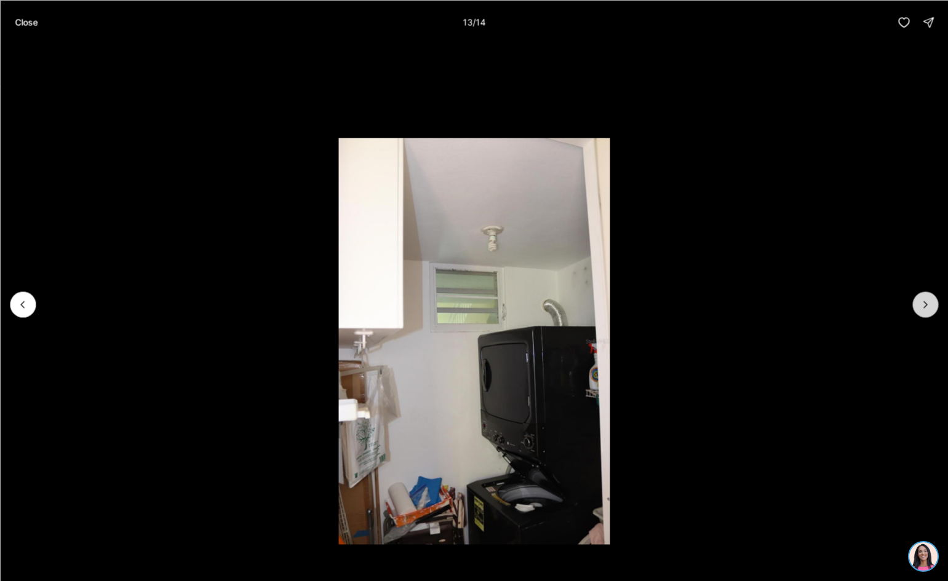
click at [921, 309] on icon "Next slide" at bounding box center [925, 304] width 12 height 12
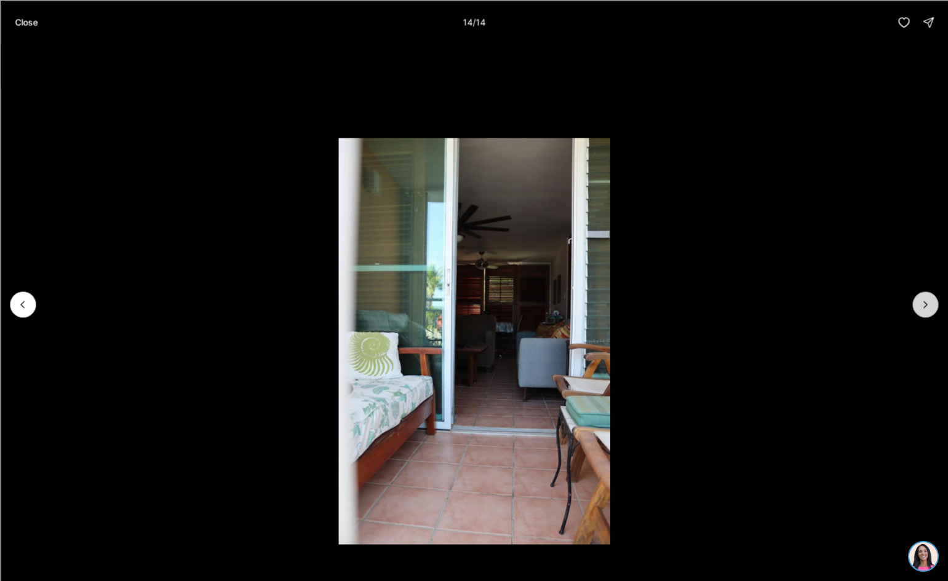
click at [921, 309] on div at bounding box center [925, 304] width 26 height 26
click at [926, 305] on div at bounding box center [925, 304] width 26 height 26
click at [25, 23] on p "Close" at bounding box center [26, 22] width 23 height 10
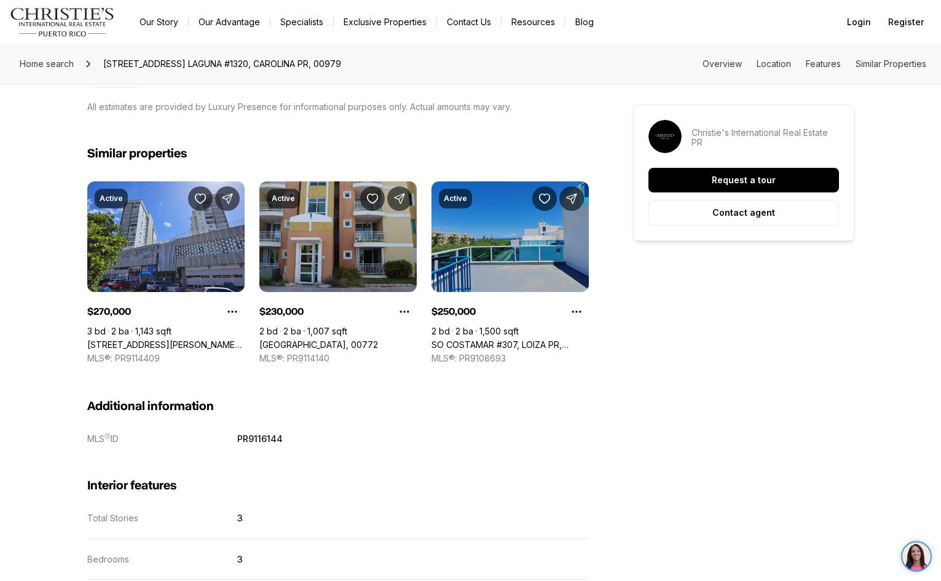
click at [521, 339] on link "SO COSTAMAR #307, LOIZA PR, 00772" at bounding box center [510, 344] width 157 height 11
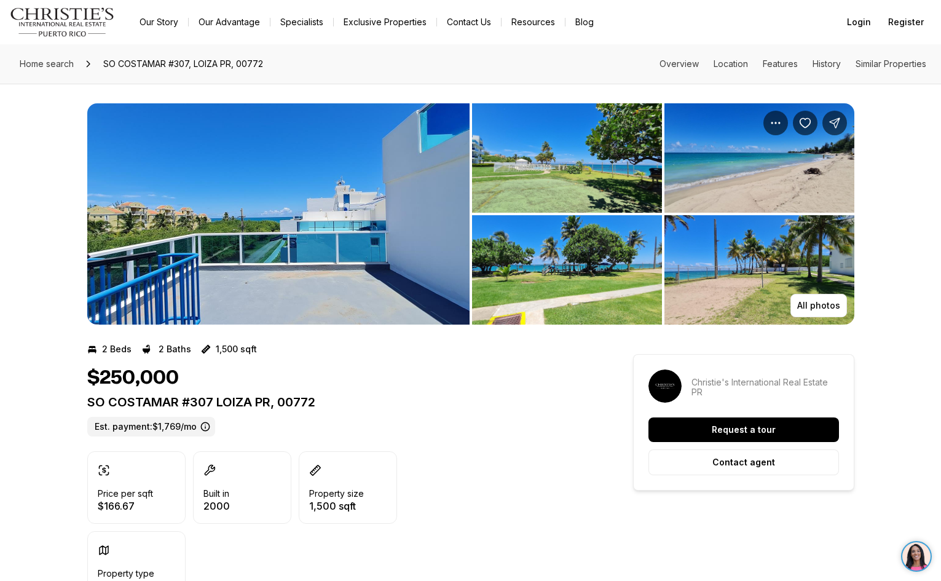
click at [276, 247] on img "View image gallery" at bounding box center [278, 213] width 382 height 221
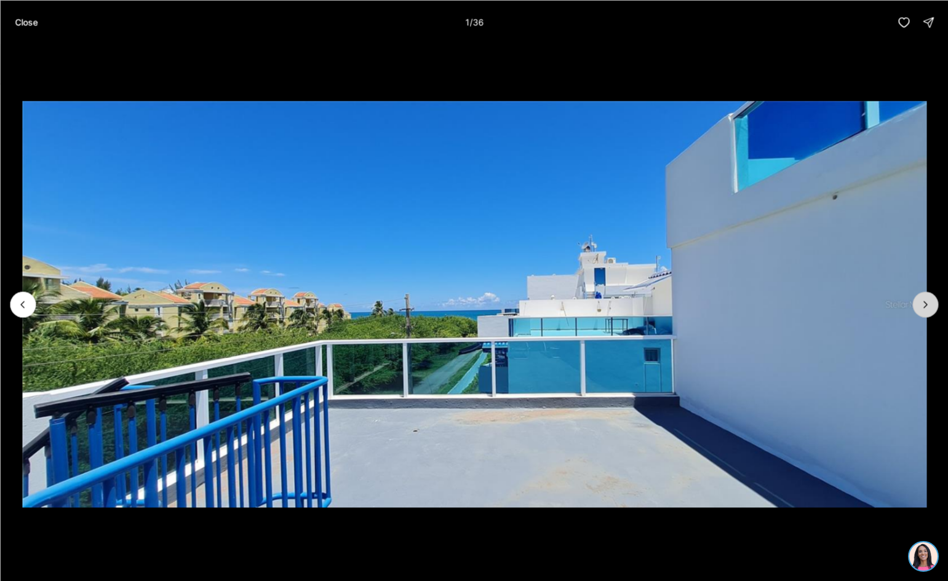
click at [922, 304] on icon "Next slide" at bounding box center [925, 304] width 12 height 12
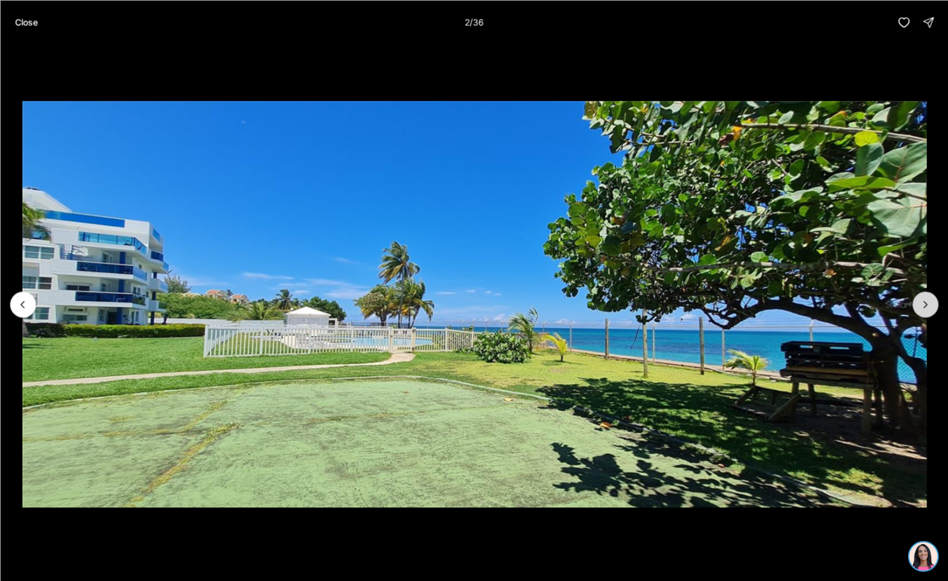
click at [921, 307] on icon "Next slide" at bounding box center [925, 304] width 12 height 12
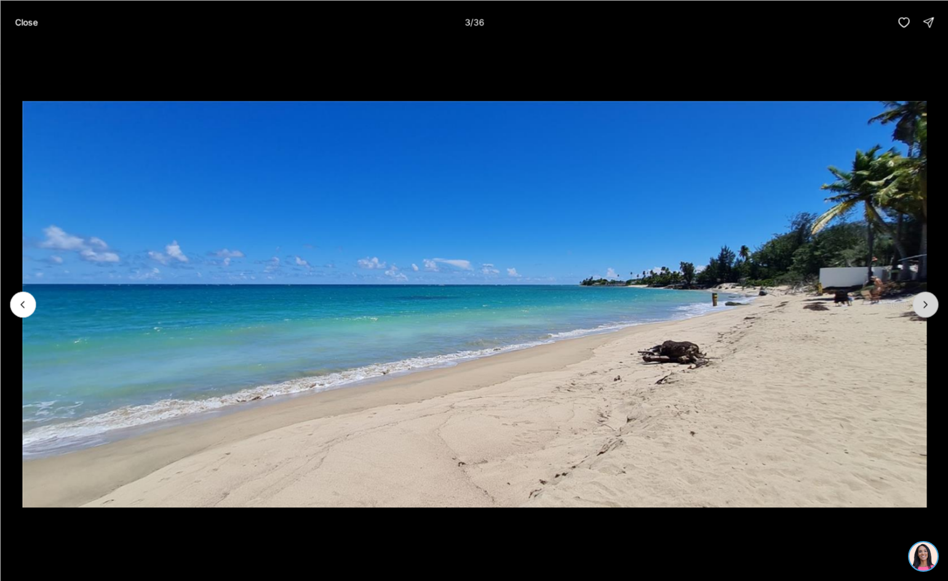
click at [921, 307] on icon "Next slide" at bounding box center [925, 304] width 12 height 12
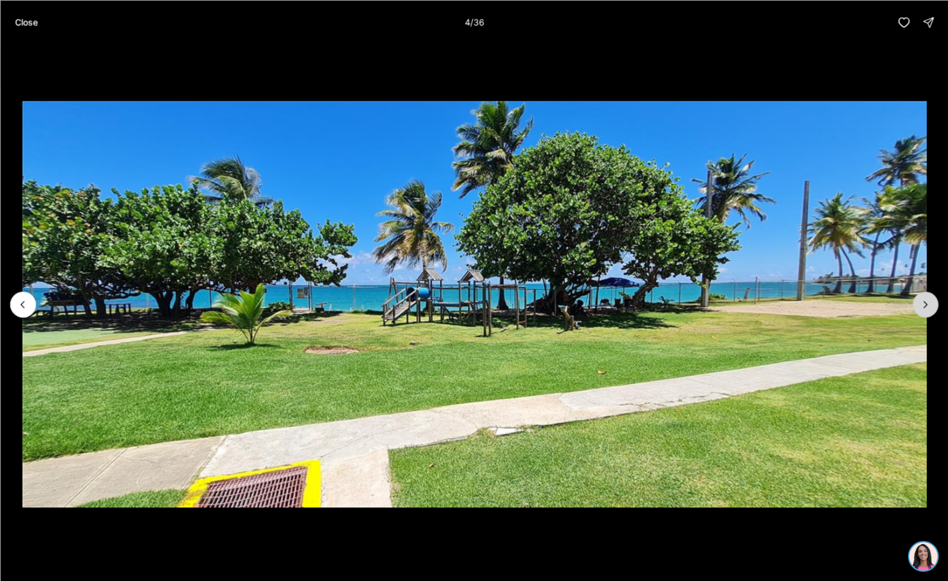
click at [921, 307] on icon "Next slide" at bounding box center [925, 304] width 12 height 12
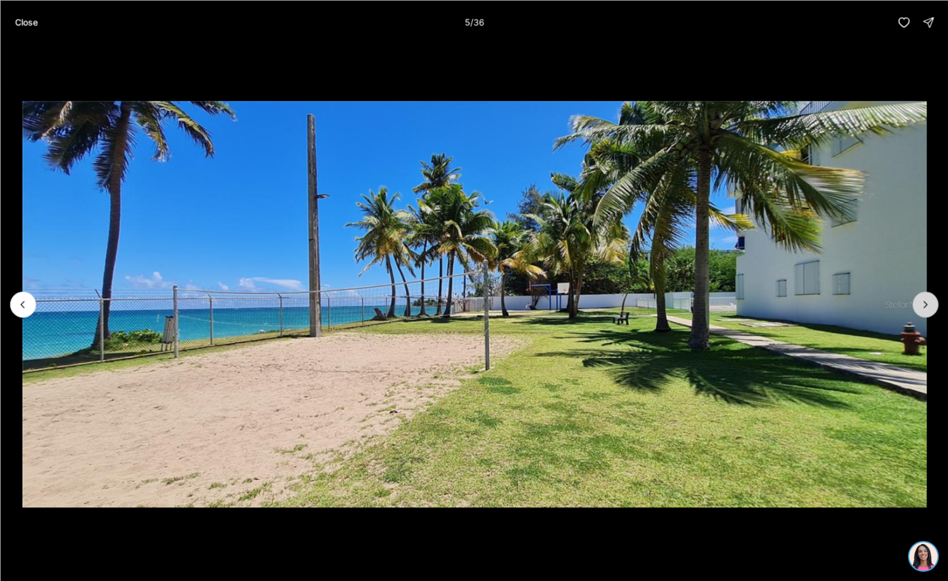
click at [921, 307] on icon "Next slide" at bounding box center [925, 304] width 12 height 12
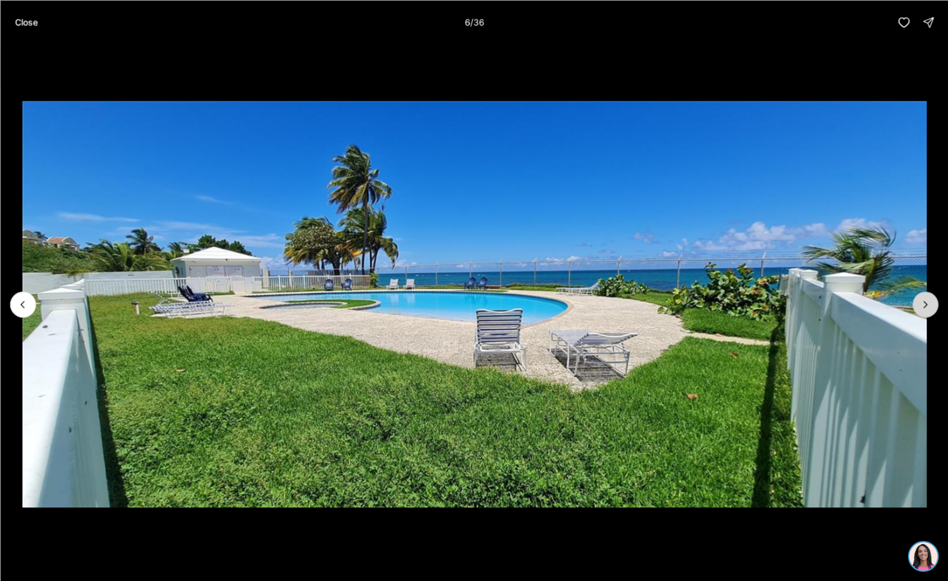
click at [921, 307] on icon "Next slide" at bounding box center [925, 304] width 12 height 12
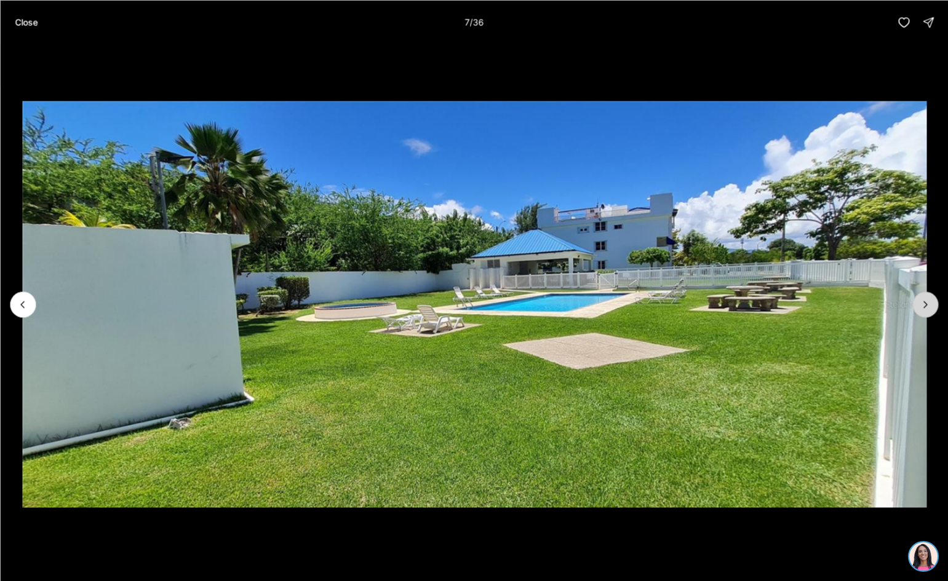
click at [921, 307] on icon "Next slide" at bounding box center [925, 304] width 12 height 12
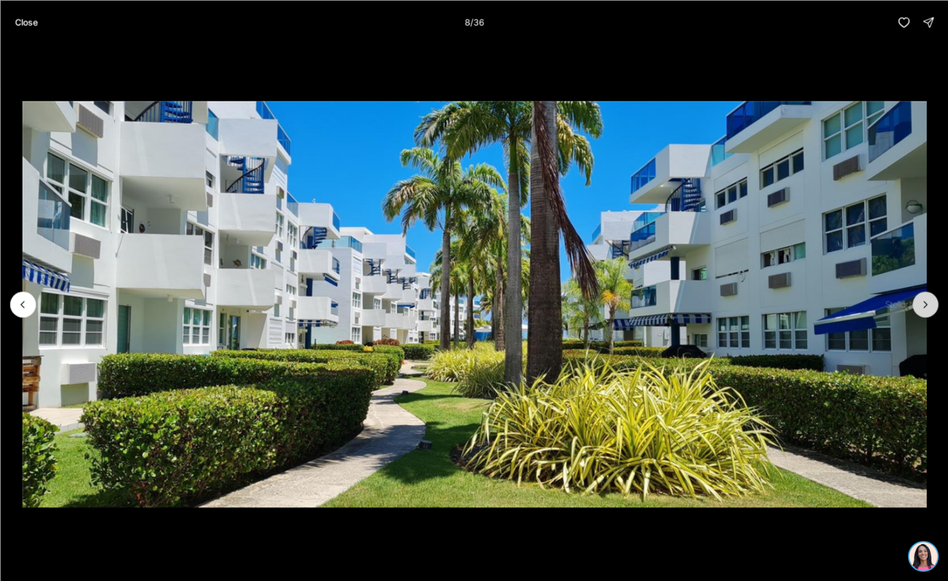
click at [921, 307] on icon "Next slide" at bounding box center [925, 304] width 12 height 12
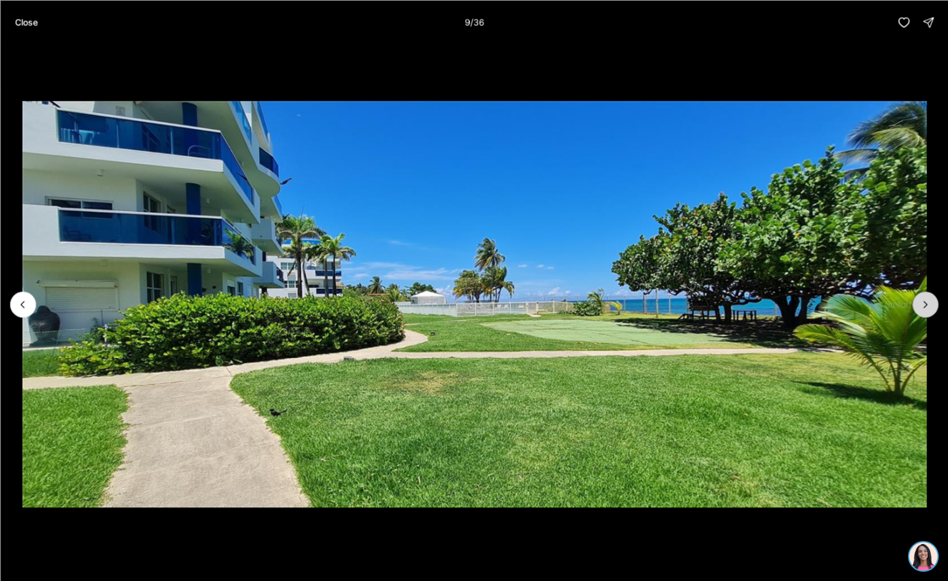
click at [921, 307] on icon "Next slide" at bounding box center [925, 304] width 12 height 12
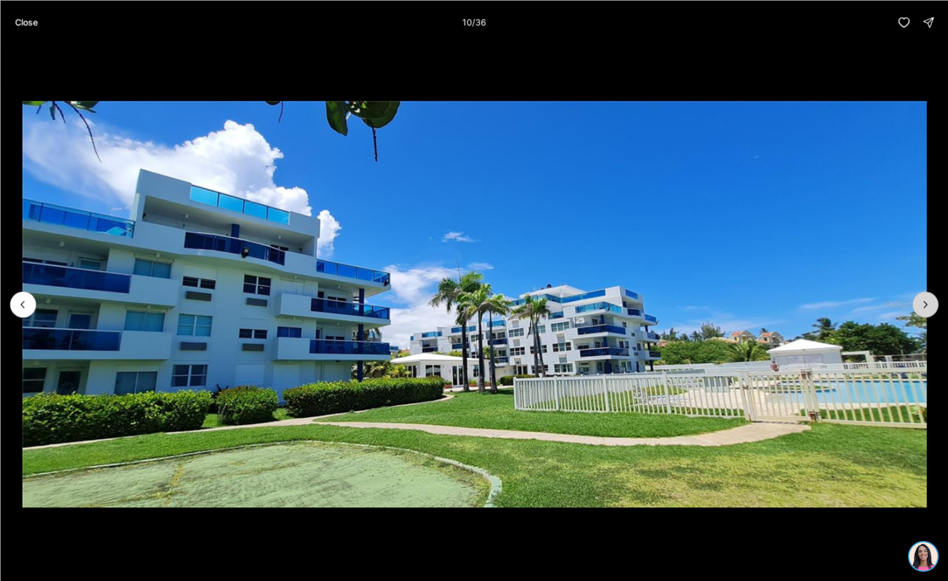
click at [921, 307] on icon "Next slide" at bounding box center [925, 304] width 12 height 12
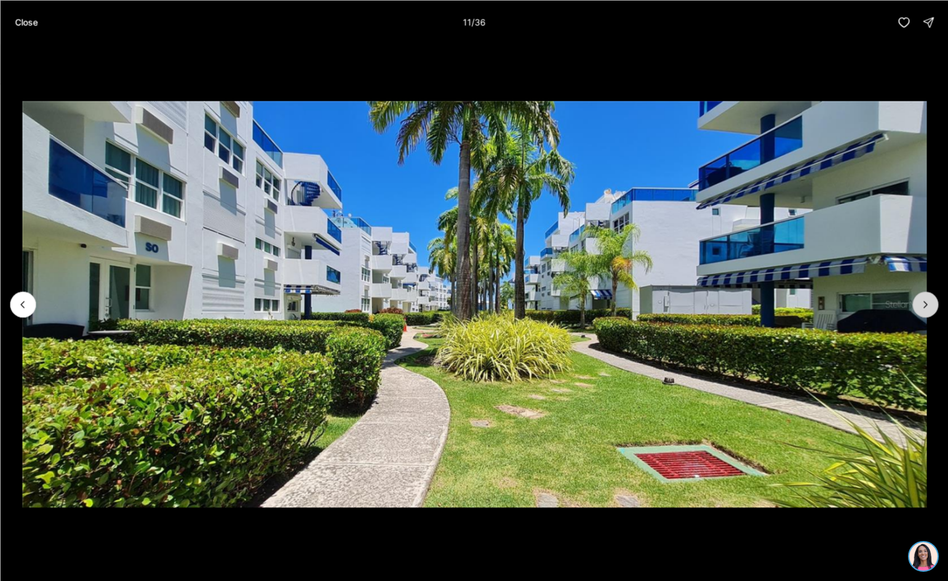
click at [918, 309] on button "Next slide" at bounding box center [925, 304] width 26 height 26
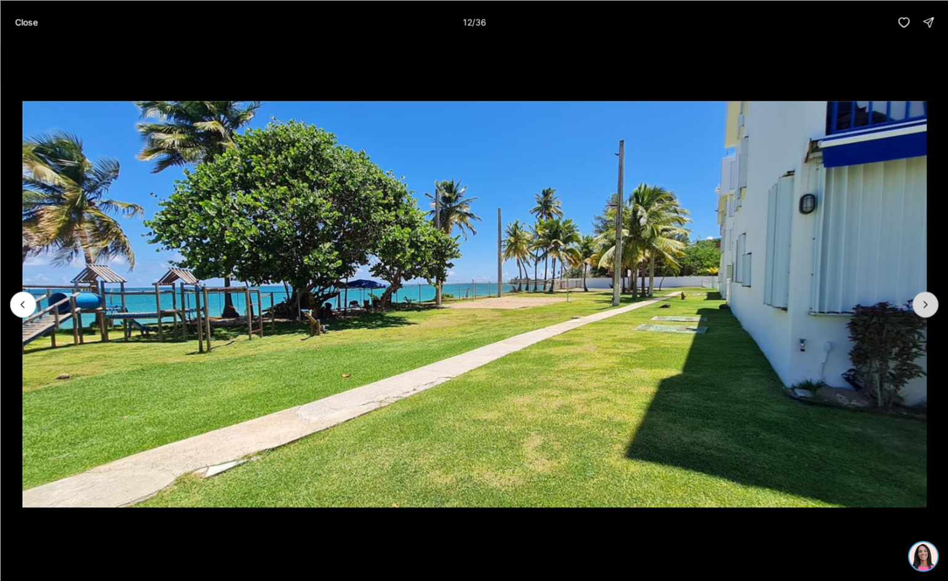
click at [918, 309] on button "Next slide" at bounding box center [925, 304] width 26 height 26
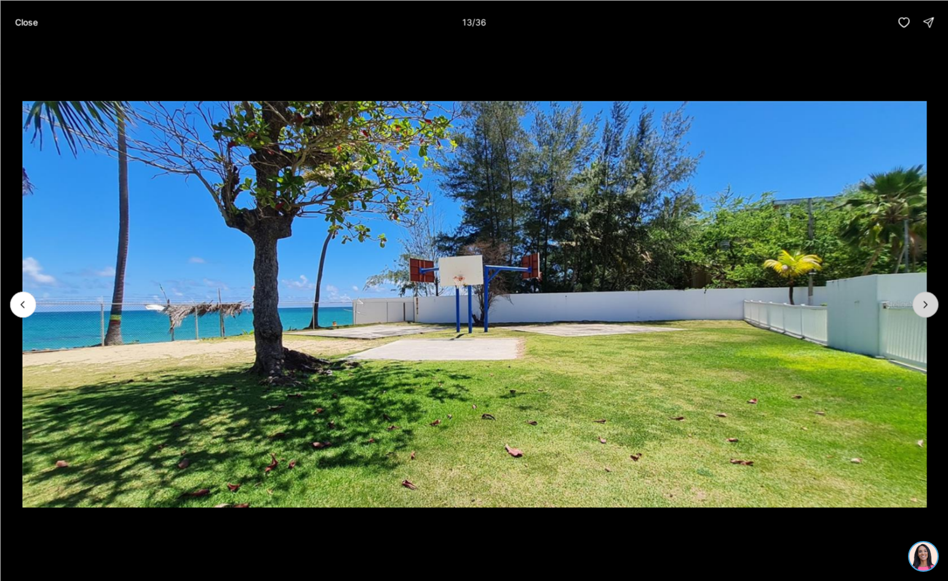
click at [918, 309] on button "Next slide" at bounding box center [925, 304] width 26 height 26
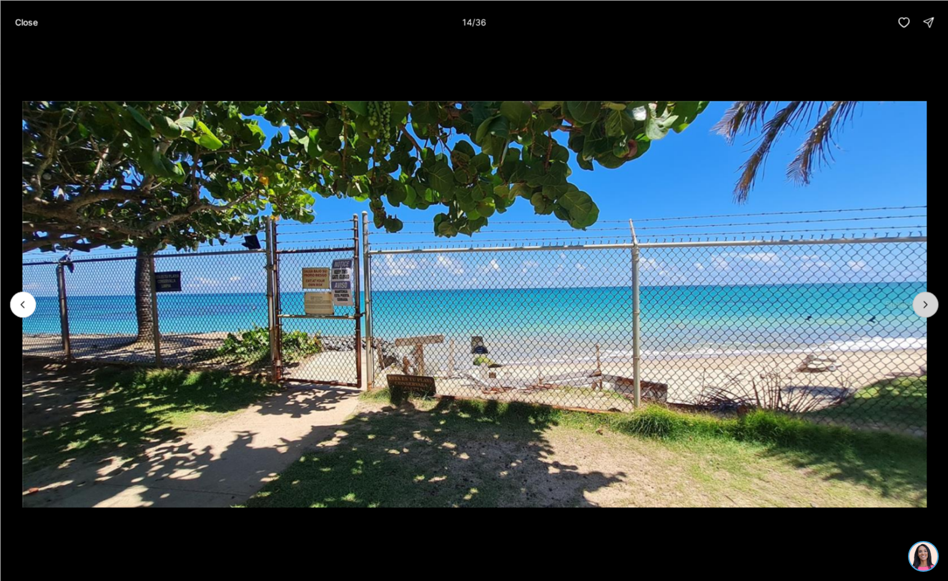
click at [918, 309] on button "Next slide" at bounding box center [925, 304] width 26 height 26
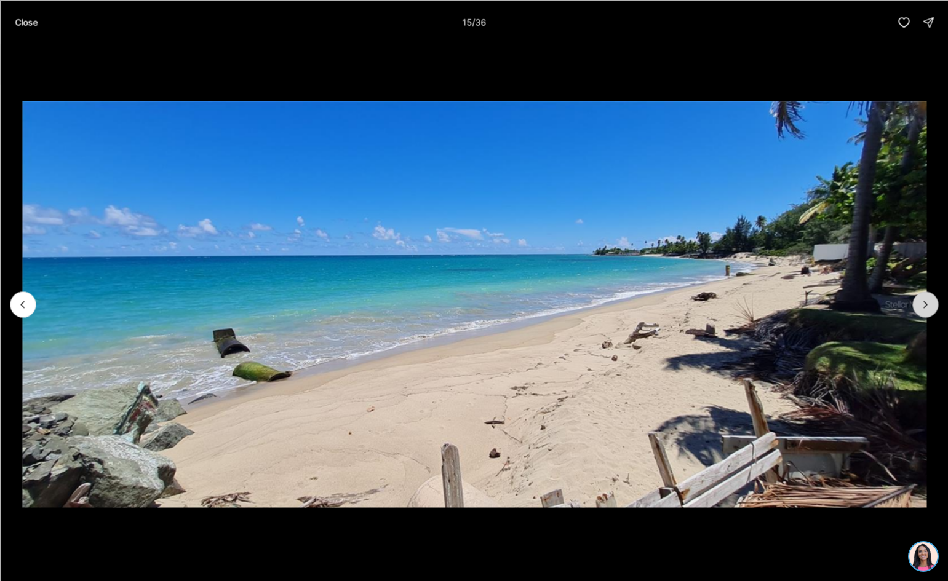
click at [918, 309] on button "Next slide" at bounding box center [925, 304] width 26 height 26
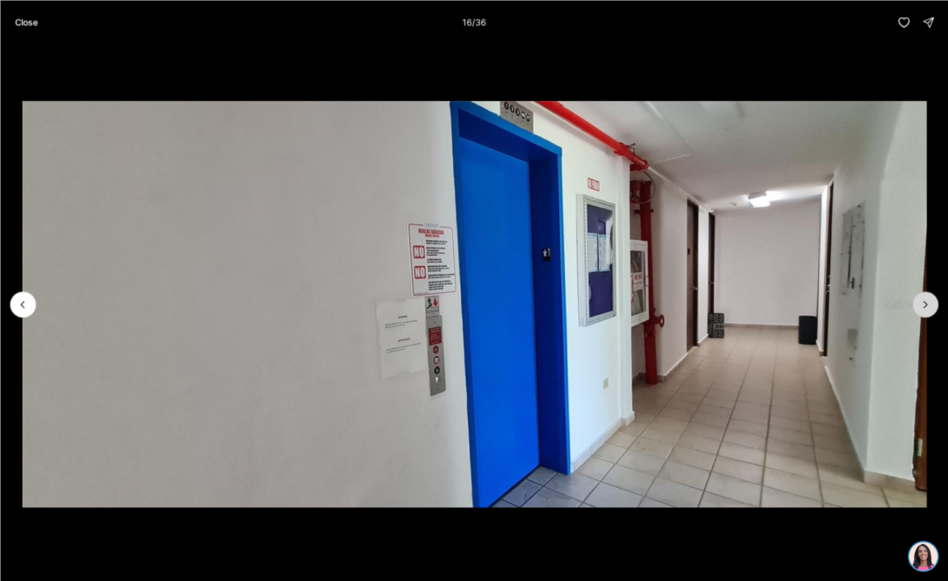
click at [918, 309] on button "Next slide" at bounding box center [925, 304] width 26 height 26
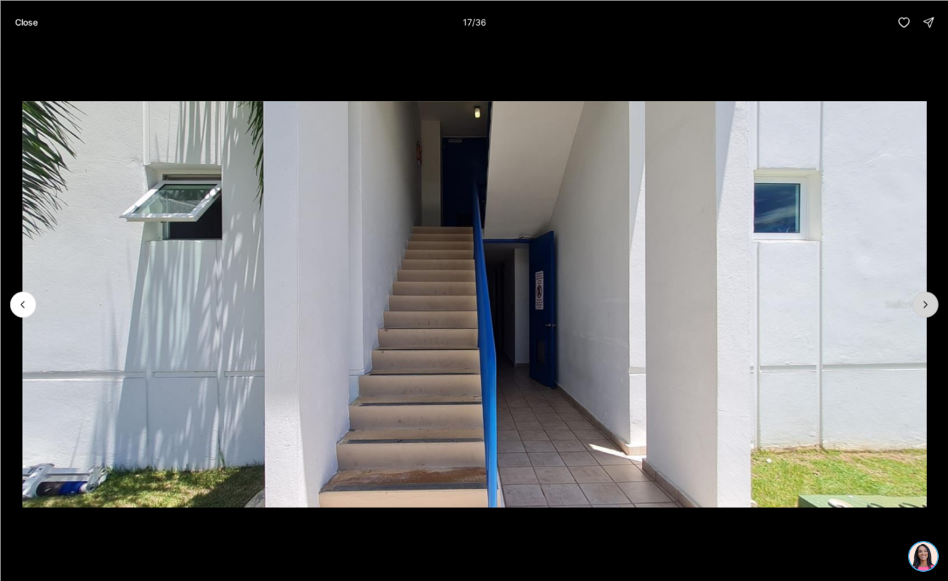
click at [918, 309] on button "Next slide" at bounding box center [925, 304] width 26 height 26
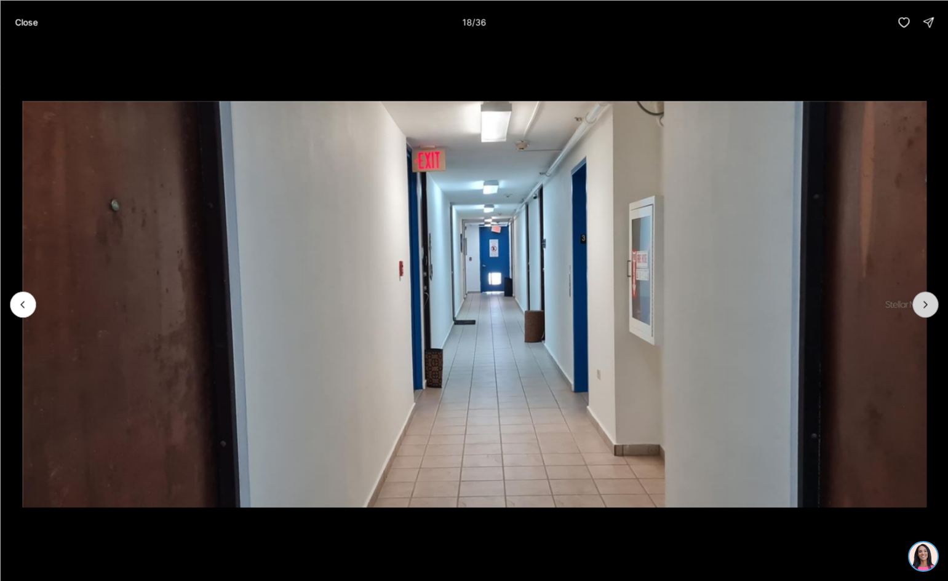
click at [918, 309] on button "Next slide" at bounding box center [925, 304] width 26 height 26
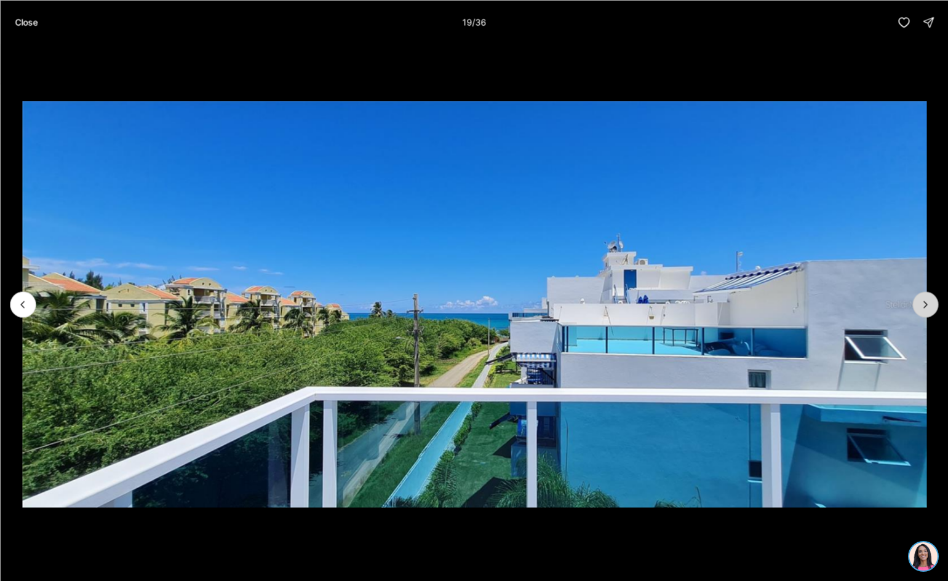
click at [918, 309] on button "Next slide" at bounding box center [925, 304] width 26 height 26
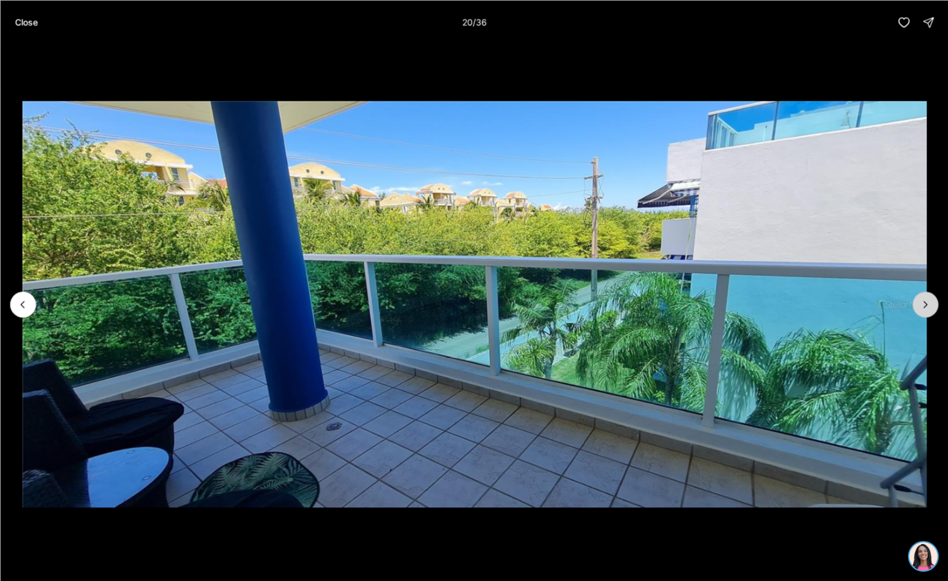
click at [918, 309] on button "Next slide" at bounding box center [925, 304] width 26 height 26
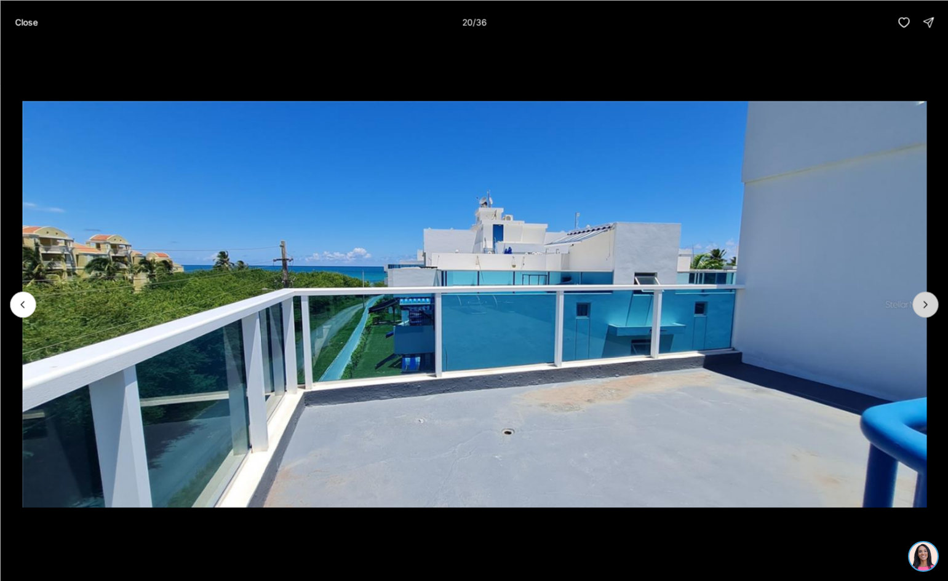
click at [918, 309] on button "Next slide" at bounding box center [925, 304] width 26 height 26
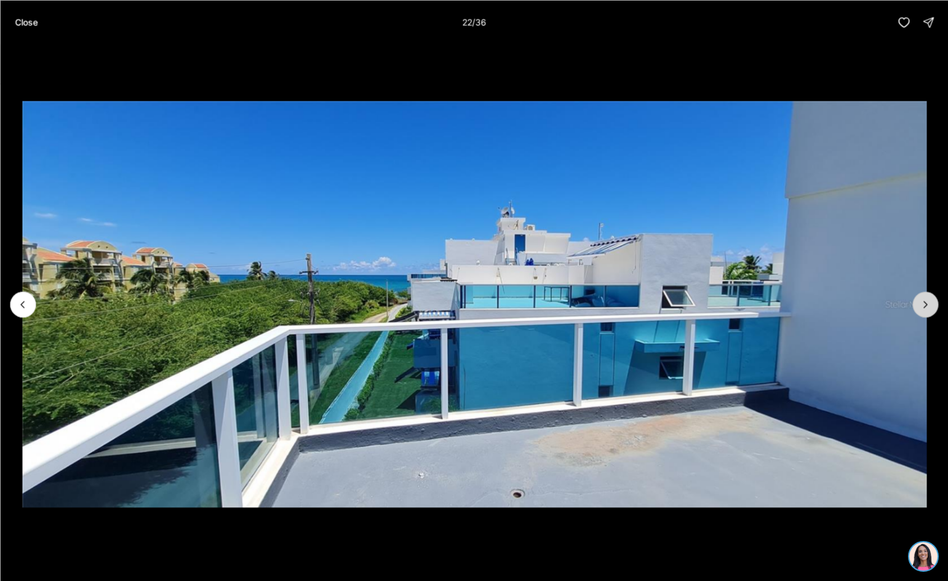
click at [918, 309] on button "Next slide" at bounding box center [925, 304] width 26 height 26
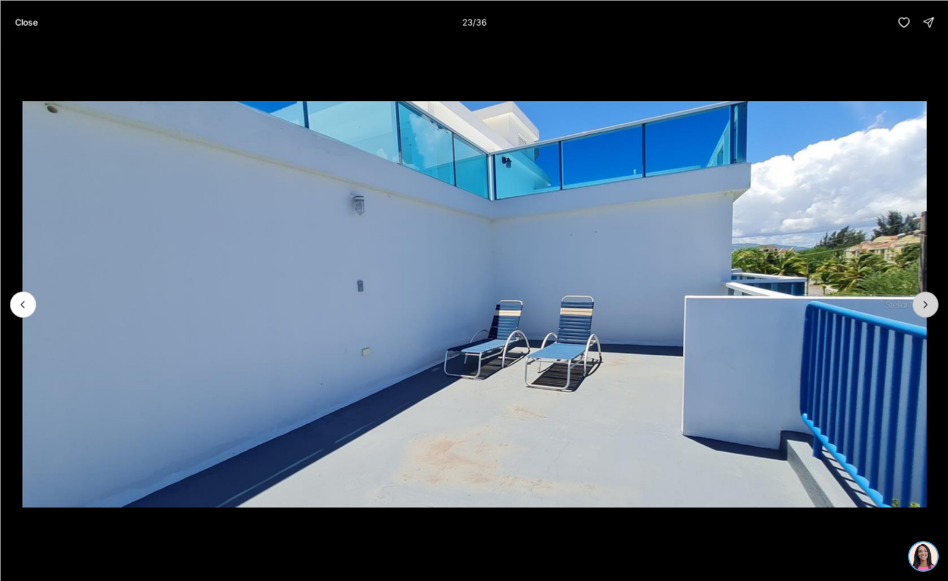
click at [918, 309] on button "Next slide" at bounding box center [925, 304] width 26 height 26
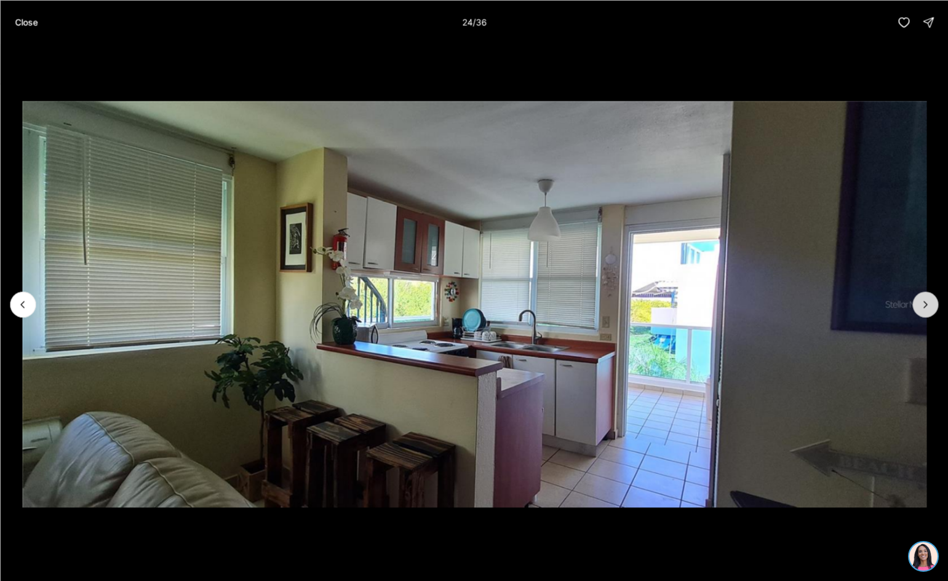
click at [918, 309] on button "Next slide" at bounding box center [925, 304] width 26 height 26
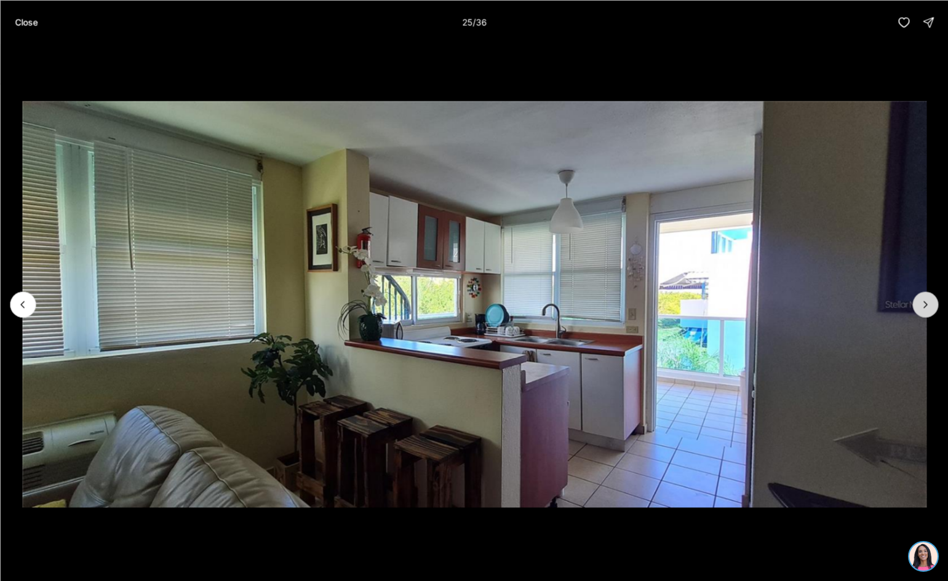
click at [918, 309] on button "Next slide" at bounding box center [925, 304] width 26 height 26
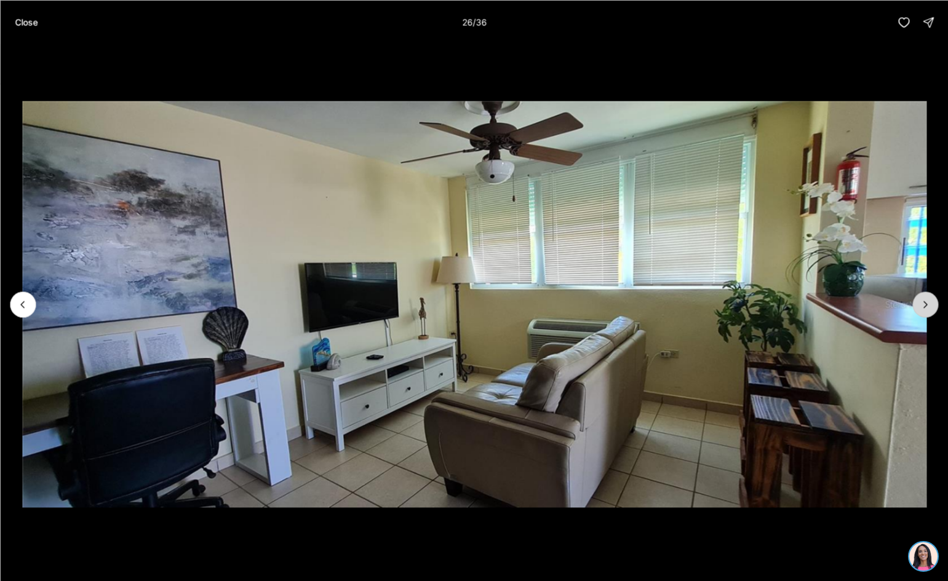
click at [918, 309] on button "Next slide" at bounding box center [925, 304] width 26 height 26
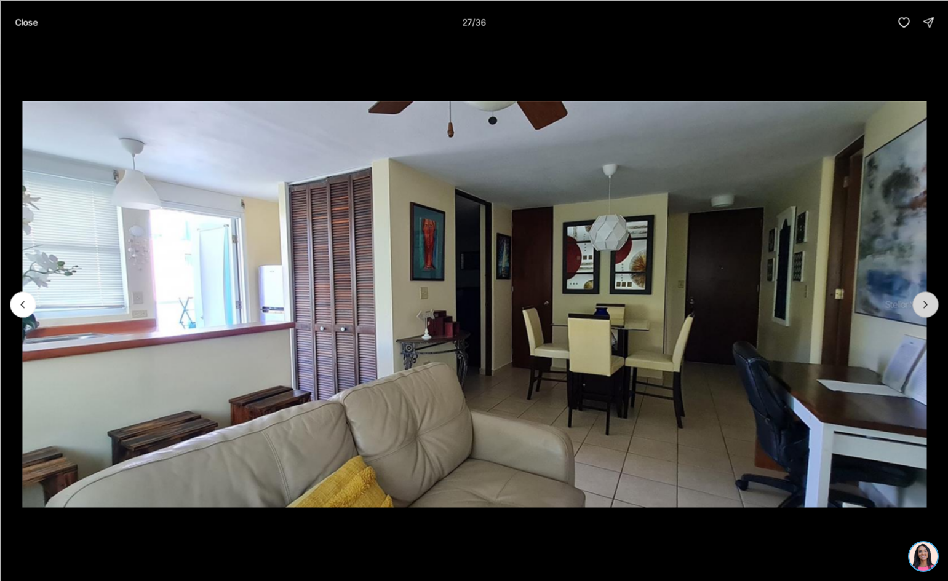
click at [918, 309] on button "Next slide" at bounding box center [925, 304] width 26 height 26
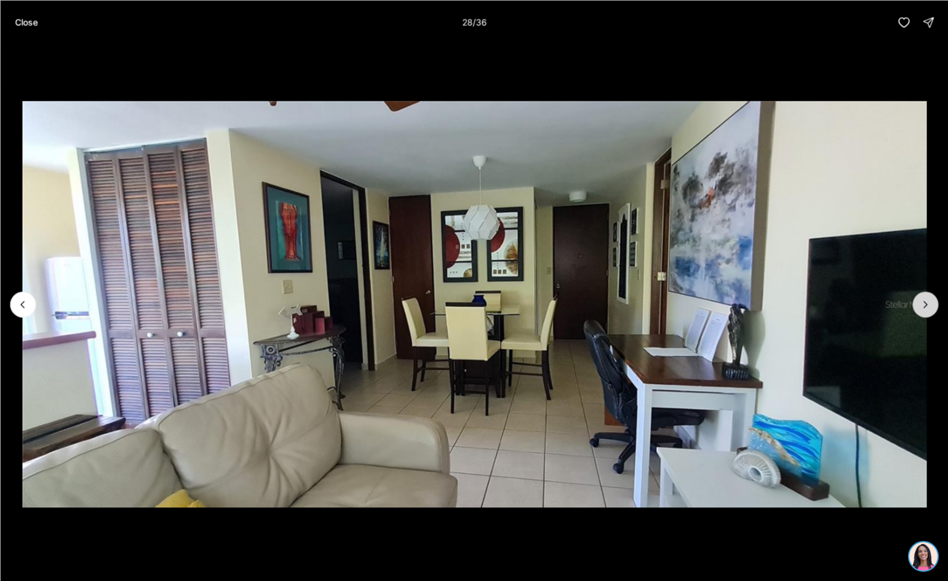
click at [918, 309] on button "Next slide" at bounding box center [925, 304] width 26 height 26
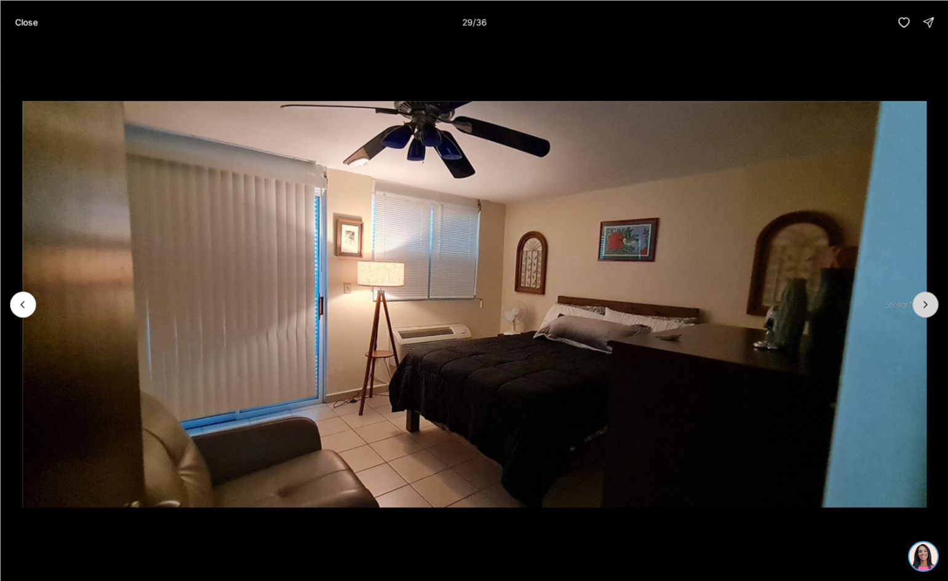
click at [918, 309] on button "Next slide" at bounding box center [925, 304] width 26 height 26
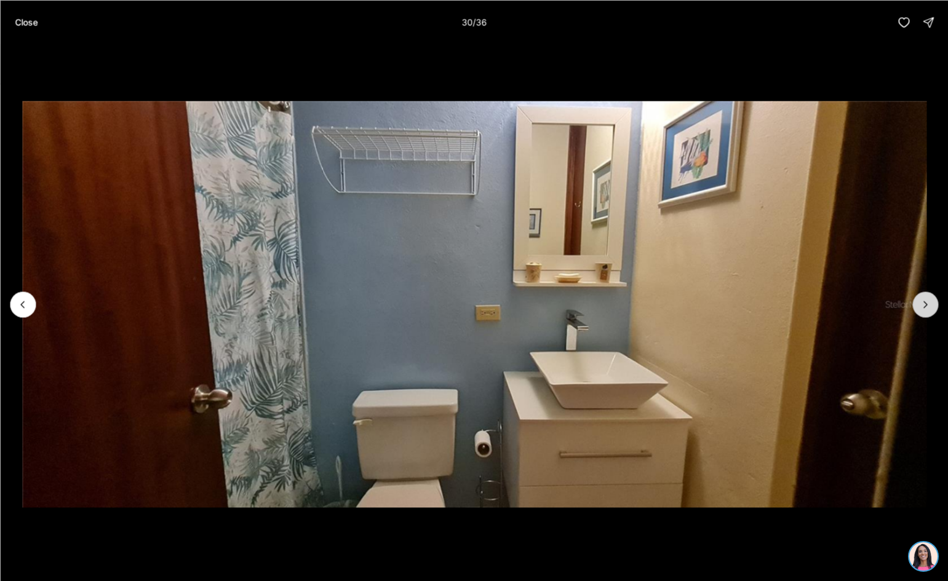
click at [918, 309] on button "Next slide" at bounding box center [925, 304] width 26 height 26
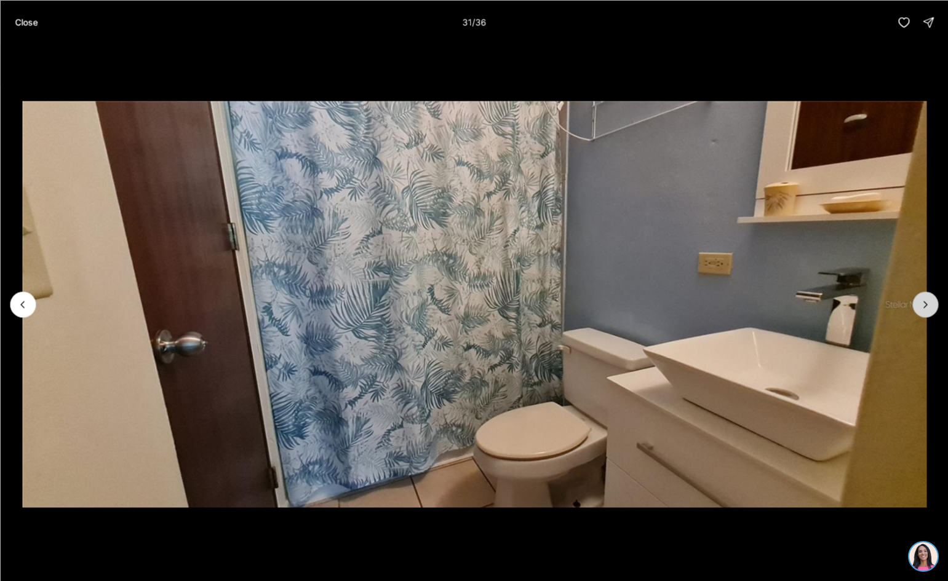
click at [918, 309] on button "Next slide" at bounding box center [925, 304] width 26 height 26
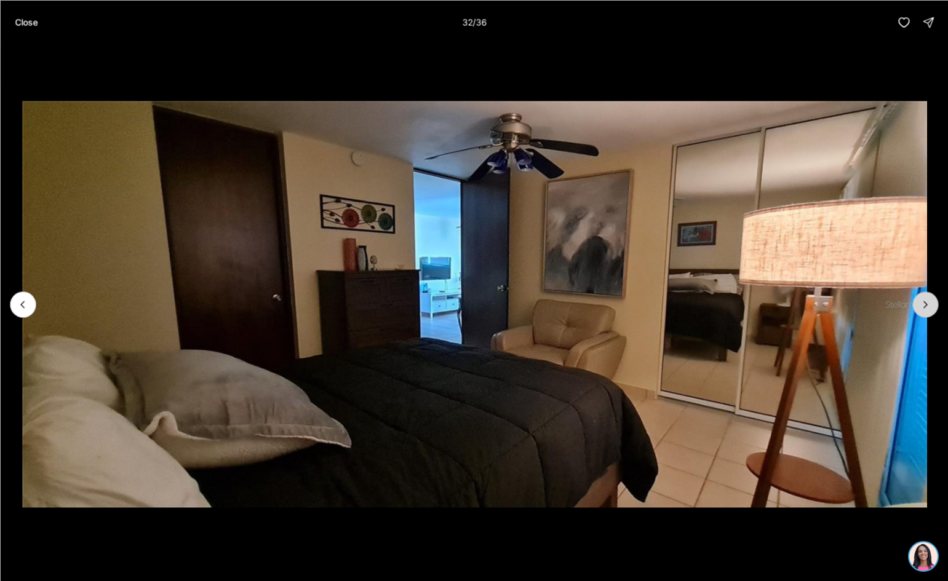
click at [918, 309] on button "Next slide" at bounding box center [925, 304] width 26 height 26
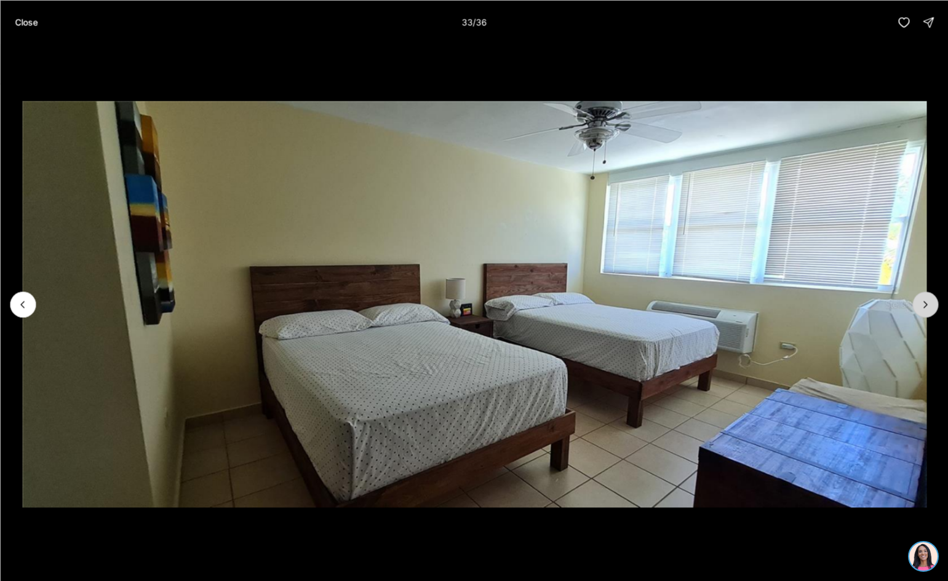
click at [918, 309] on button "Next slide" at bounding box center [925, 304] width 26 height 26
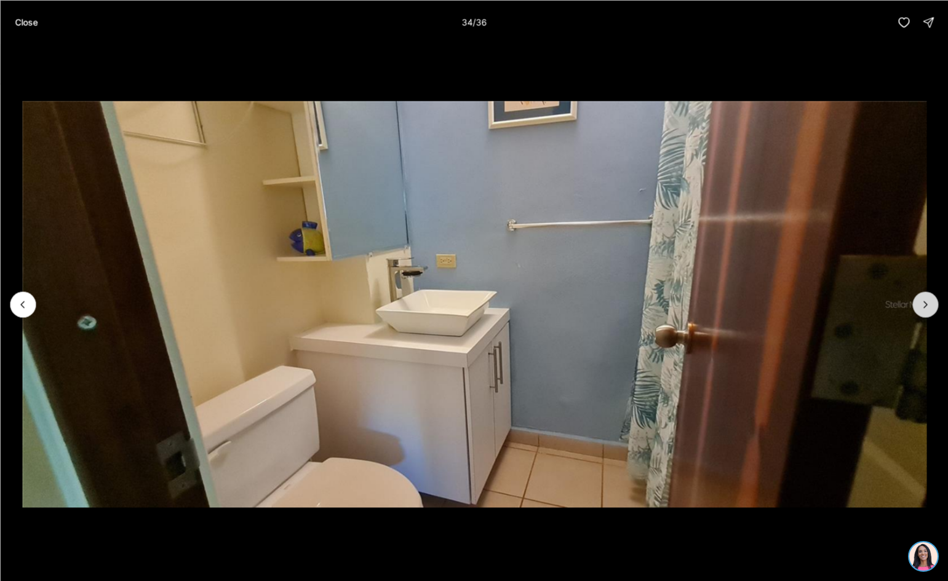
click at [918, 309] on button "Next slide" at bounding box center [925, 304] width 26 height 26
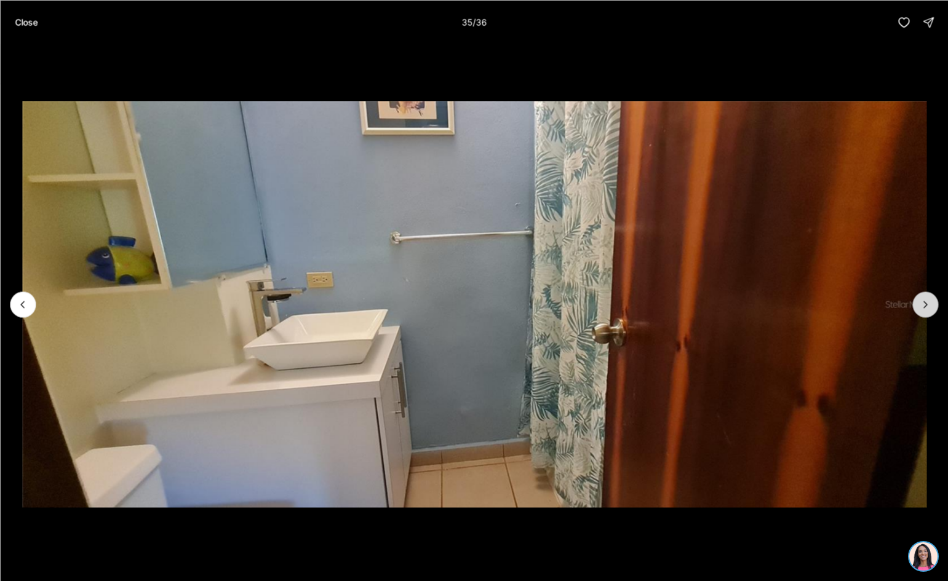
click at [918, 309] on button "Next slide" at bounding box center [925, 304] width 26 height 26
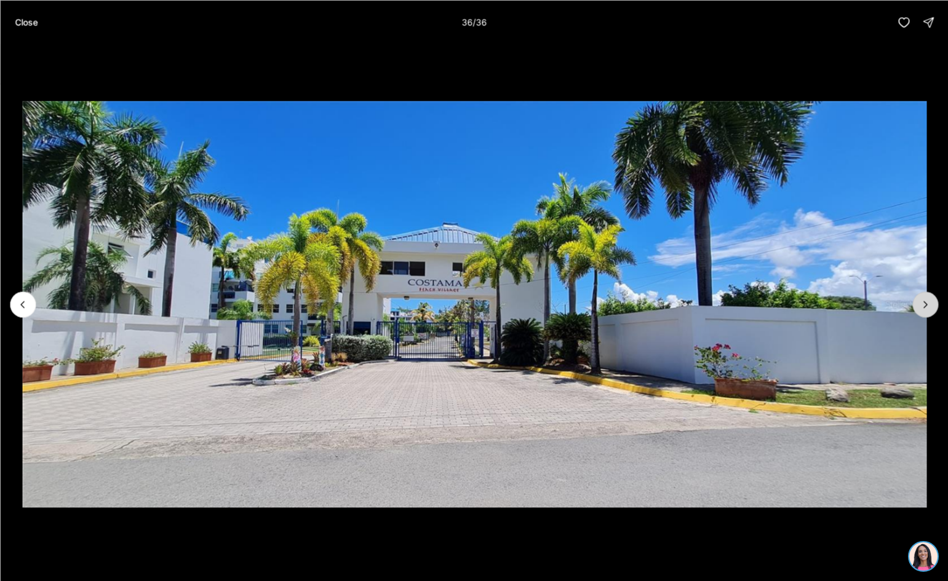
click at [918, 309] on div at bounding box center [925, 304] width 26 height 26
click at [920, 309] on div at bounding box center [925, 304] width 26 height 26
click at [25, 21] on p "Close" at bounding box center [26, 22] width 23 height 10
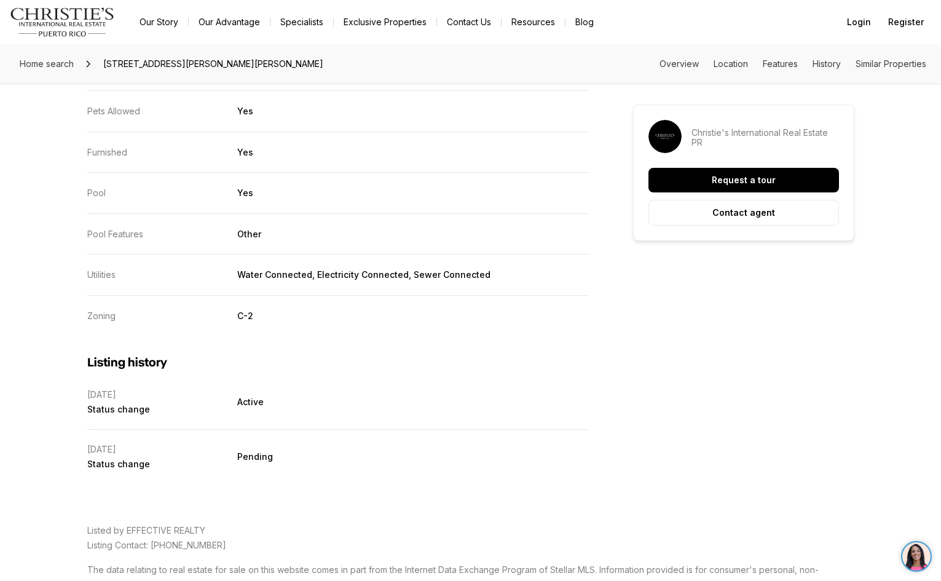
scroll to position [3046, 0]
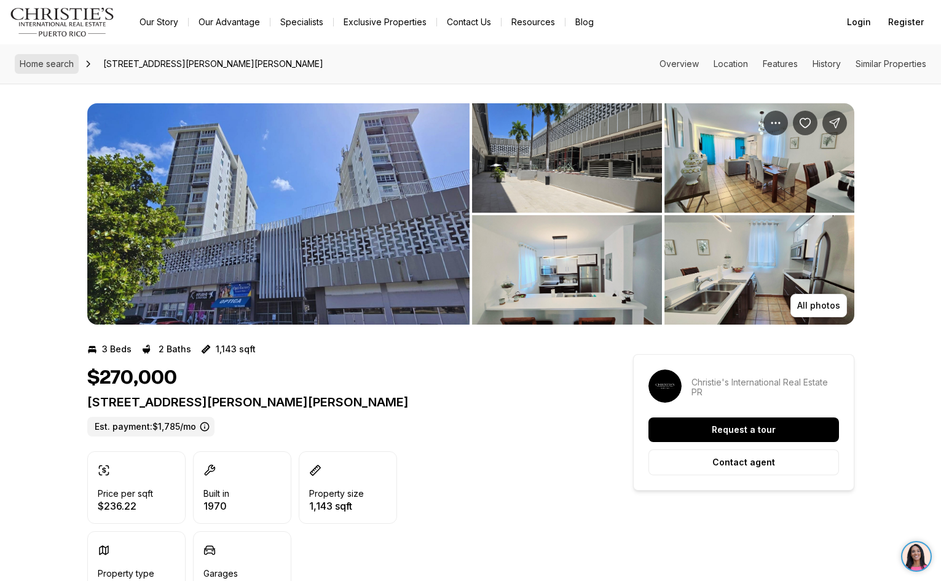
click at [44, 61] on span "Home search" at bounding box center [47, 63] width 54 height 10
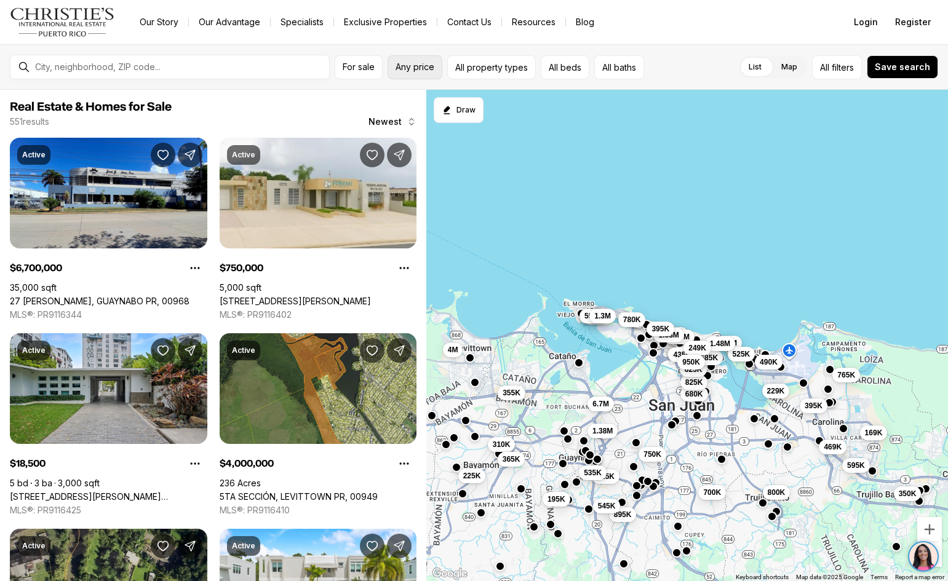
click at [419, 68] on span "Any price" at bounding box center [414, 67] width 39 height 10
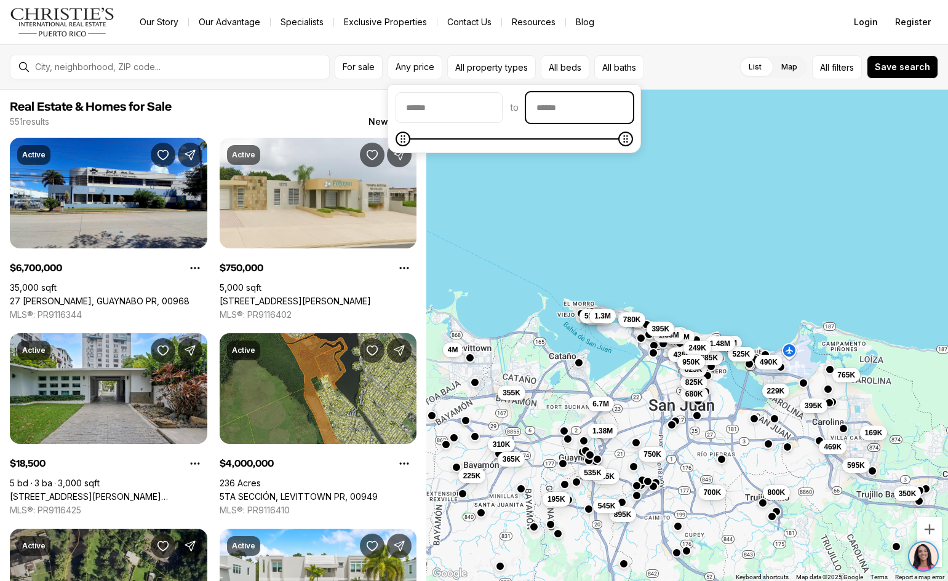
click at [615, 111] on input "priceMax" at bounding box center [579, 108] width 106 height 30
type input "********"
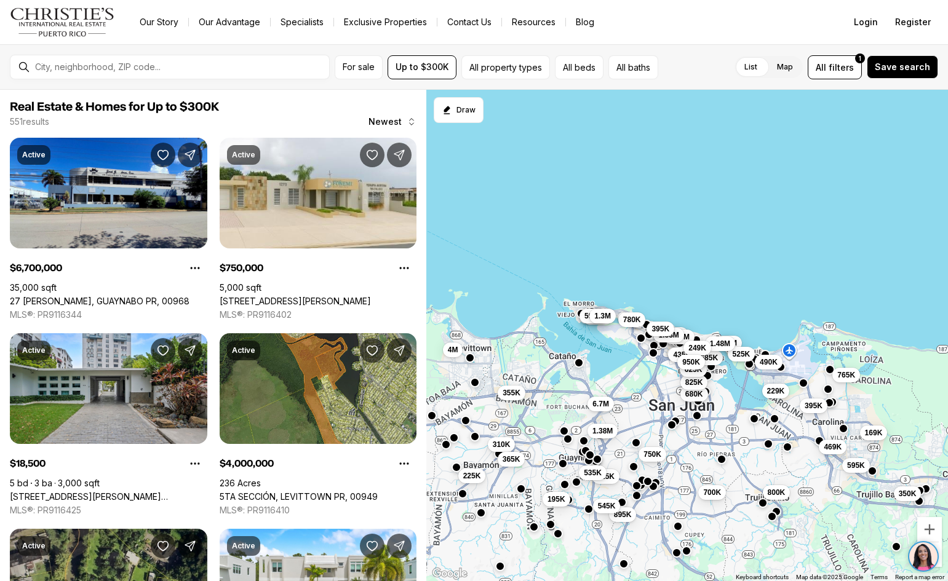
click at [566, 226] on div "765K 395K 680K 825K 229K 625K 169K 595K 469K 350K 700K 800K 3M 1.29M 1.33M 450K…" at bounding box center [686, 336] width 521 height 492
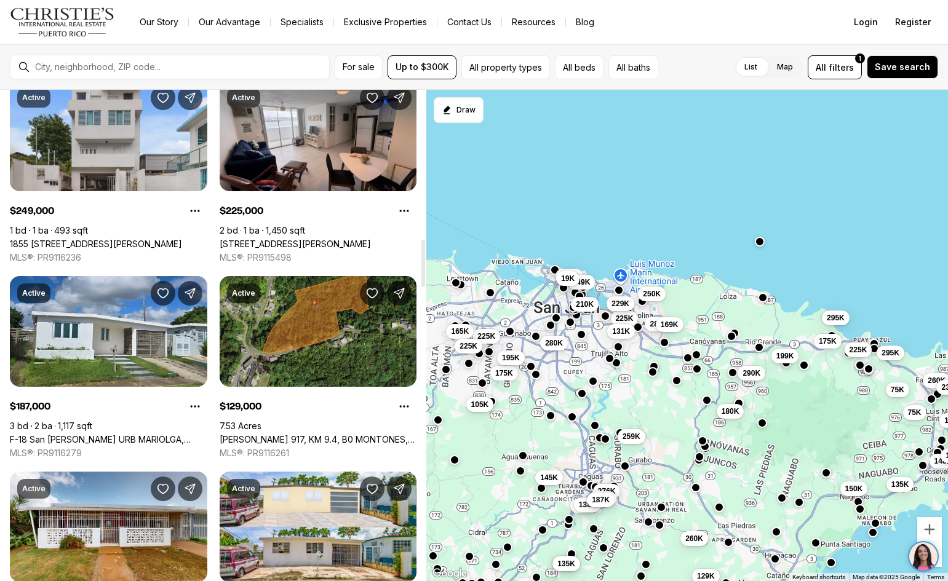
scroll to position [1537, 0]
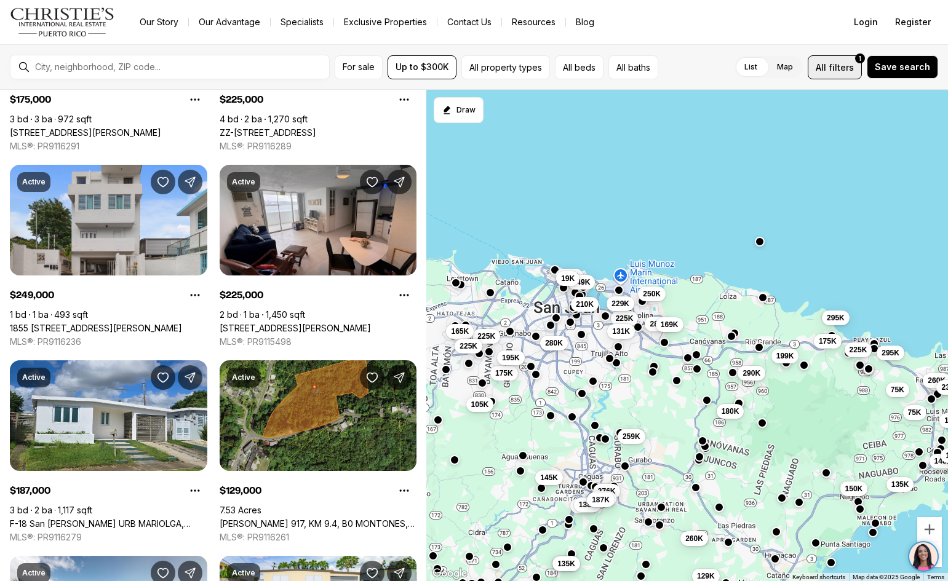
click at [836, 71] on span "filters" at bounding box center [840, 67] width 25 height 13
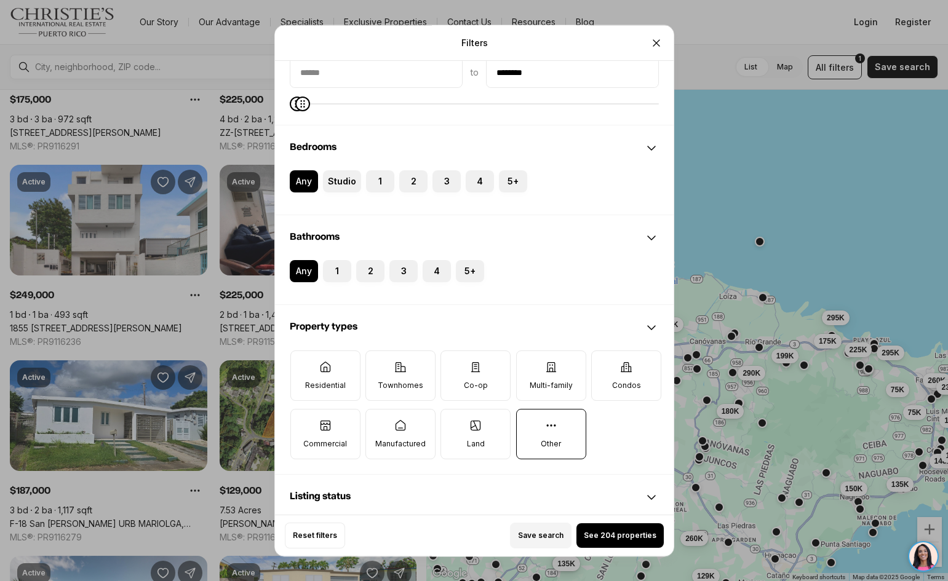
scroll to position [184, 0]
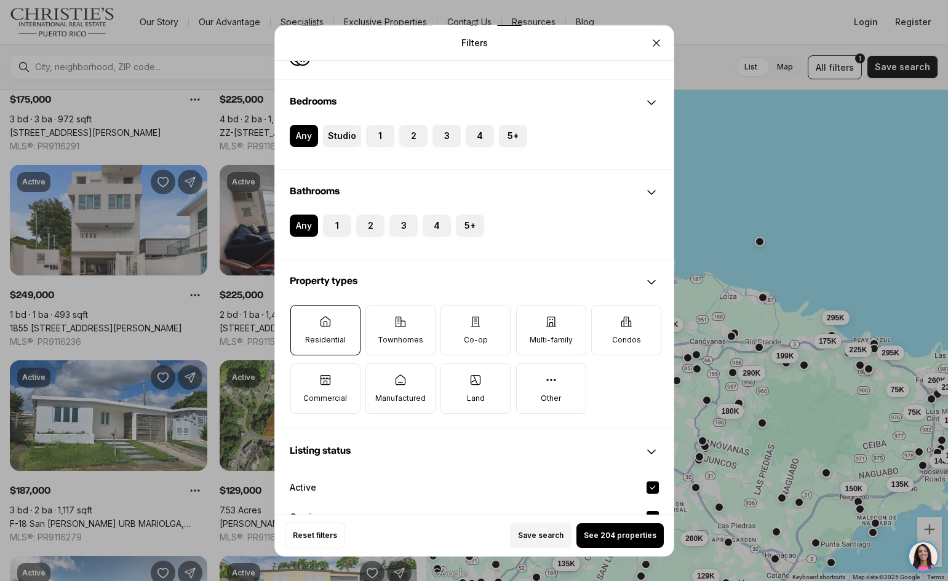
click at [322, 328] on label "Residential" at bounding box center [325, 330] width 70 height 50
click at [303, 318] on button "Residential" at bounding box center [296, 312] width 12 height 12
click at [402, 323] on icon at bounding box center [400, 321] width 12 height 12
click at [378, 318] on button "Townhomes" at bounding box center [371, 312] width 12 height 12
click at [555, 324] on icon at bounding box center [550, 321] width 12 height 12
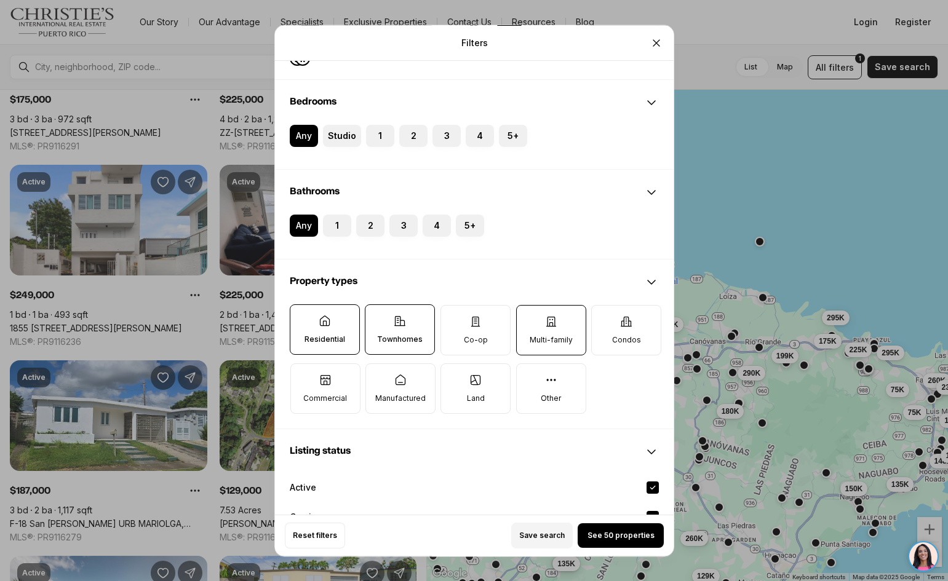
click at [528, 318] on button "Multi-family" at bounding box center [522, 312] width 12 height 12
click at [478, 324] on icon at bounding box center [475, 321] width 8 height 9
click at [453, 318] on button "Co-op" at bounding box center [447, 312] width 12 height 12
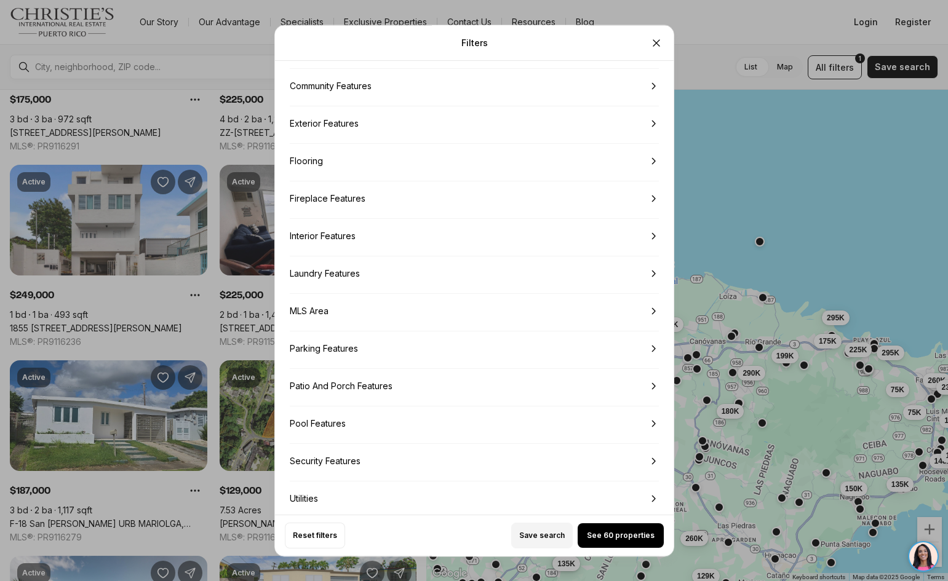
scroll to position [1906, 0]
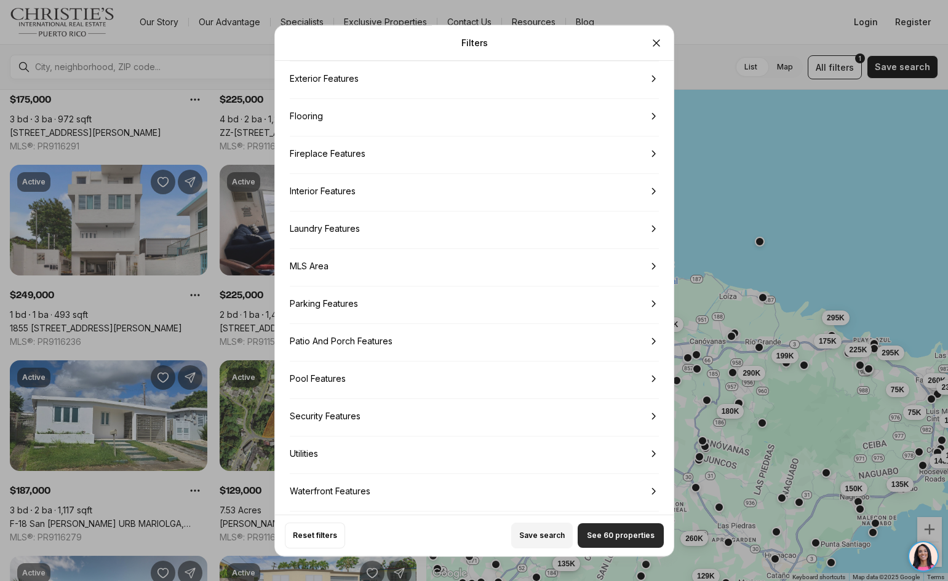
click at [612, 530] on button "See 60 properties" at bounding box center [620, 535] width 86 height 25
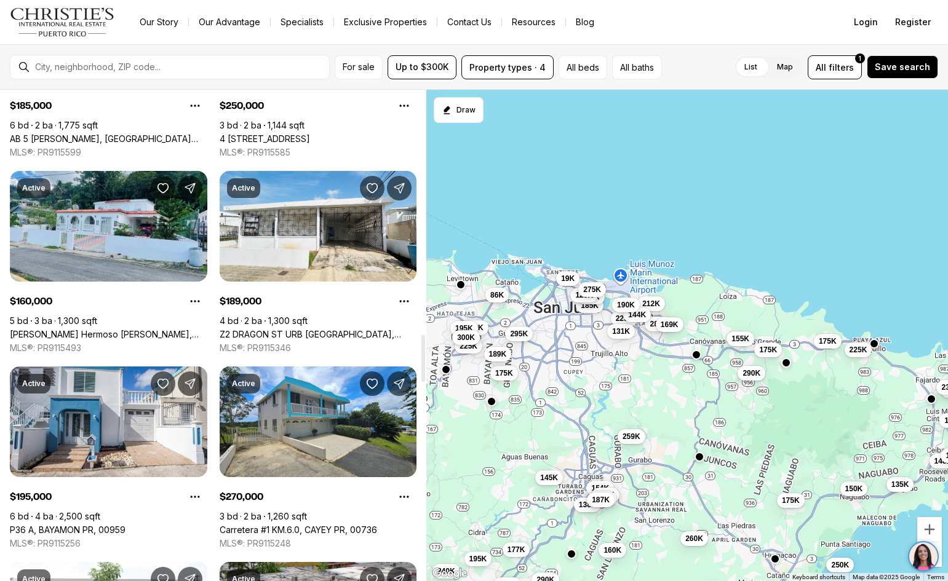
scroll to position [2521, 0]
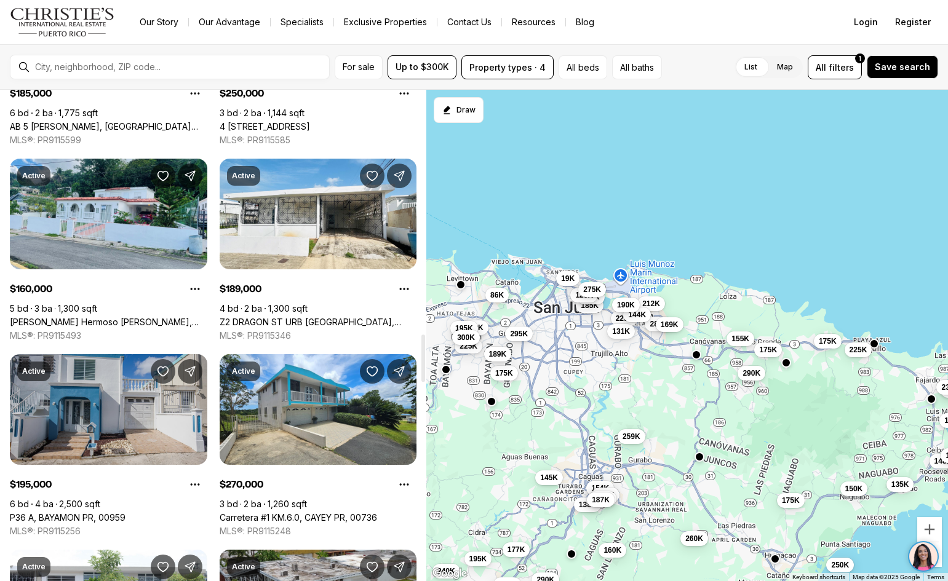
click at [84, 512] on link "P36 A, BAYAMON PR, 00959" at bounding box center [68, 517] width 116 height 11
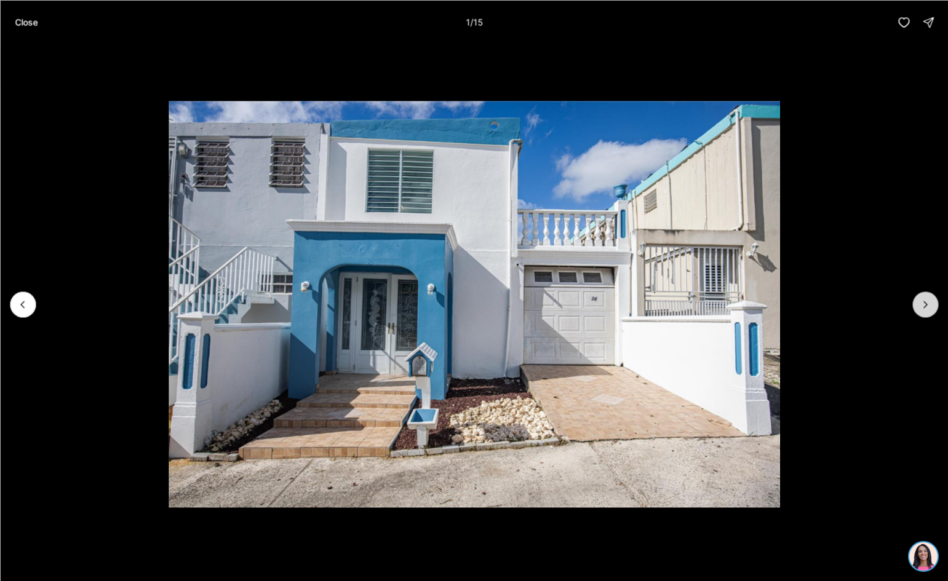
click at [925, 304] on icon "Next slide" at bounding box center [925, 304] width 12 height 12
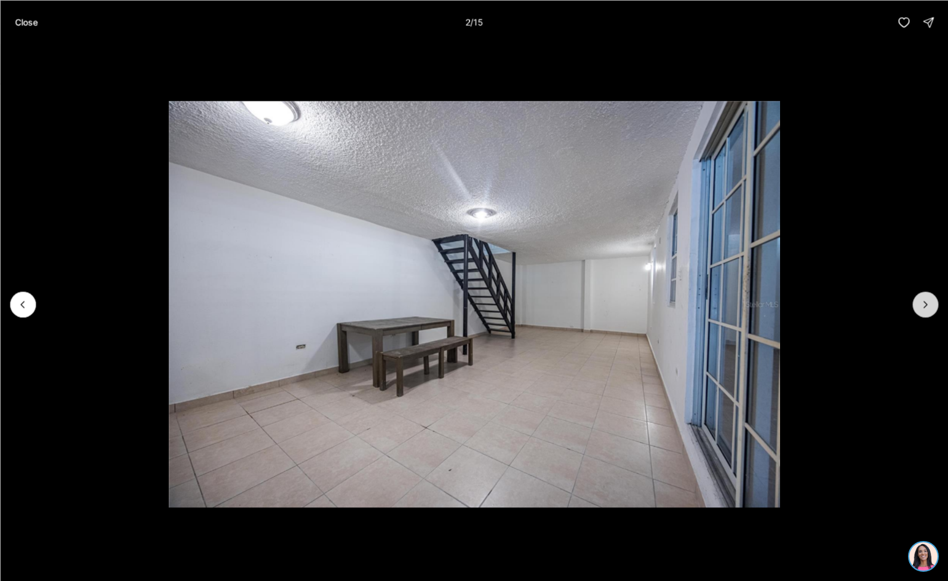
click at [924, 306] on icon "Next slide" at bounding box center [925, 304] width 12 height 12
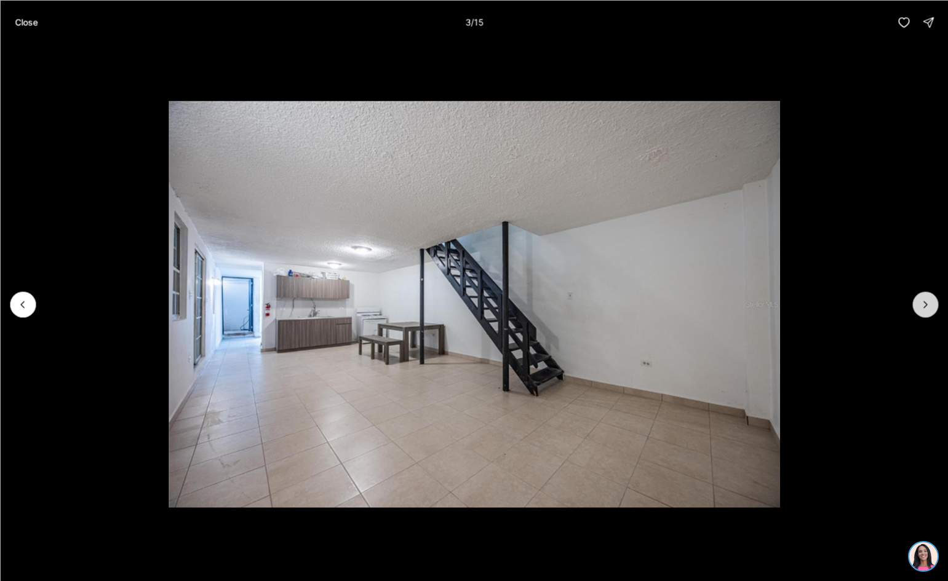
click at [923, 310] on icon "Next slide" at bounding box center [925, 304] width 12 height 12
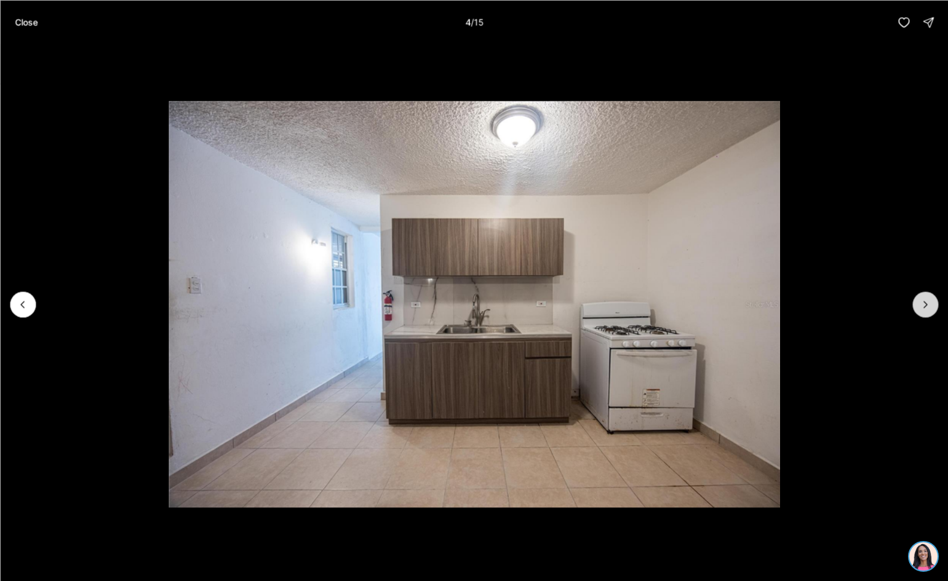
click at [923, 310] on icon "Next slide" at bounding box center [925, 304] width 12 height 12
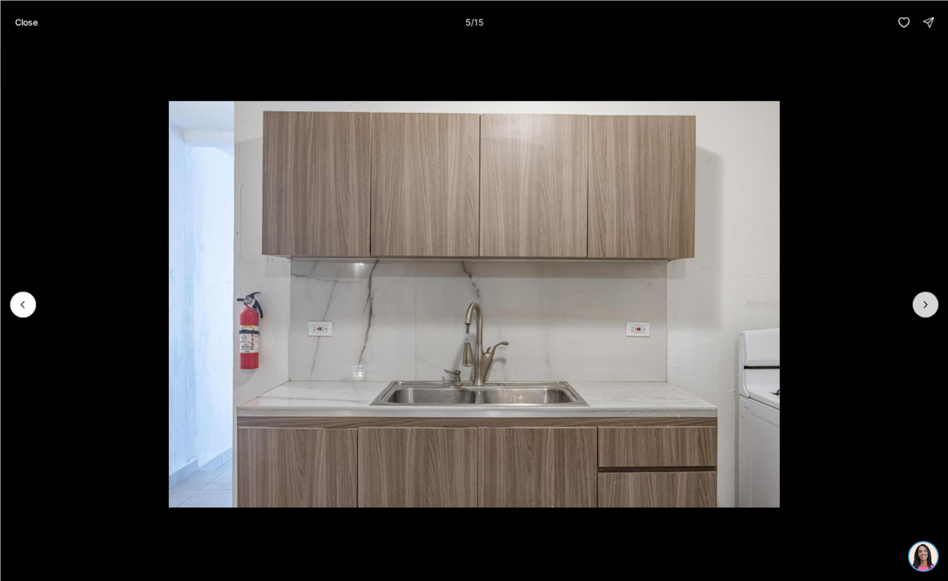
click at [923, 310] on icon "Next slide" at bounding box center [925, 304] width 12 height 12
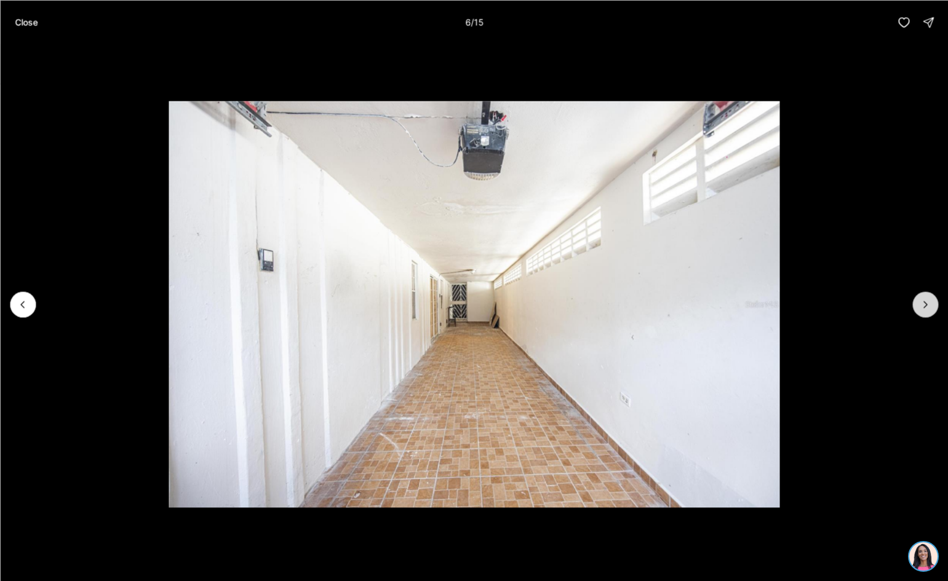
click at [923, 310] on icon "Next slide" at bounding box center [925, 304] width 12 height 12
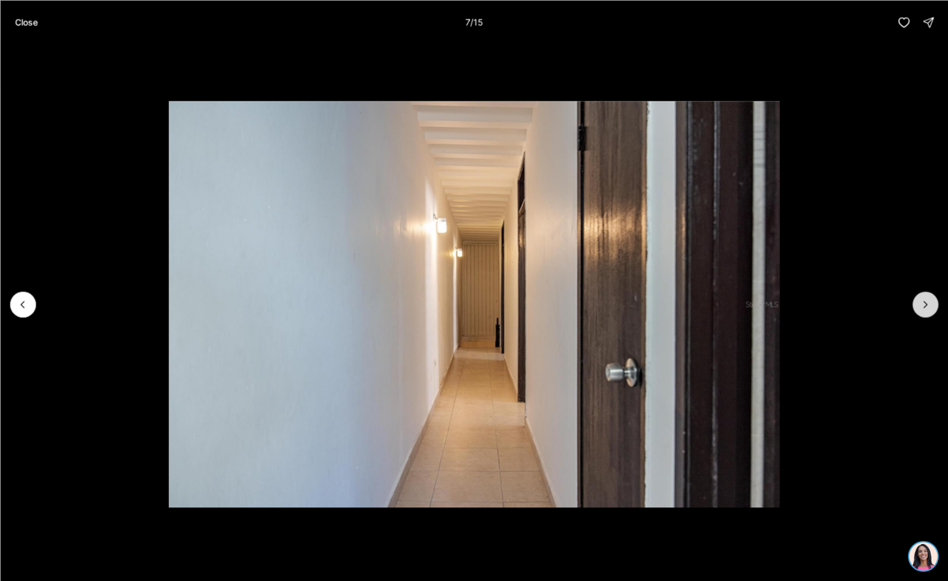
click at [923, 310] on icon "Next slide" at bounding box center [925, 304] width 12 height 12
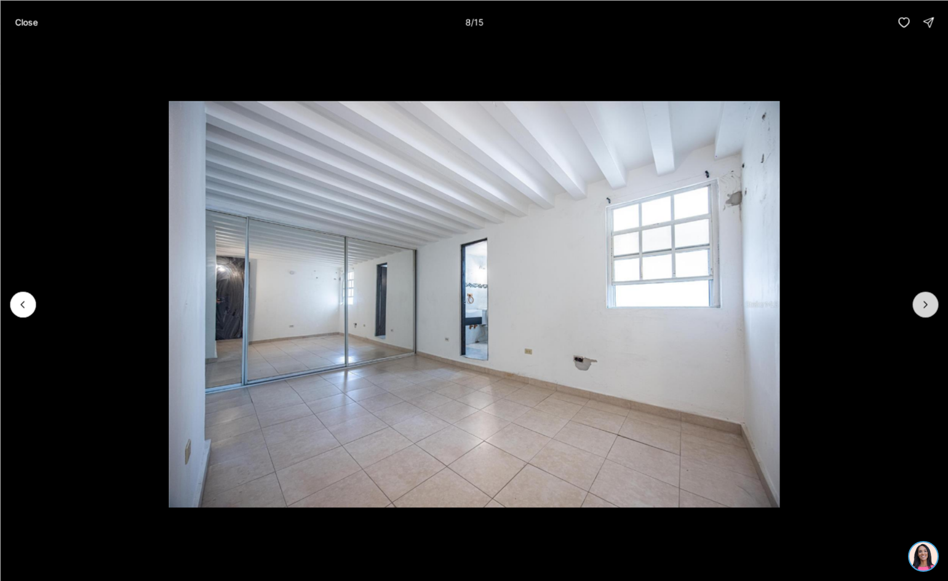
click at [923, 310] on icon "Next slide" at bounding box center [925, 304] width 12 height 12
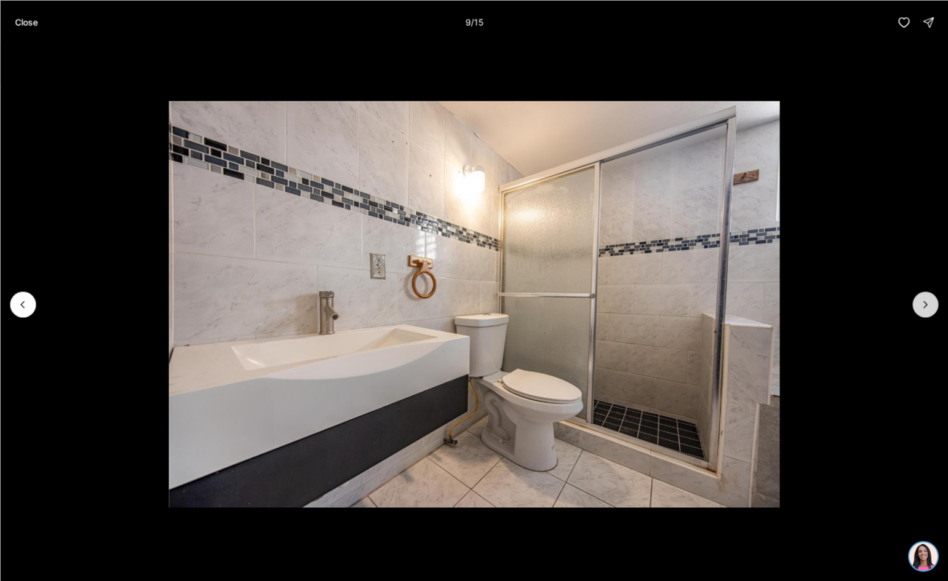
click at [922, 311] on button "Next slide" at bounding box center [925, 304] width 26 height 26
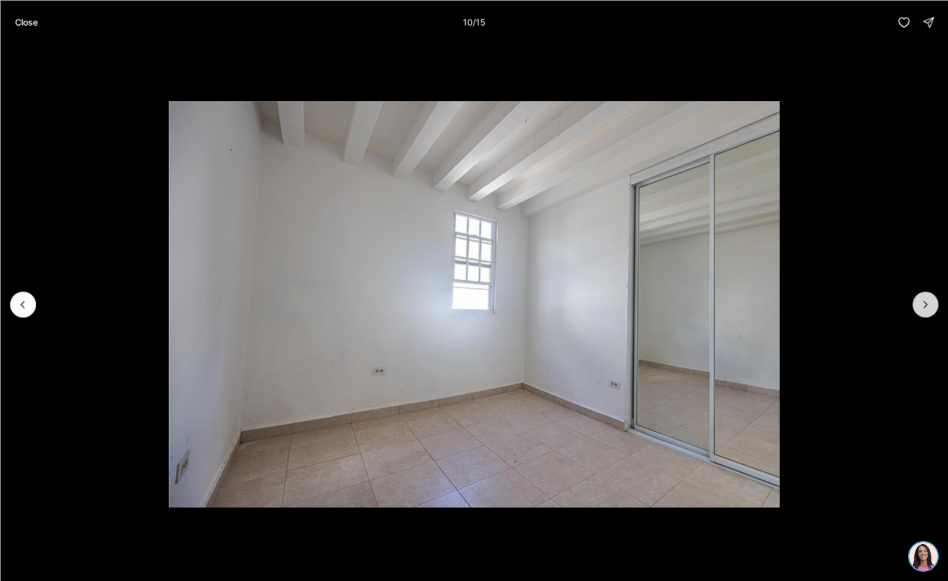
click at [922, 311] on button "Next slide" at bounding box center [925, 304] width 26 height 26
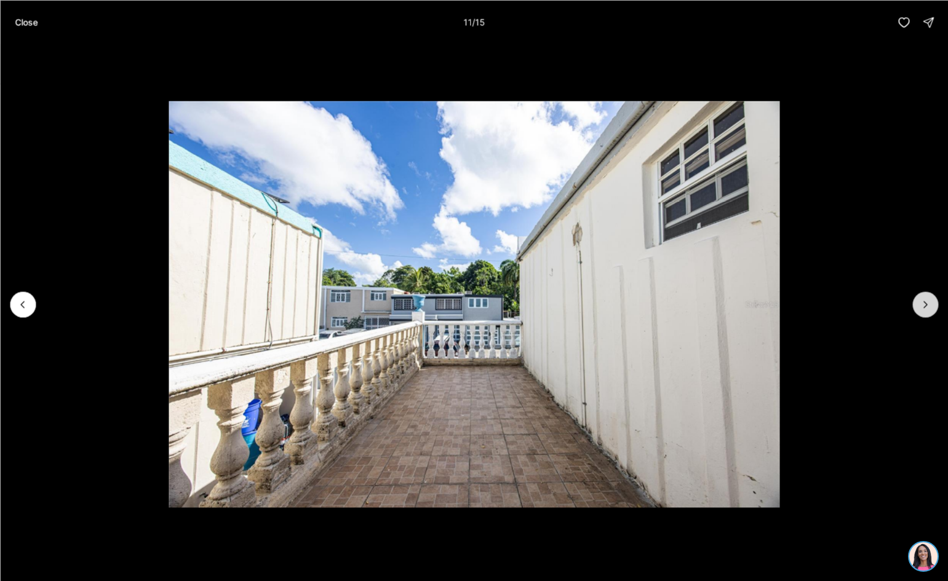
click at [922, 311] on button "Next slide" at bounding box center [925, 304] width 26 height 26
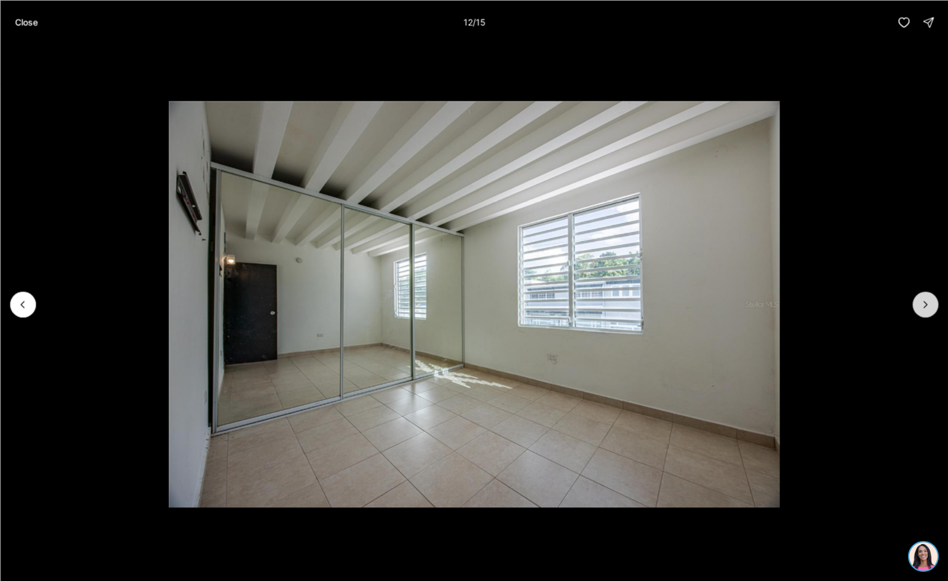
click at [922, 311] on button "Next slide" at bounding box center [925, 304] width 26 height 26
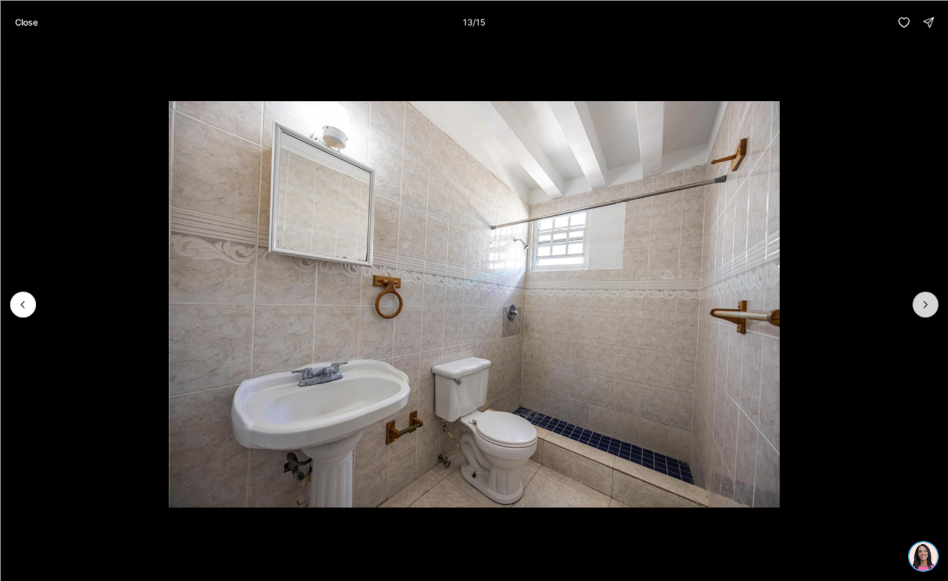
click at [922, 311] on button "Next slide" at bounding box center [925, 304] width 26 height 26
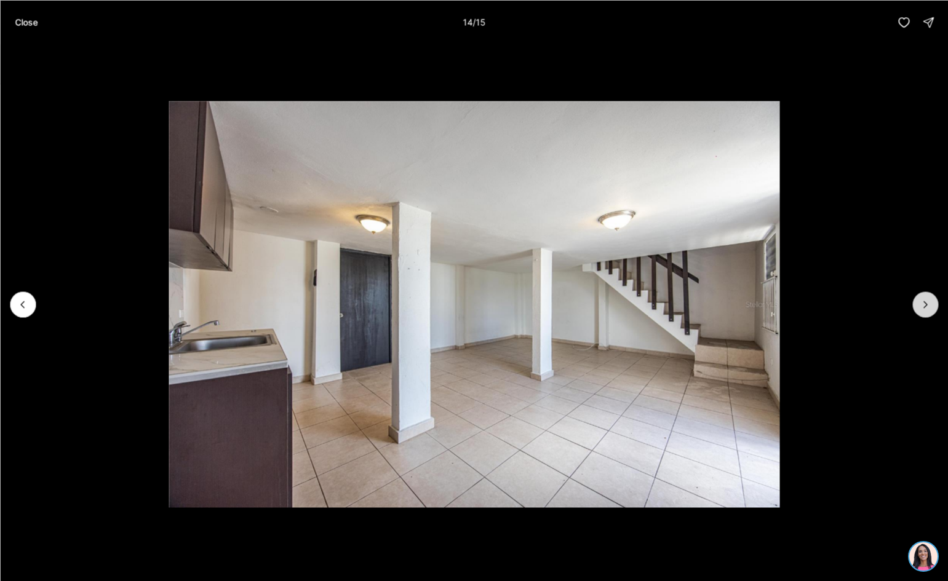
click at [918, 315] on button "Next slide" at bounding box center [925, 304] width 26 height 26
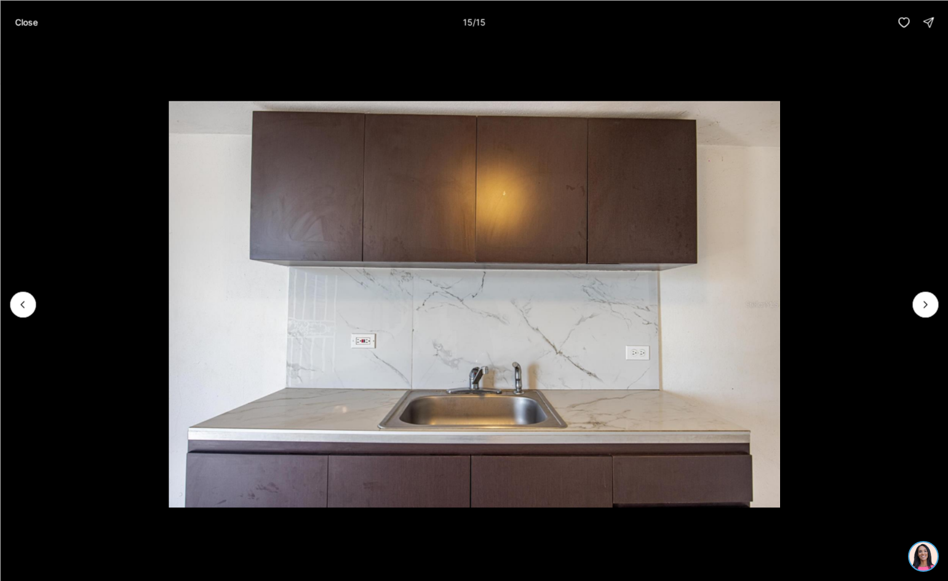
click at [923, 308] on div at bounding box center [925, 304] width 26 height 26
click at [924, 308] on div at bounding box center [925, 304] width 26 height 26
click at [29, 28] on button "Close" at bounding box center [26, 22] width 38 height 25
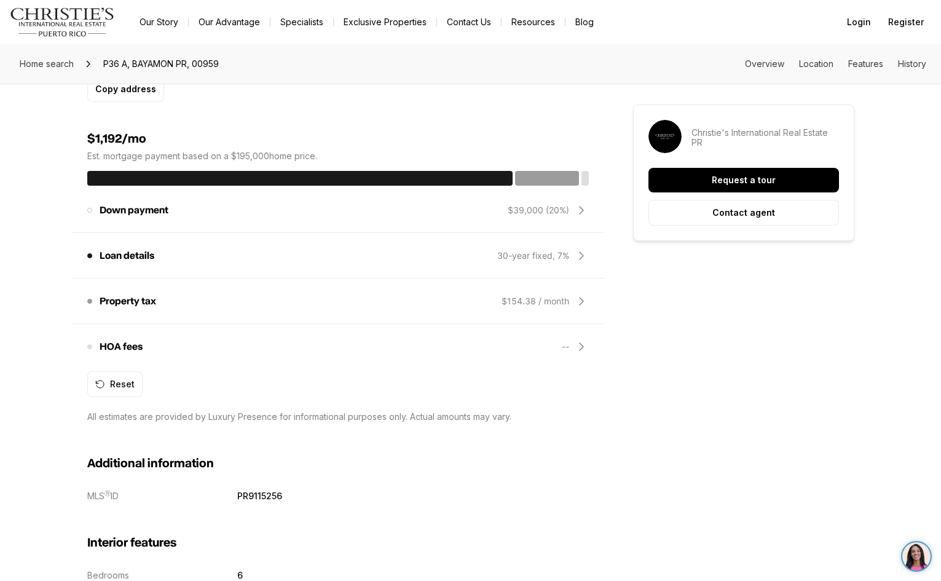
scroll to position [984, 0]
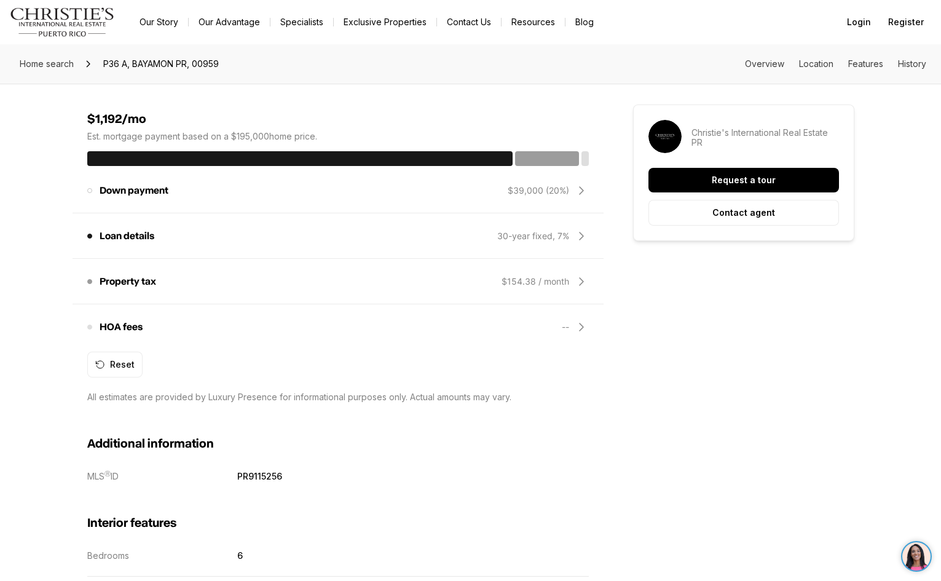
click at [582, 327] on icon at bounding box center [582, 326] width 4 height 7
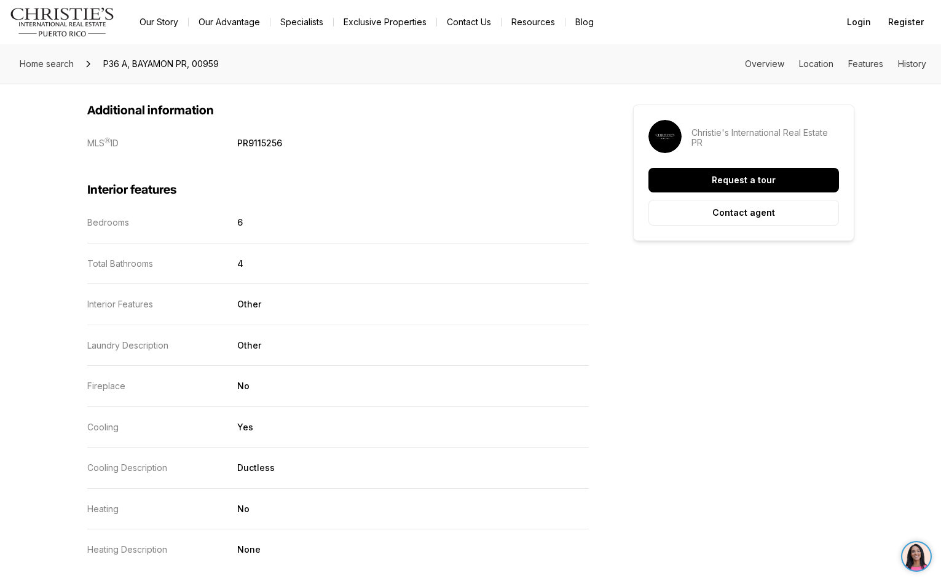
scroll to position [1291, 0]
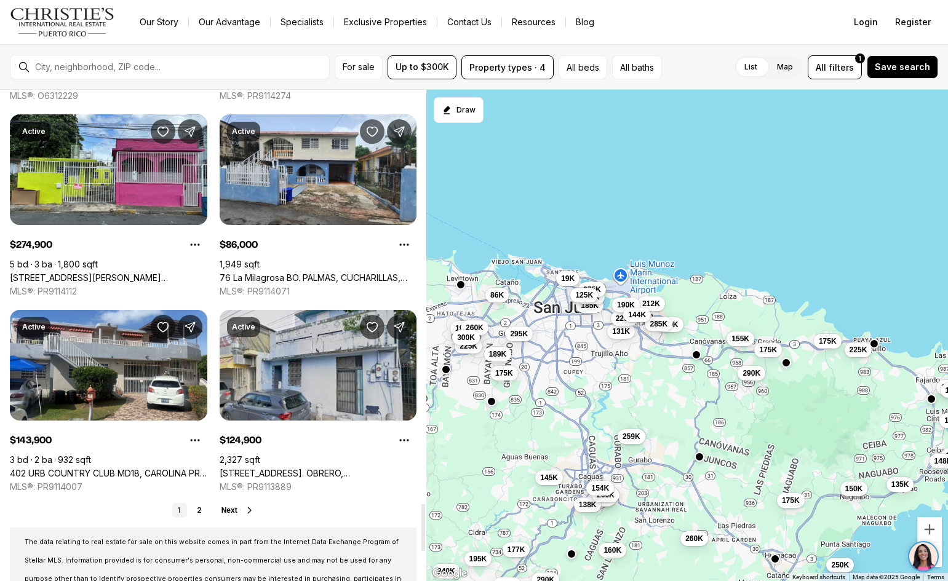
scroll to position [4366, 0]
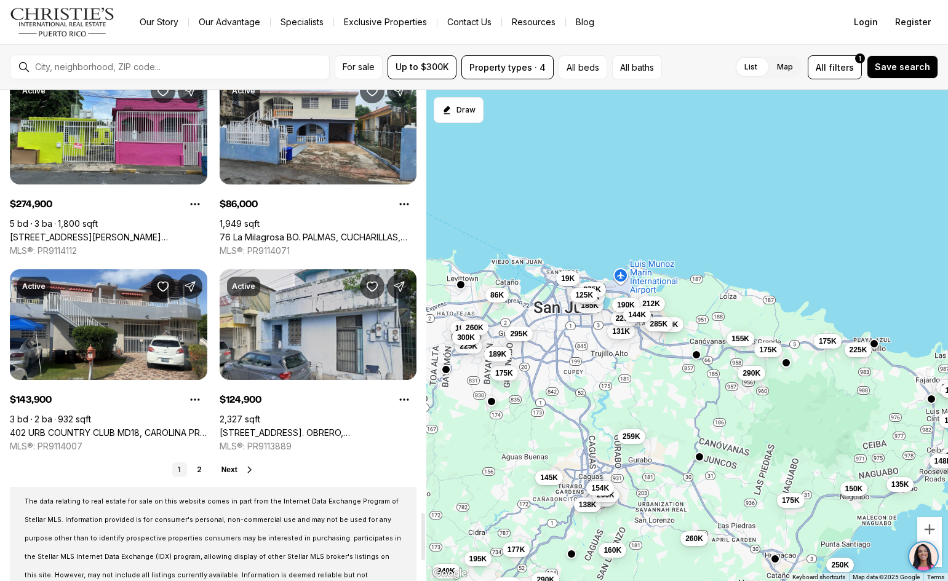
click at [229, 469] on span "Next" at bounding box center [229, 469] width 16 height 9
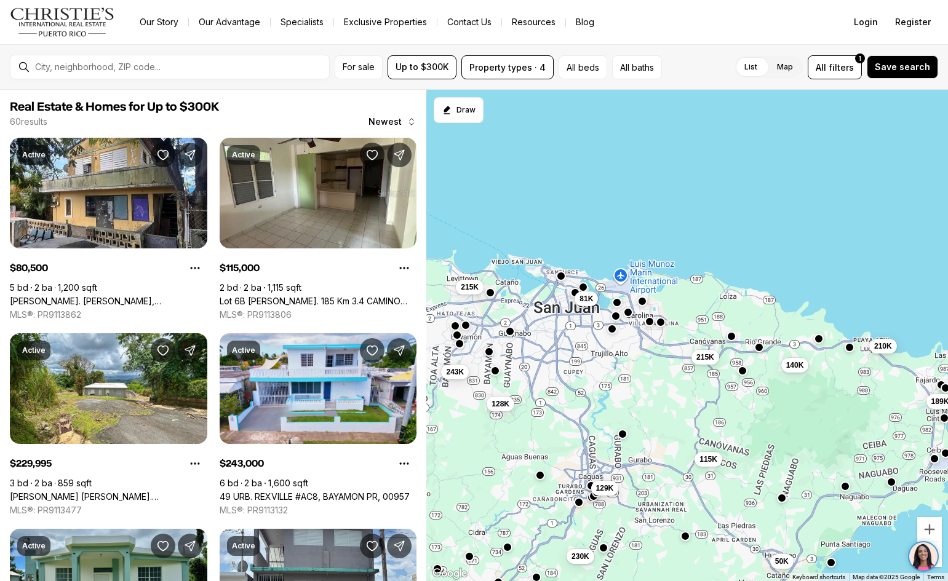
click at [759, 69] on label "List" at bounding box center [750, 67] width 33 height 22
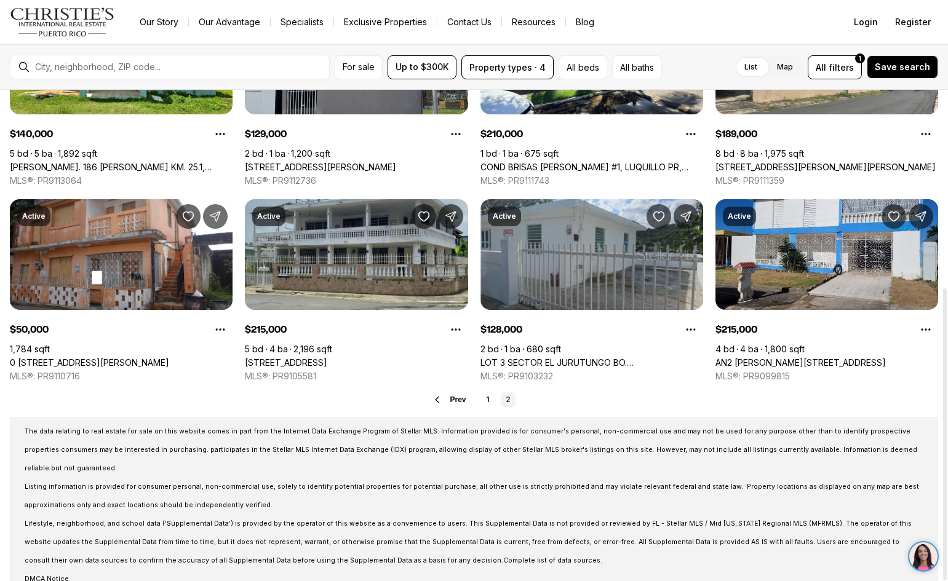
scroll to position [333, 0]
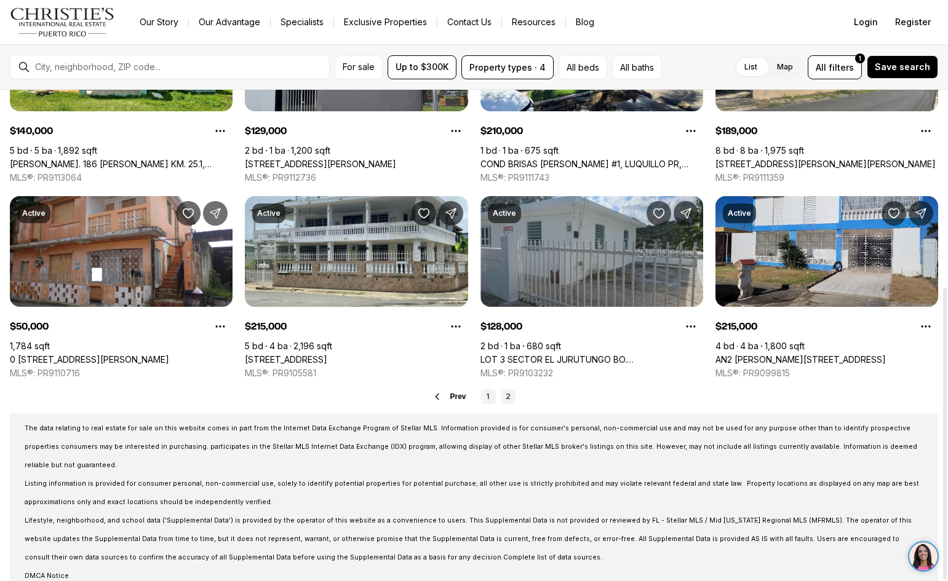
click at [485, 394] on link "1" at bounding box center [488, 396] width 15 height 15
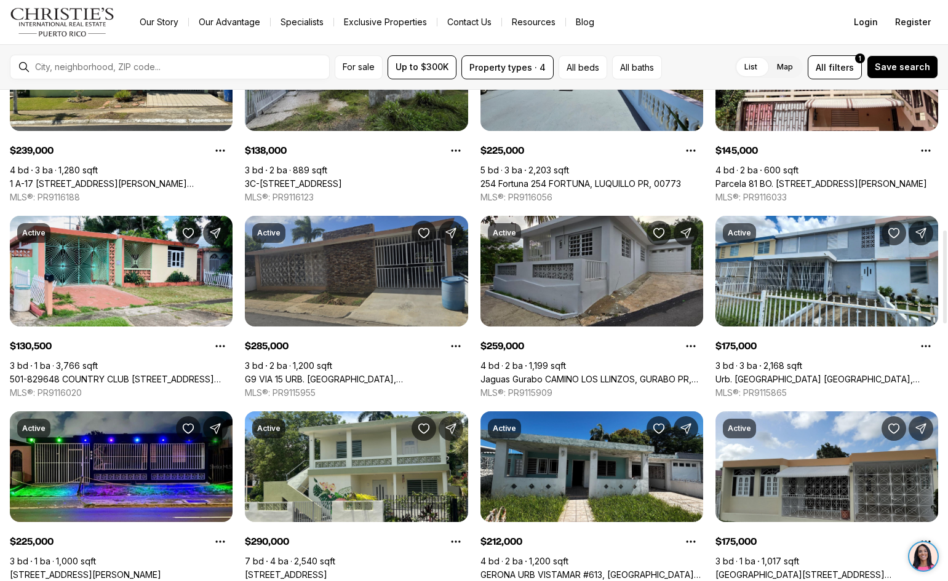
scroll to position [676, 0]
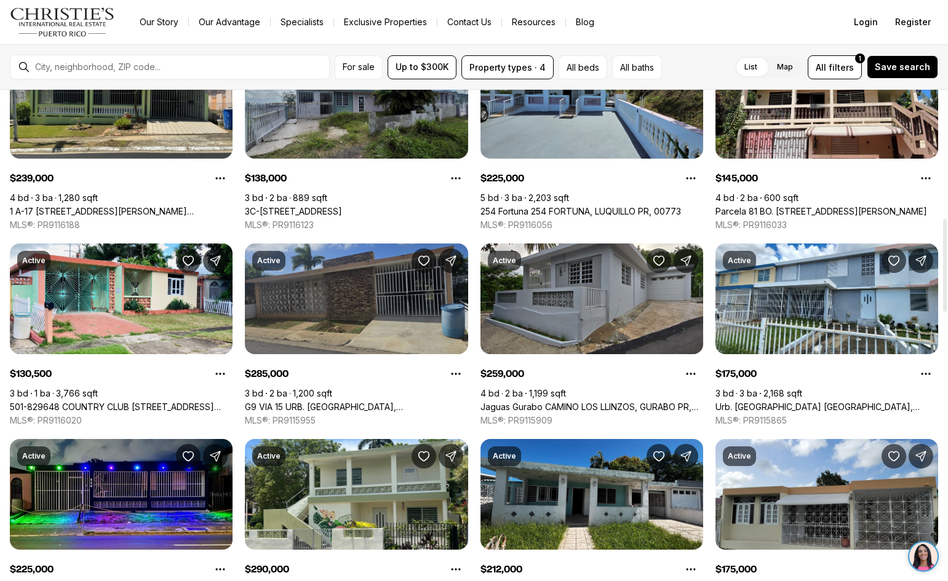
click at [358, 402] on link "G9 VIA 15 URB. [GEOGRAPHIC_DATA], [GEOGRAPHIC_DATA], 00983" at bounding box center [356, 407] width 223 height 11
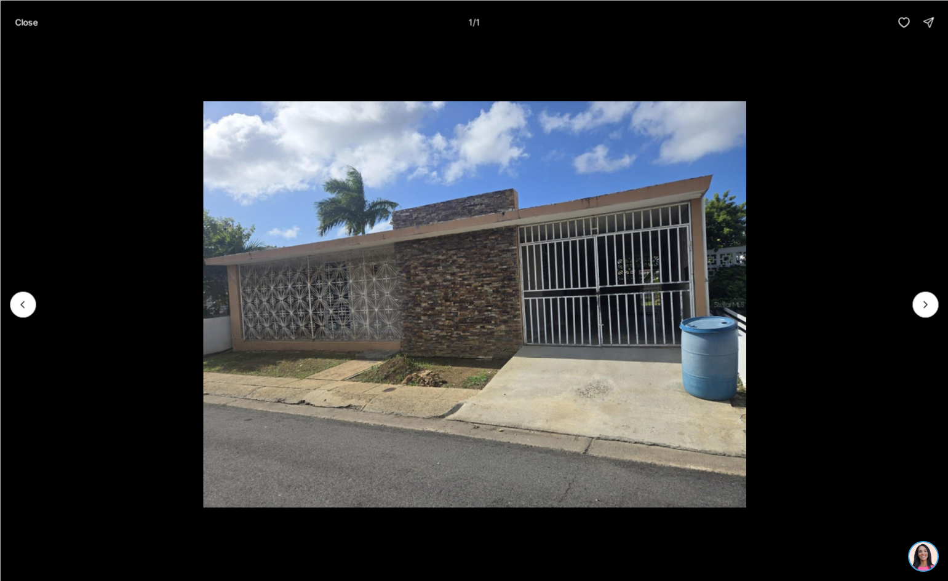
click at [921, 304] on div at bounding box center [925, 304] width 26 height 26
click at [924, 304] on div at bounding box center [925, 304] width 26 height 26
